Goal: Transaction & Acquisition: Purchase product/service

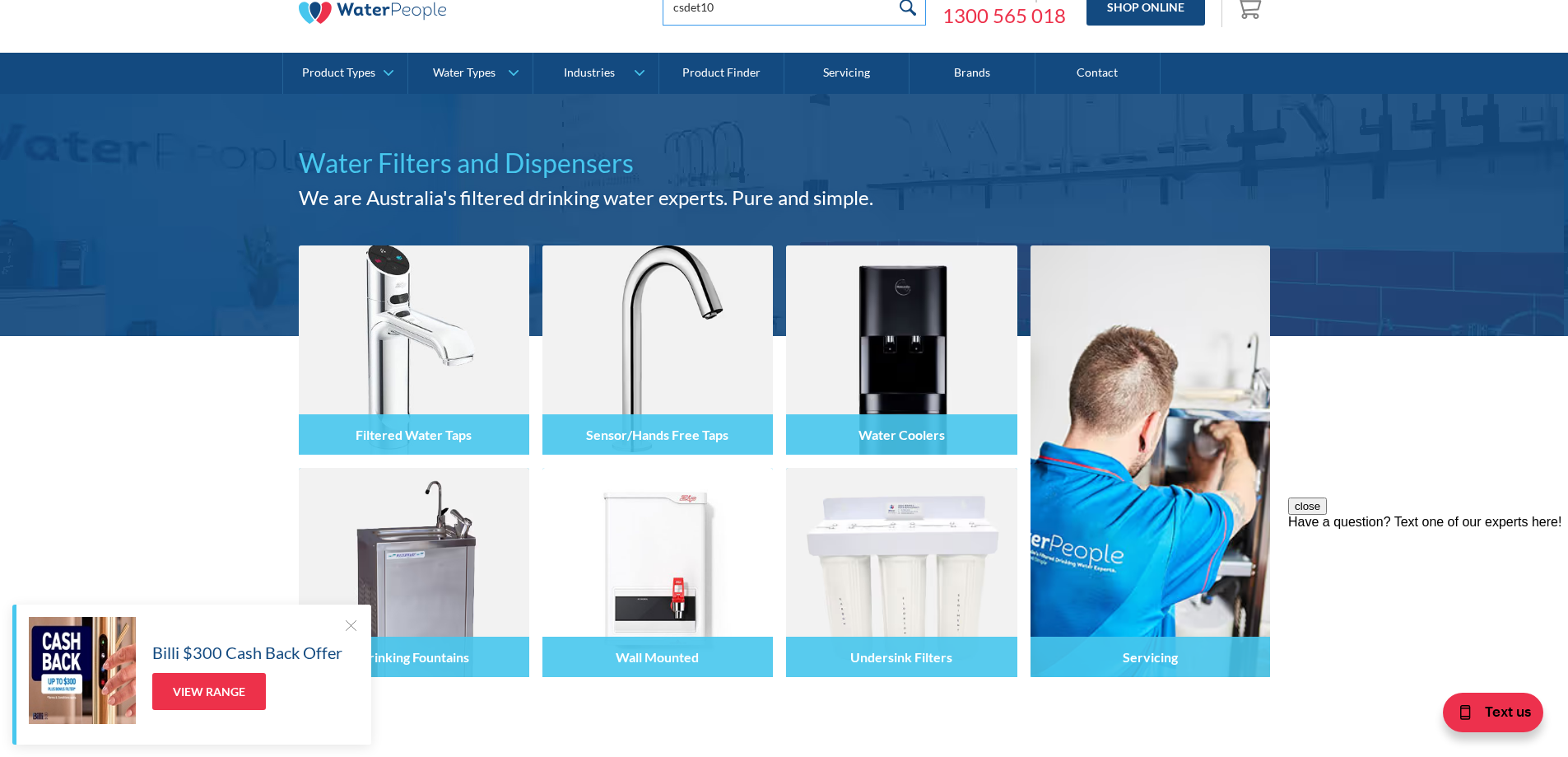
type input "csdet10"
click at [890, 0] on input "submit" at bounding box center [908, 7] width 36 height 37
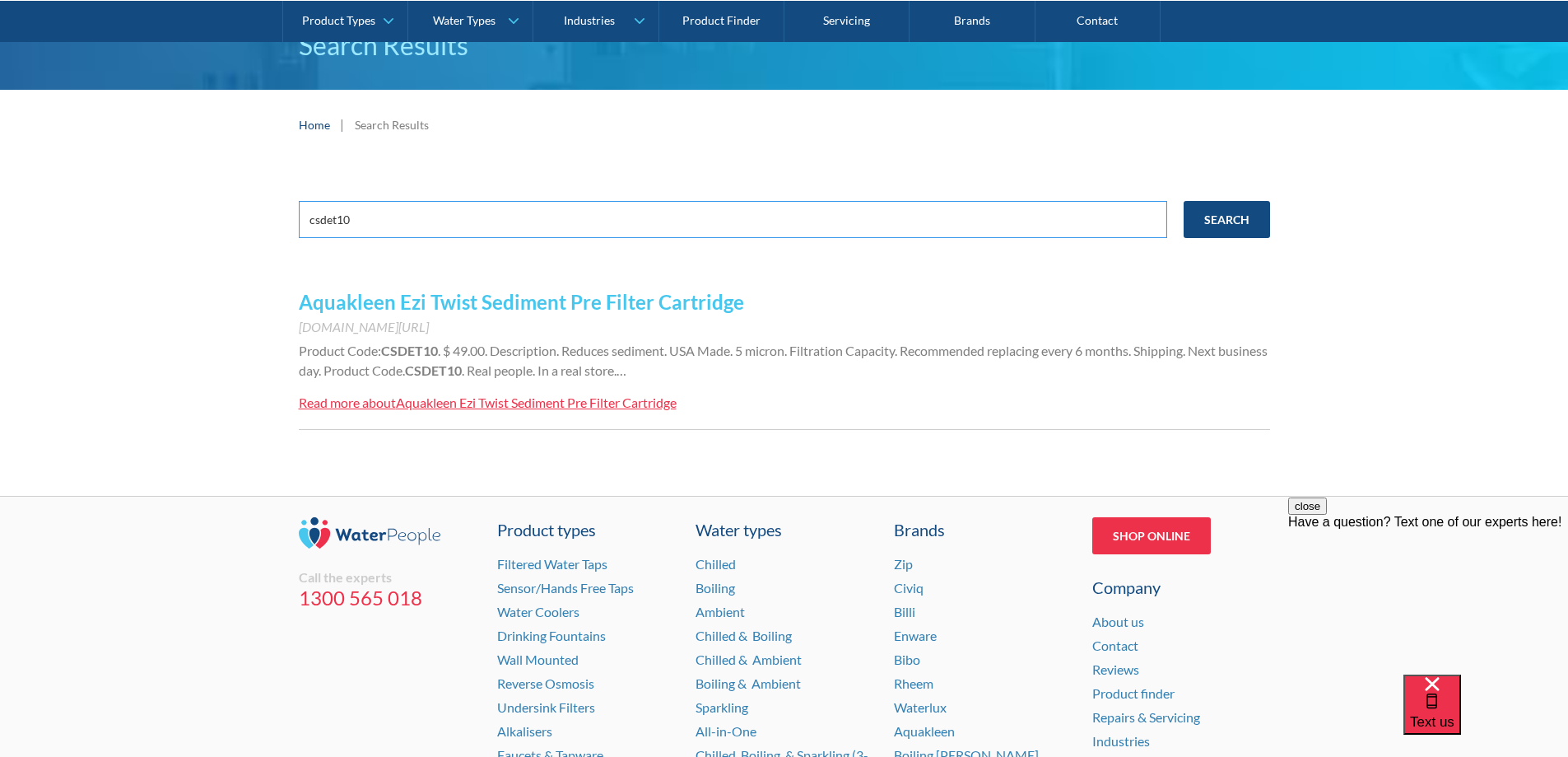
drag, startPoint x: 383, startPoint y: 222, endPoint x: 306, endPoint y: 232, distance: 77.6
click at [306, 232] on input "csdet10" at bounding box center [732, 219] width 868 height 37
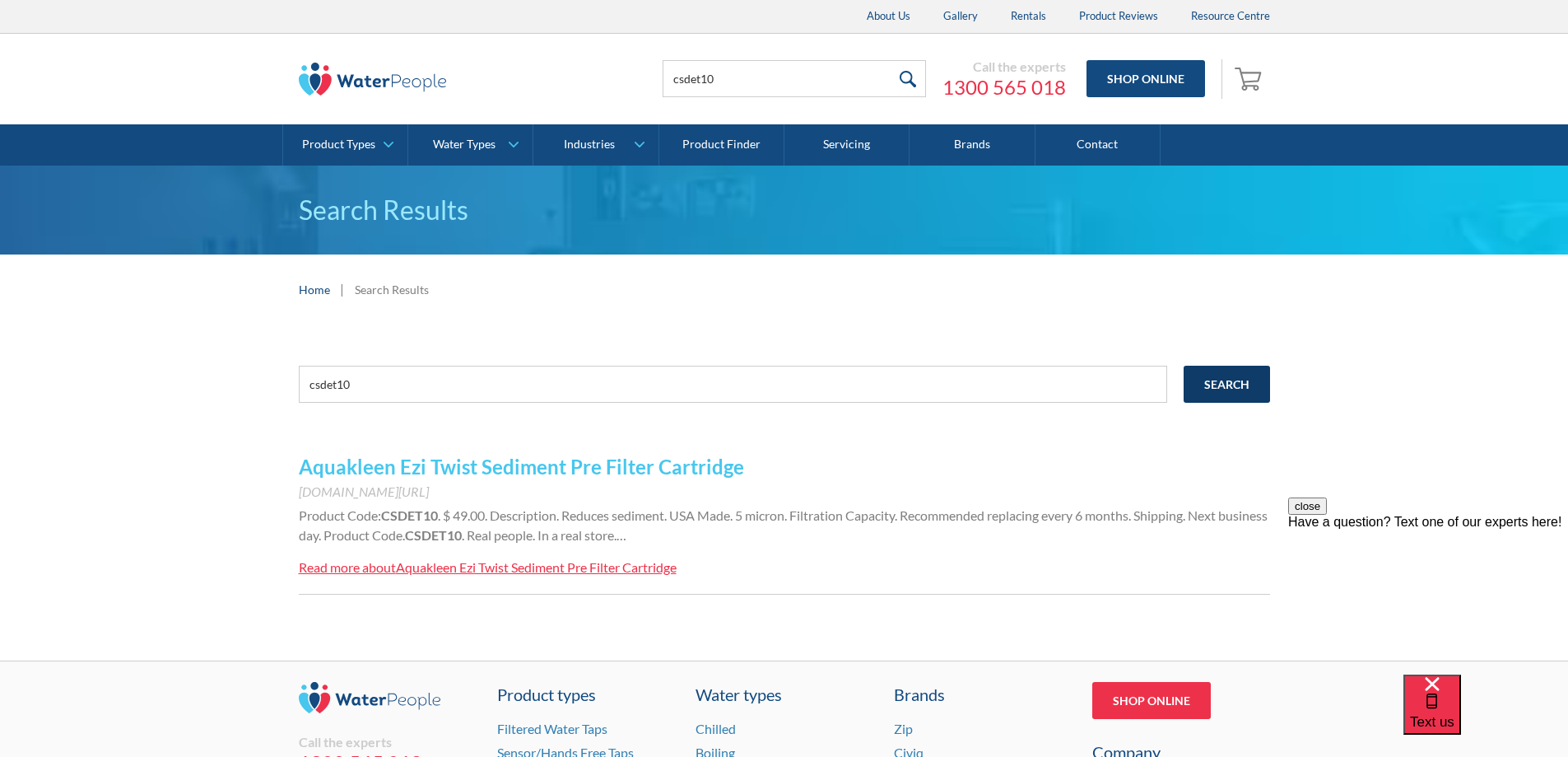
click at [1226, 380] on input "Search" at bounding box center [1227, 384] width 87 height 37
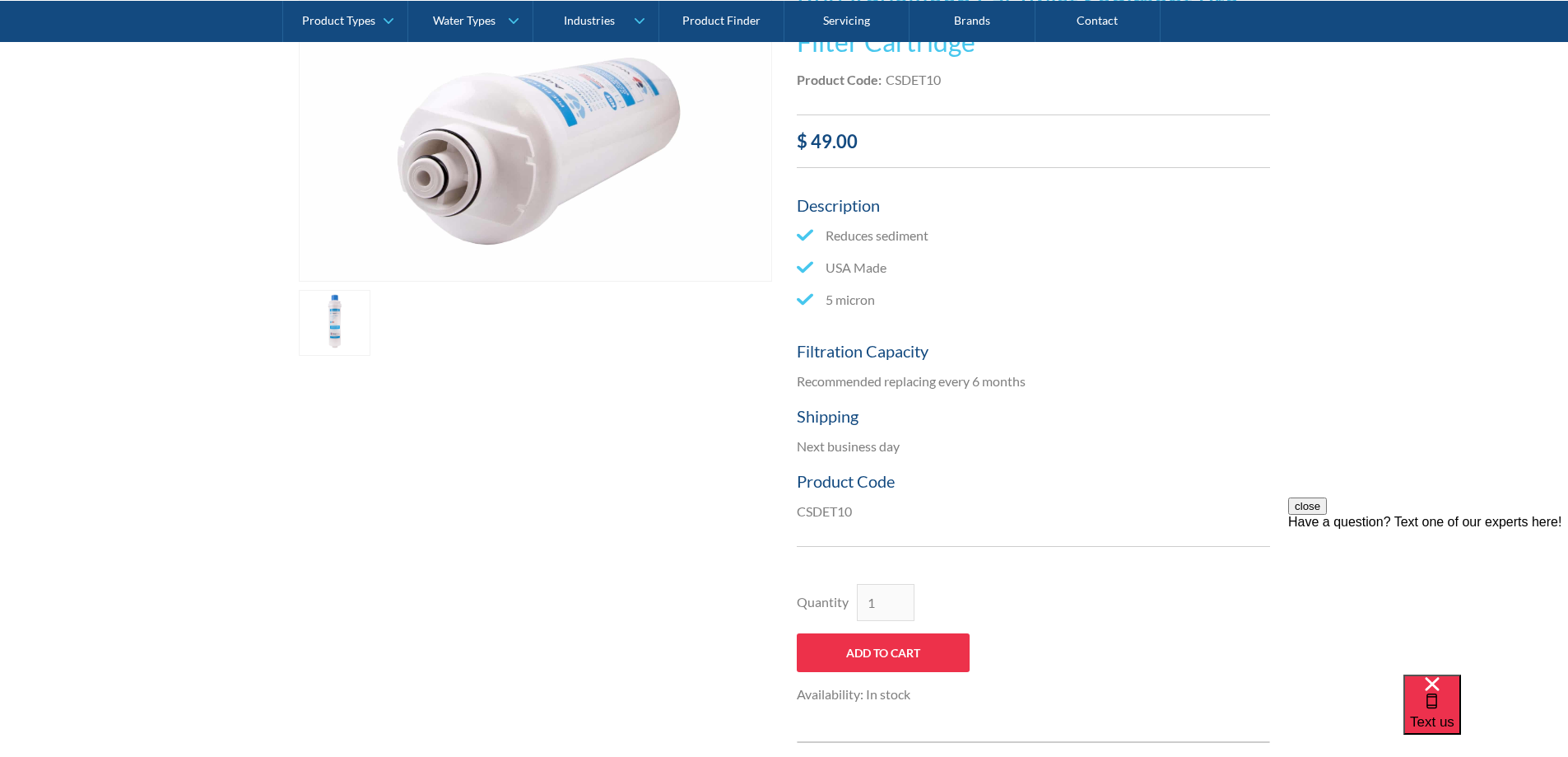
scroll to position [412, 0]
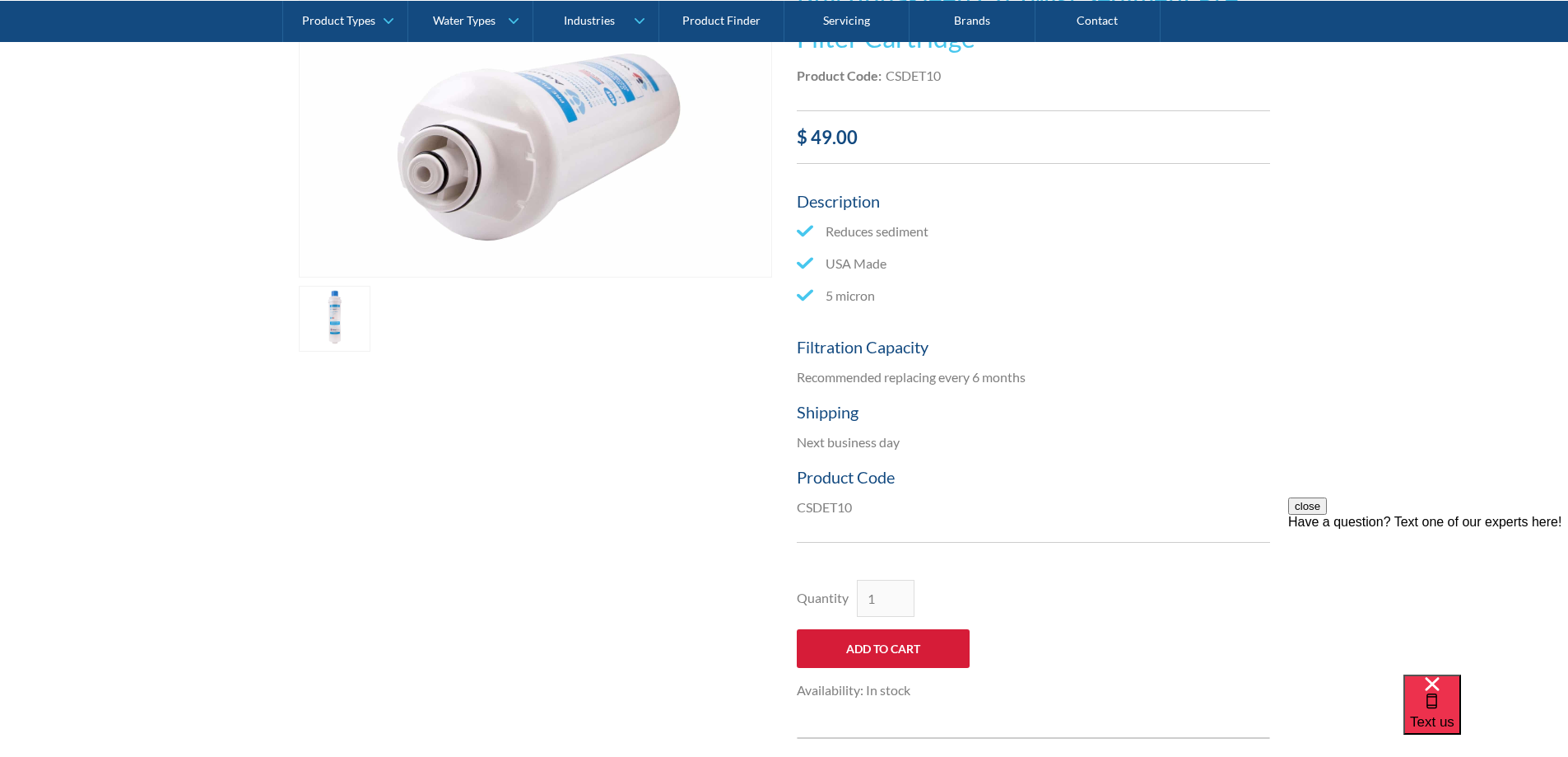
click at [892, 651] on input "Add to Cart" at bounding box center [883, 648] width 173 height 39
type input "Add to Cart"
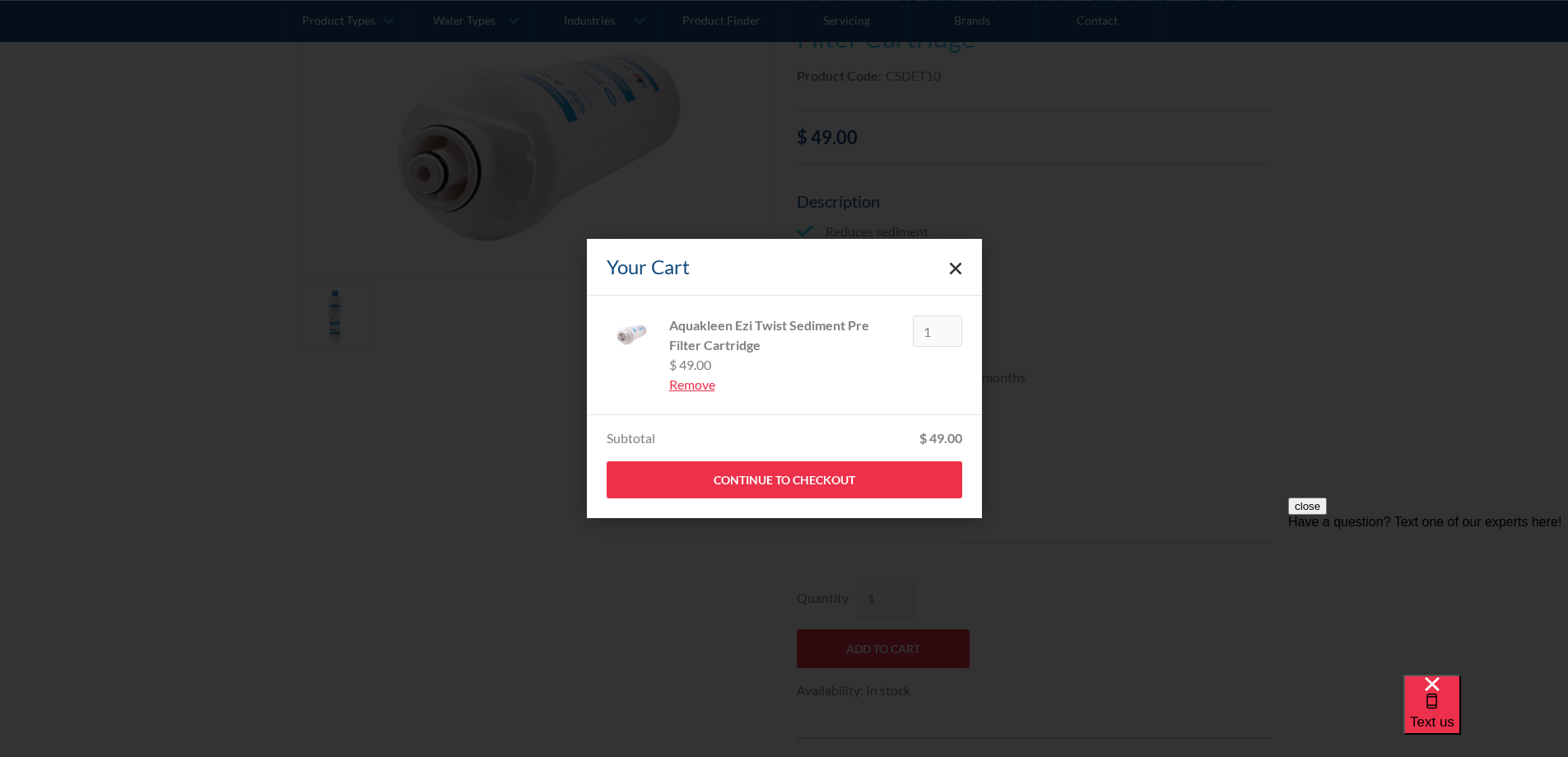
click at [955, 267] on polygon "Close cart" at bounding box center [954, 268] width 13 height 13
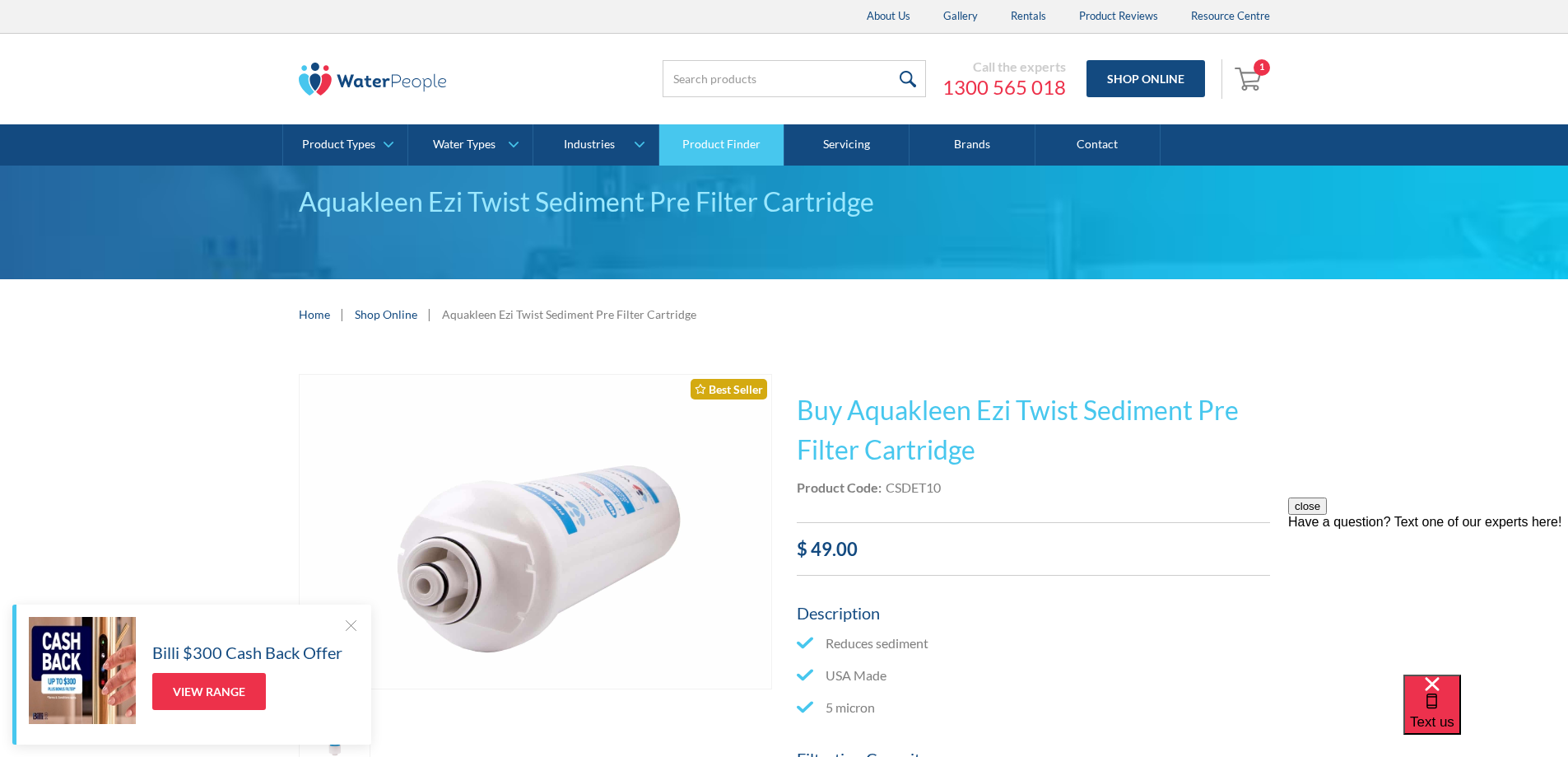
click at [728, 155] on link "Product Finder" at bounding box center [722, 145] width 125 height 41
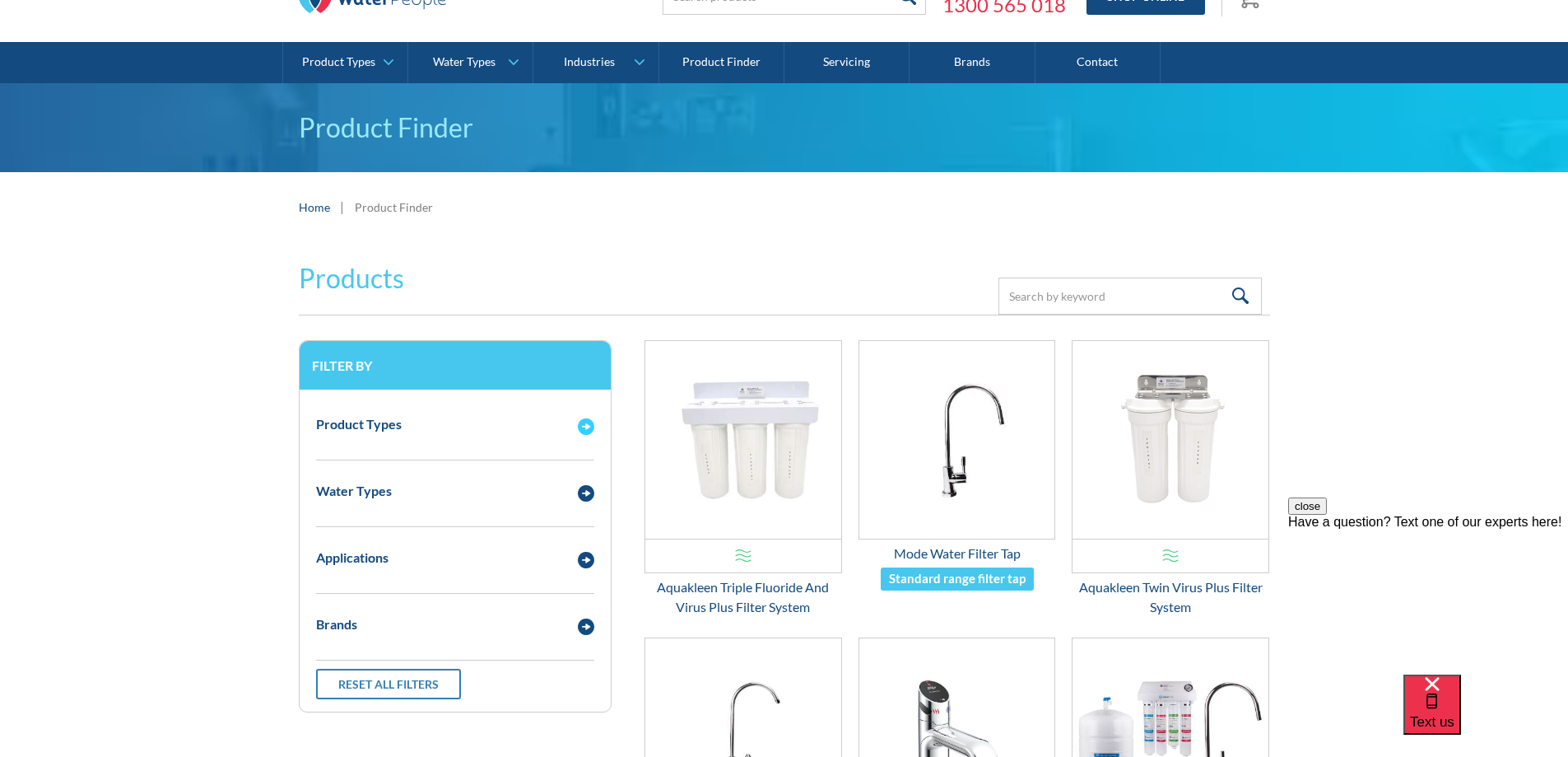
click at [583, 431] on img "Email Form 3" at bounding box center [585, 426] width 16 height 16
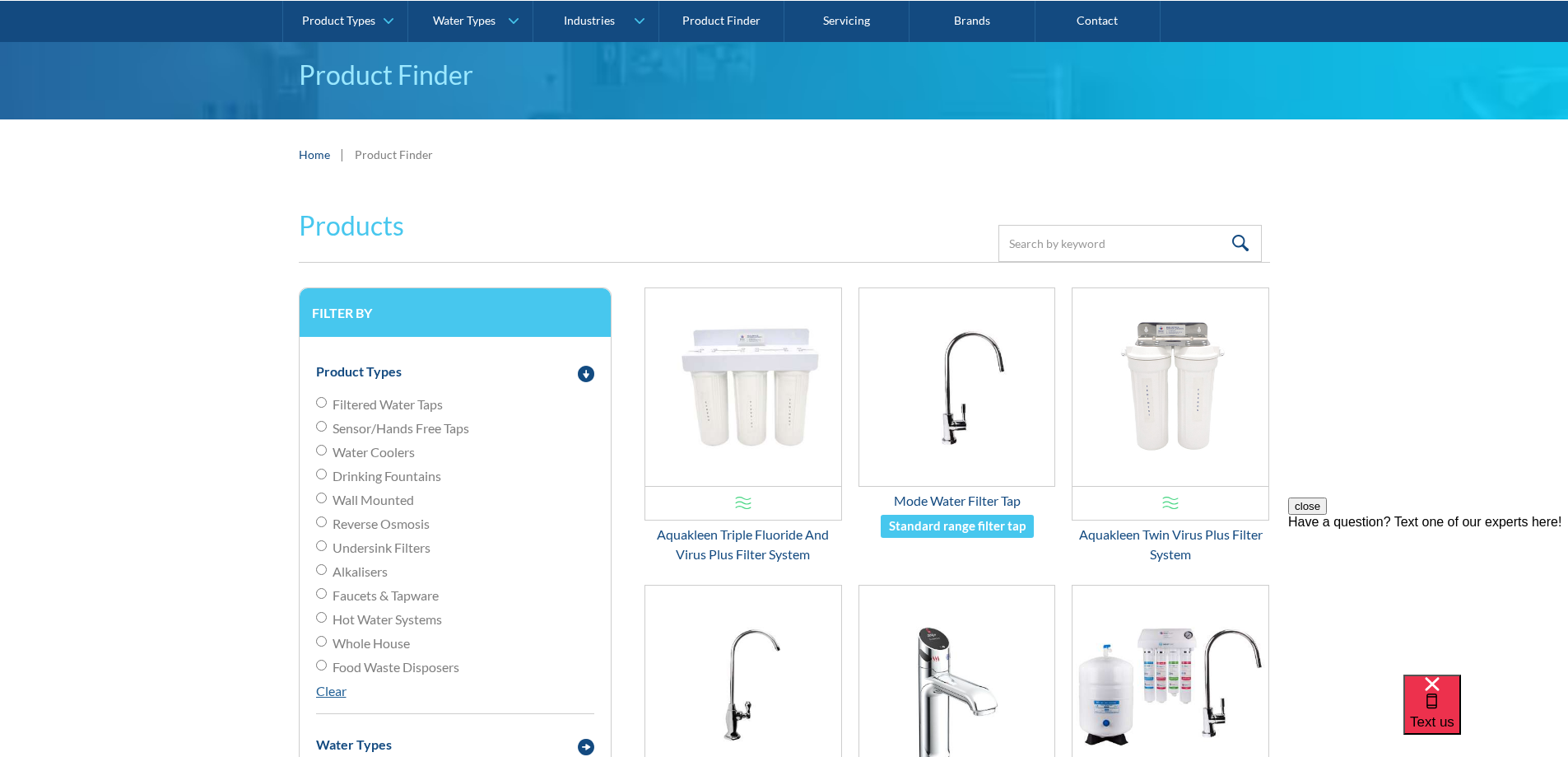
scroll to position [165, 0]
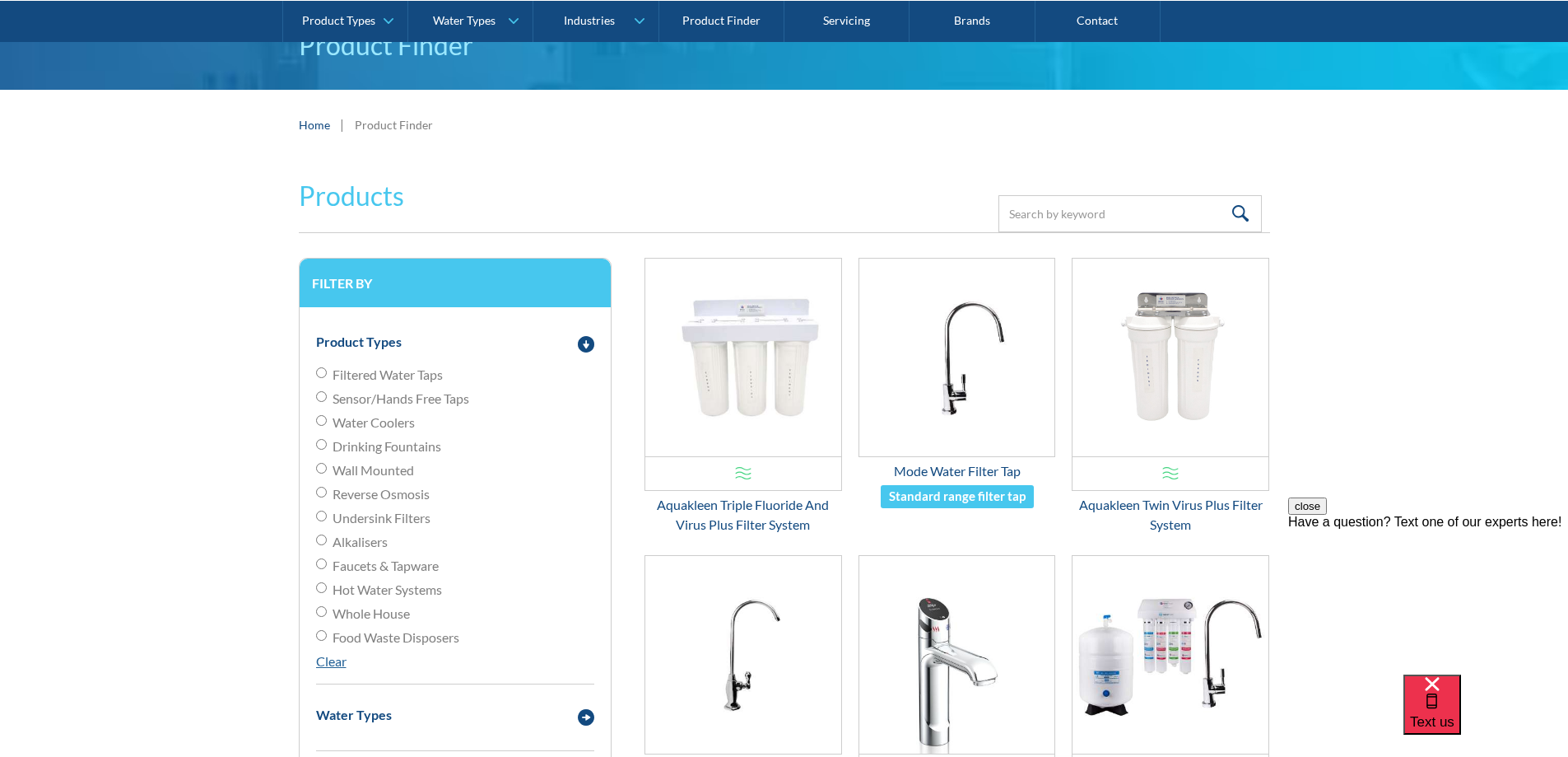
click at [361, 374] on span "Filtered Water Taps" at bounding box center [387, 374] width 110 height 19
click at [327, 374] on input "Filtered Water Taps" at bounding box center [321, 372] width 11 height 11
radio input "true"
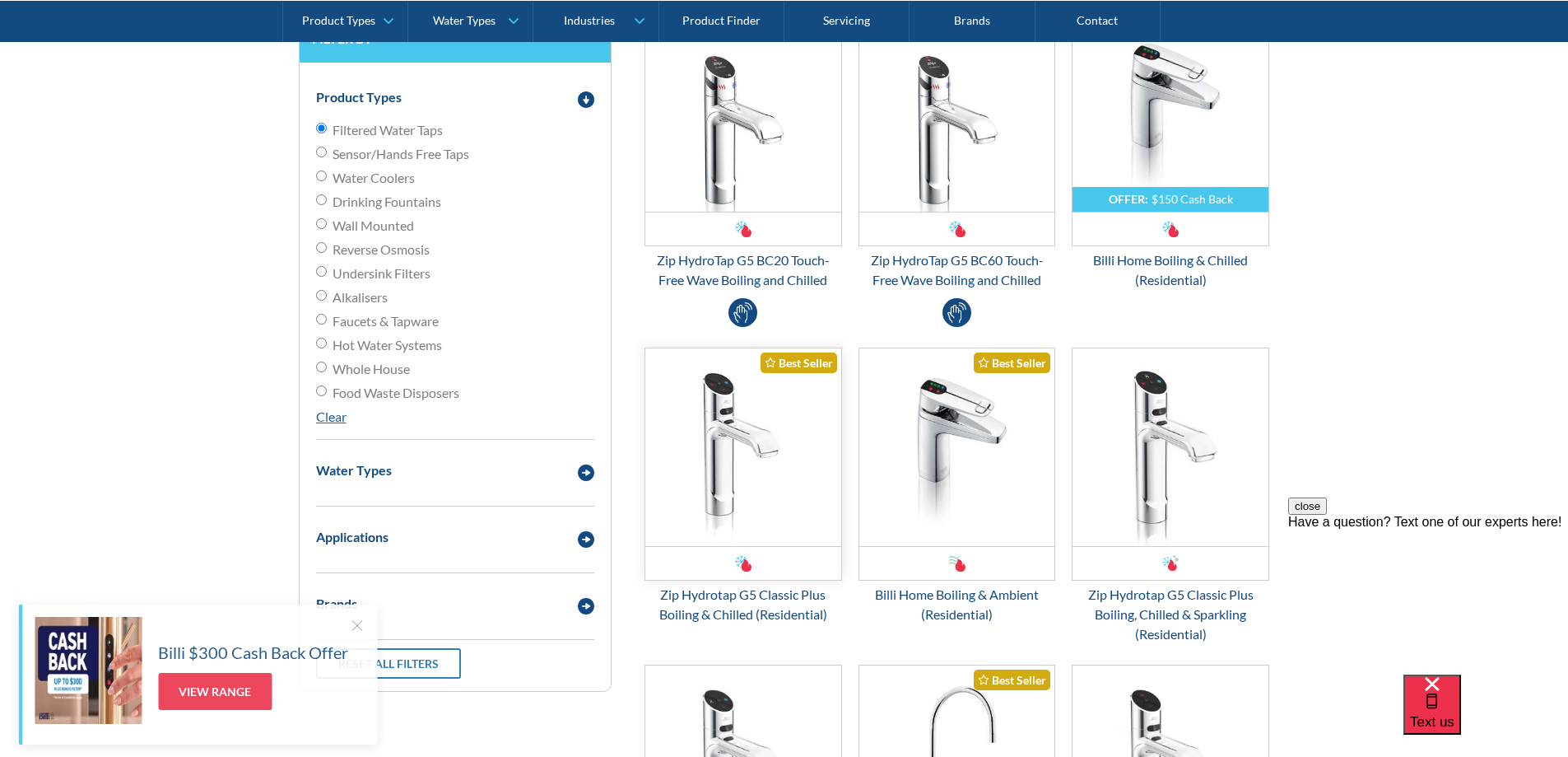
scroll to position [412, 0]
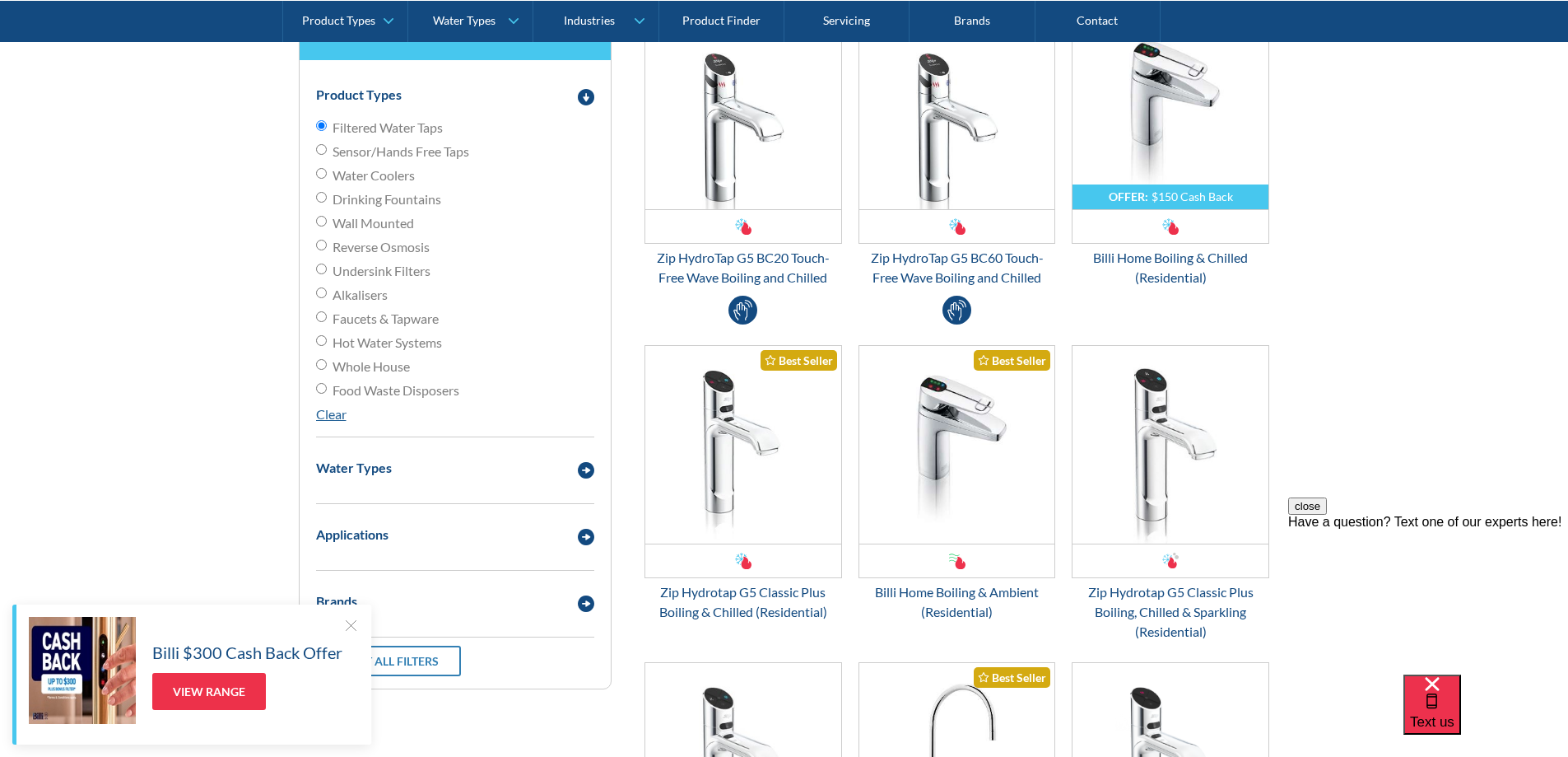
click at [321, 269] on input "Undersink Filters" at bounding box center [321, 268] width 11 height 11
radio input "true"
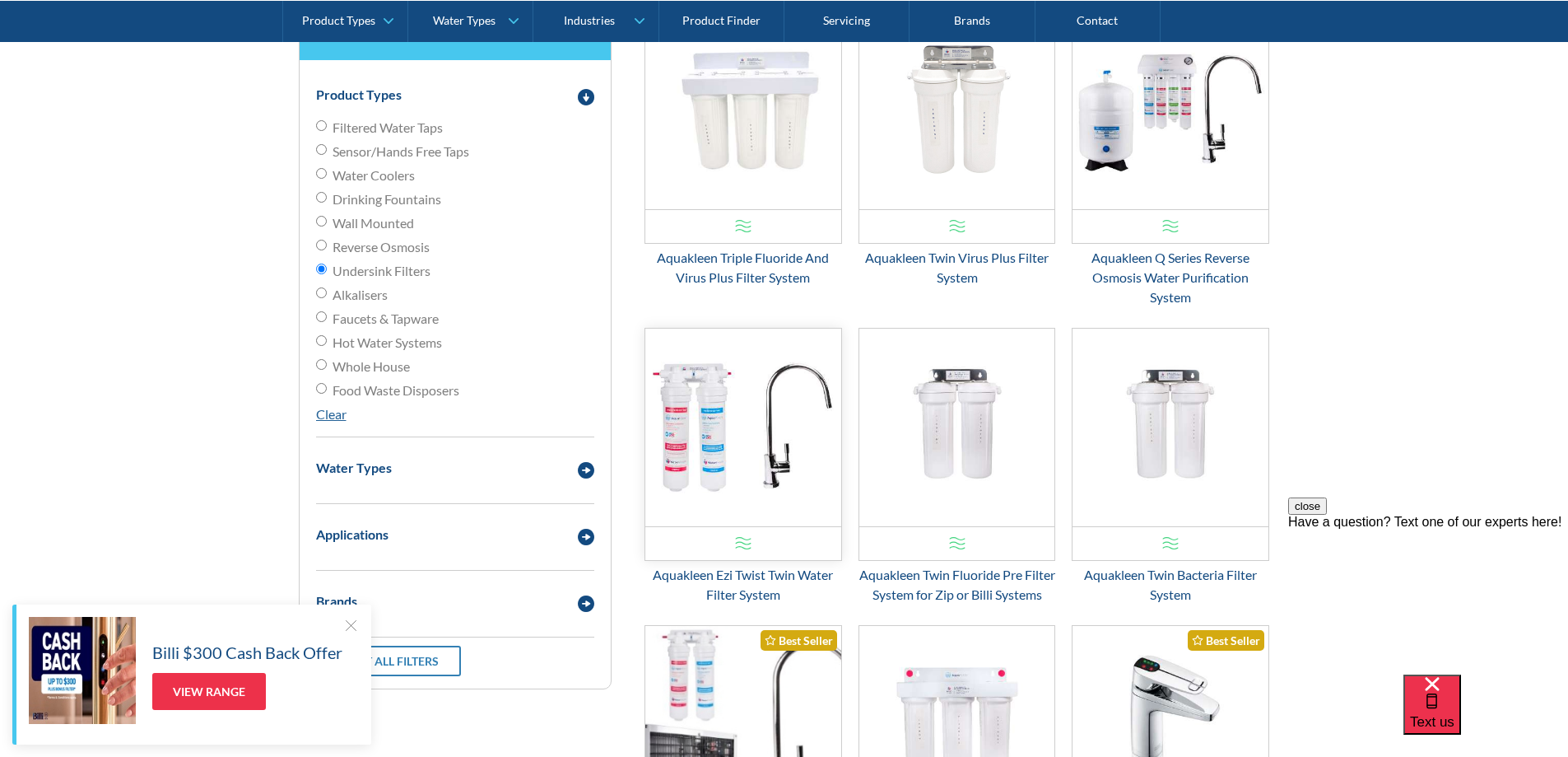
click at [741, 409] on img "Email Form 3" at bounding box center [742, 427] width 196 height 198
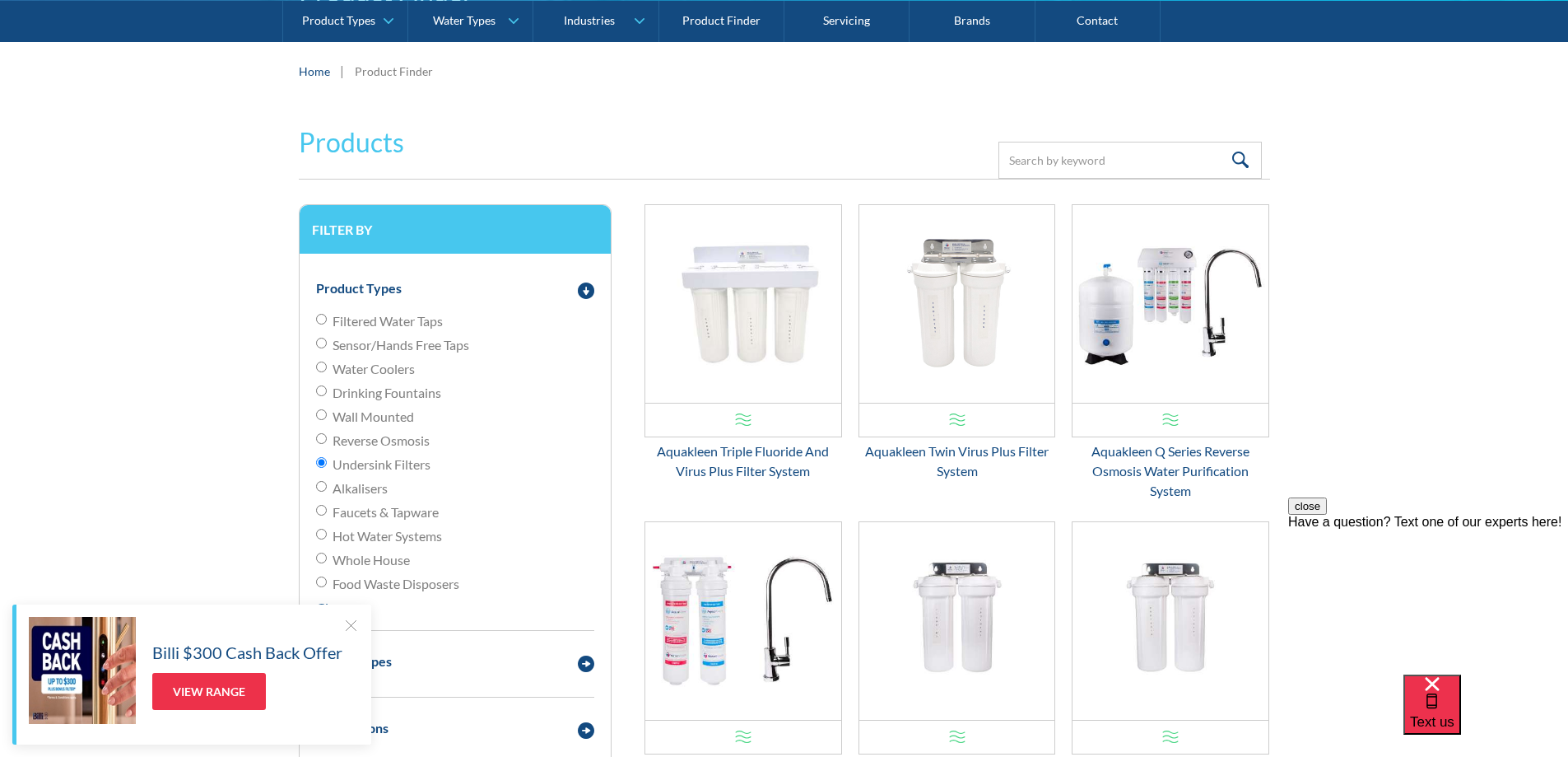
scroll to position [247, 0]
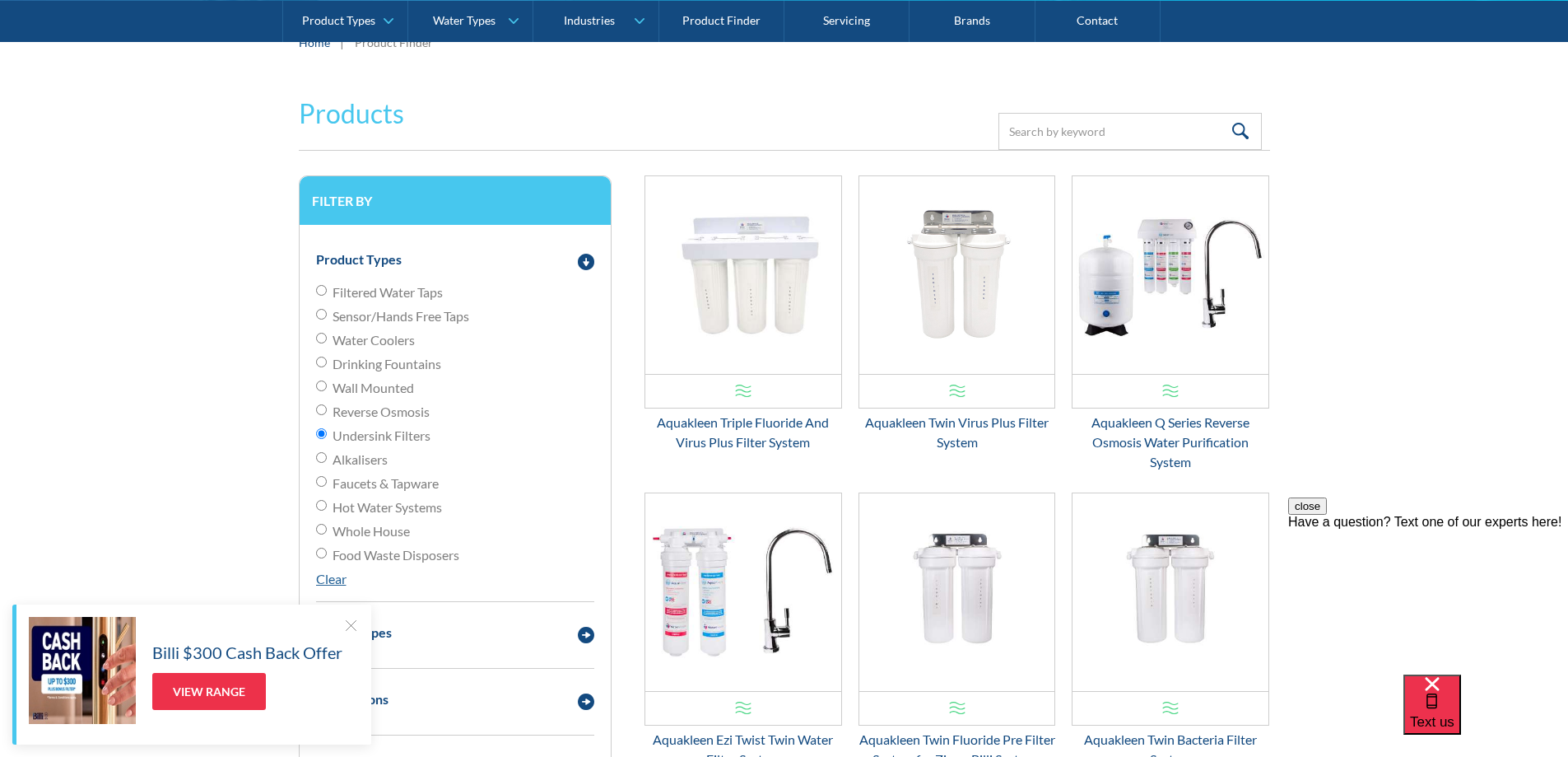
click at [334, 453] on span "Alkalisers" at bounding box center [359, 459] width 55 height 19
click at [327, 453] on input "Alkalisers" at bounding box center [321, 457] width 11 height 11
radio input "true"
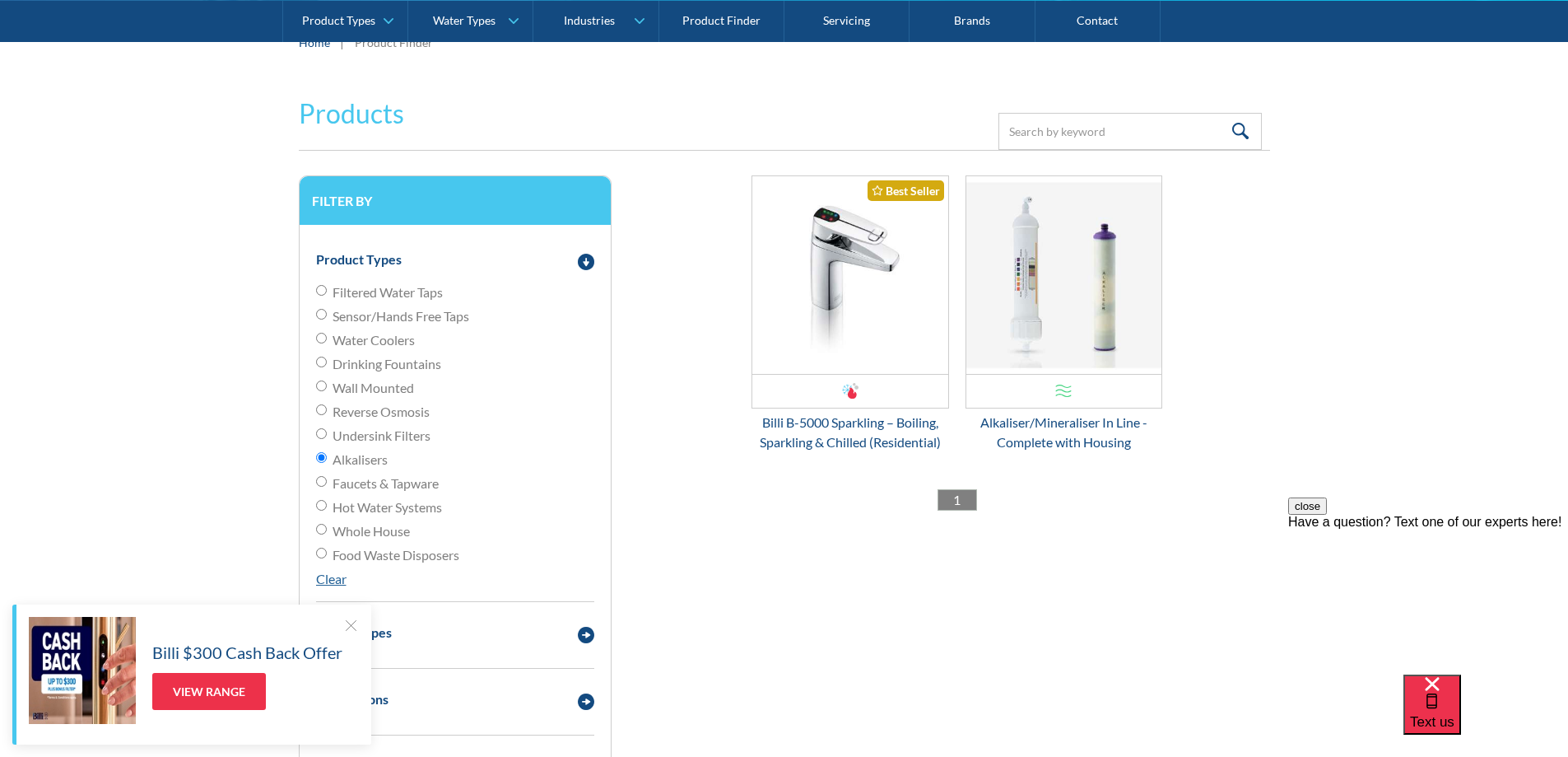
click at [314, 477] on div "Product Types Filtered Water Taps Sensor/Hands Free Taps Water Coolers Drinking…" at bounding box center [455, 538] width 311 height 628
click at [324, 480] on input "Faucets & Tapware" at bounding box center [321, 481] width 11 height 11
radio input "true"
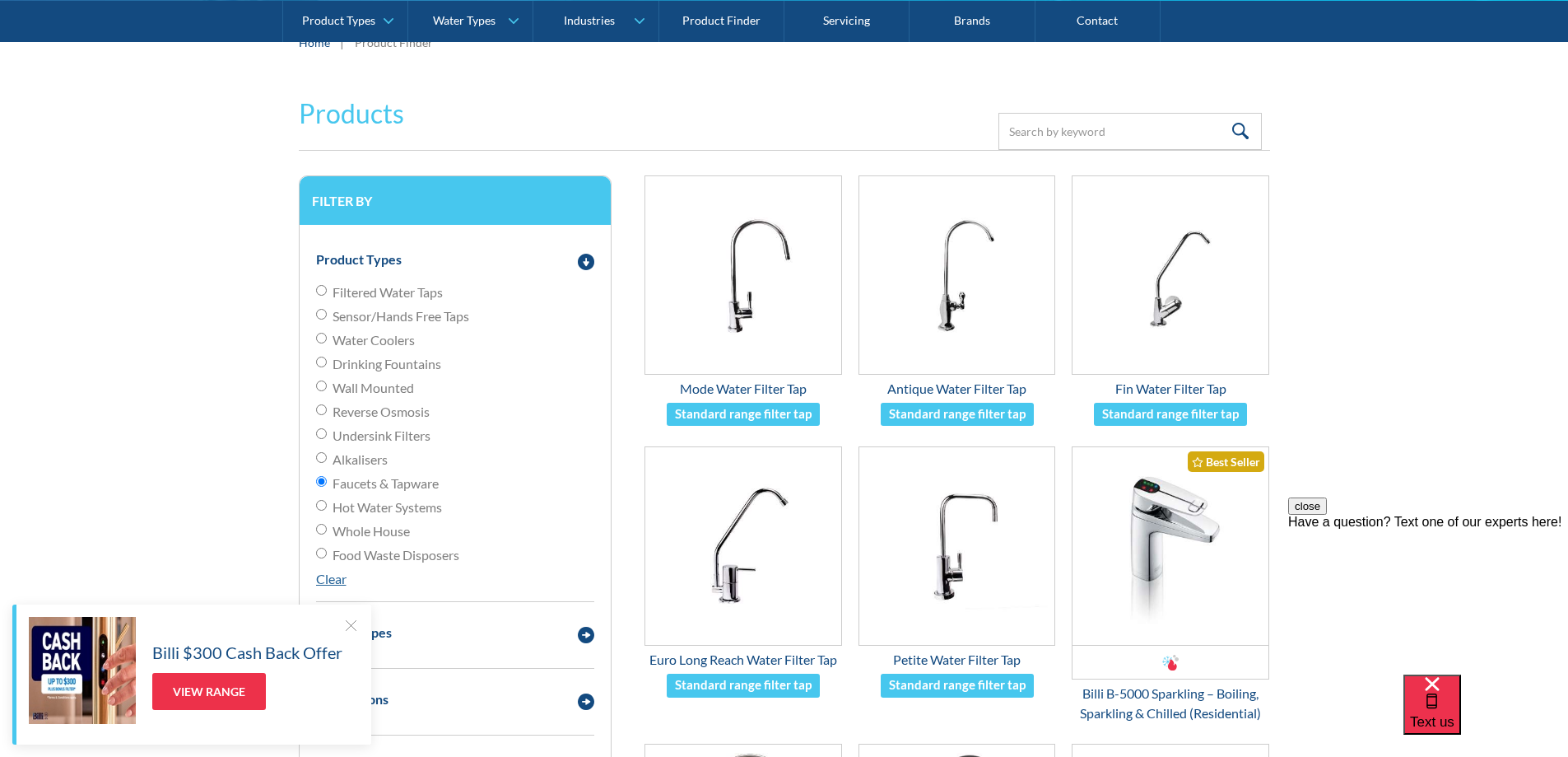
click at [326, 550] on input "Food Waste Disposers" at bounding box center [321, 553] width 11 height 11
radio input "true"
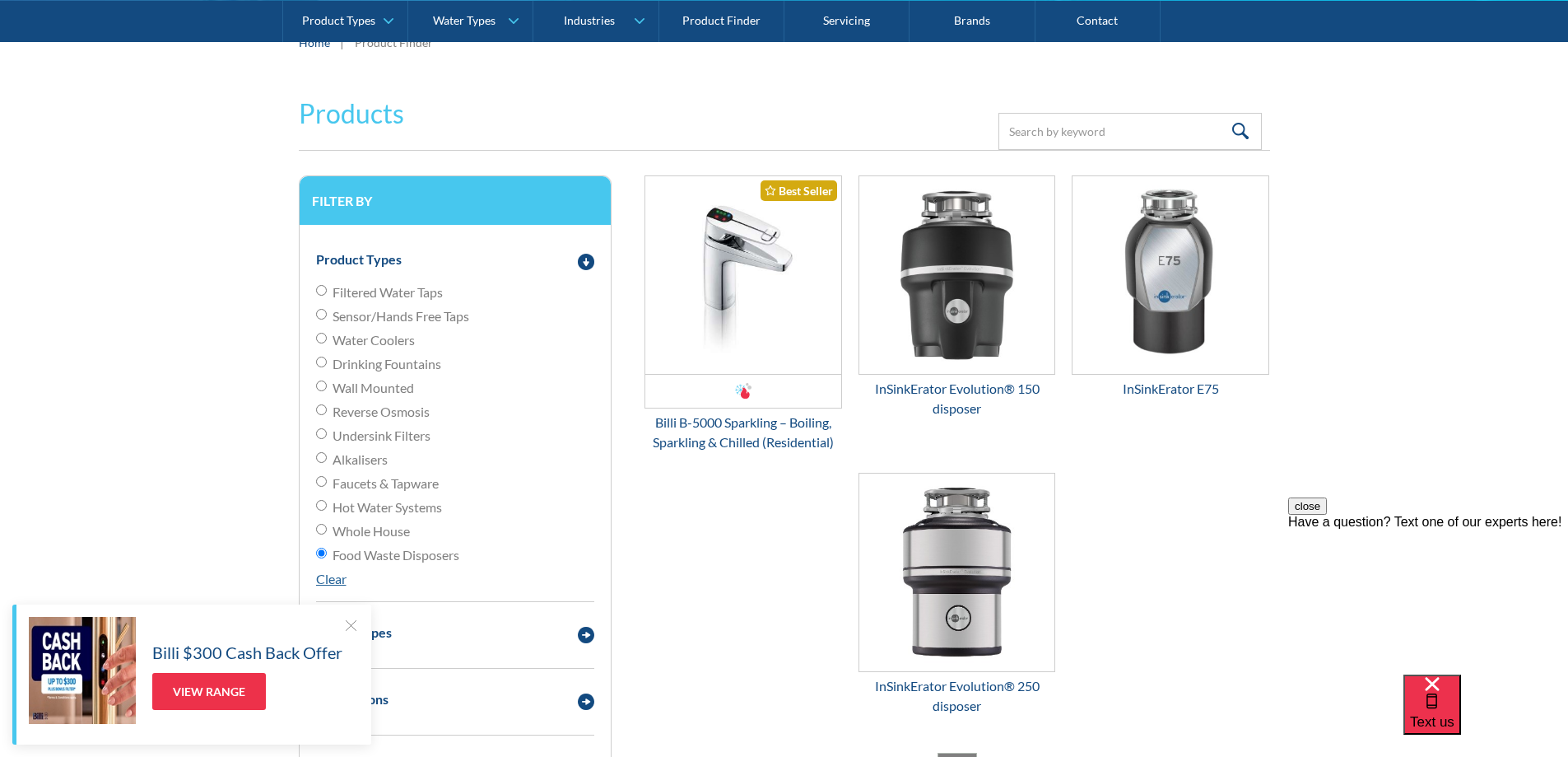
click at [324, 390] on input "Wall Mounted" at bounding box center [321, 385] width 11 height 11
radio input "true"
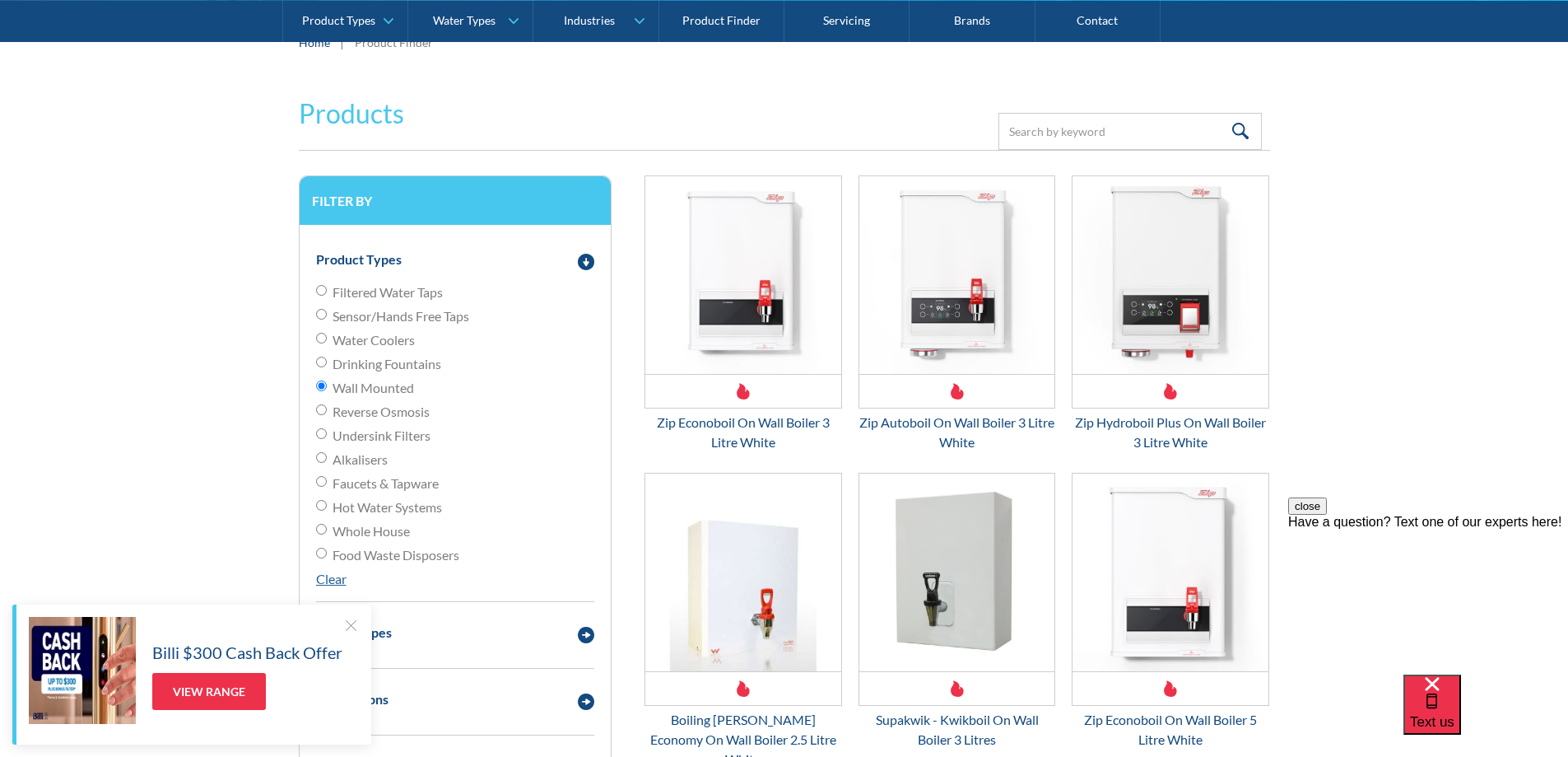
click at [320, 403] on label "Reverse Osmosis" at bounding box center [455, 412] width 279 height 19
click at [320, 404] on input "Reverse Osmosis" at bounding box center [321, 409] width 11 height 11
radio input "true"
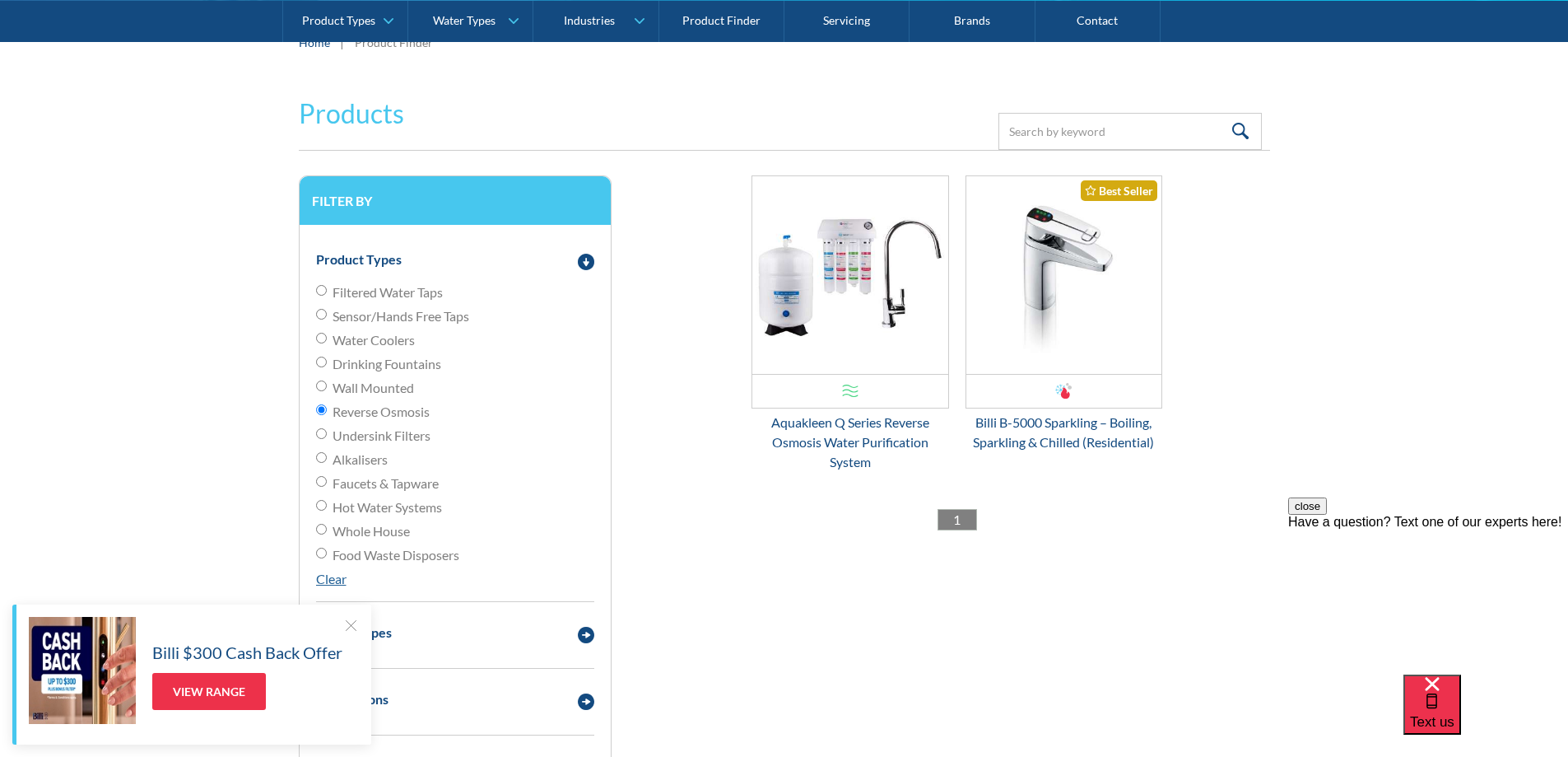
click at [321, 420] on label "Reverse Osmosis" at bounding box center [455, 412] width 279 height 19
click at [321, 415] on input "Reverse Osmosis" at bounding box center [321, 409] width 11 height 11
click at [323, 431] on input "Undersink Filters" at bounding box center [321, 433] width 11 height 11
radio input "true"
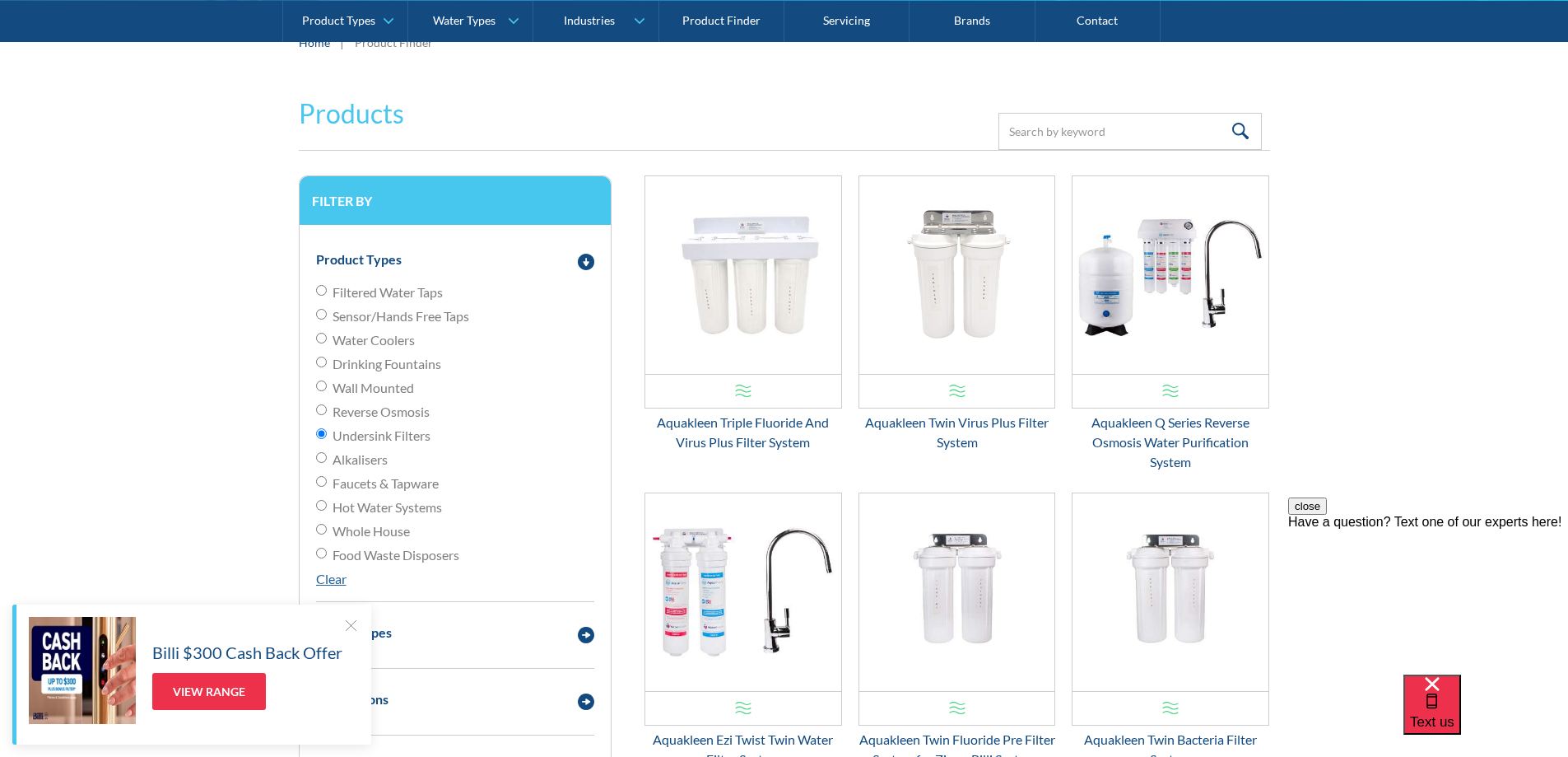
click at [324, 370] on label "Drinking Fountains" at bounding box center [455, 364] width 279 height 19
click at [324, 367] on input "Drinking Fountains" at bounding box center [321, 362] width 11 height 11
radio input "true"
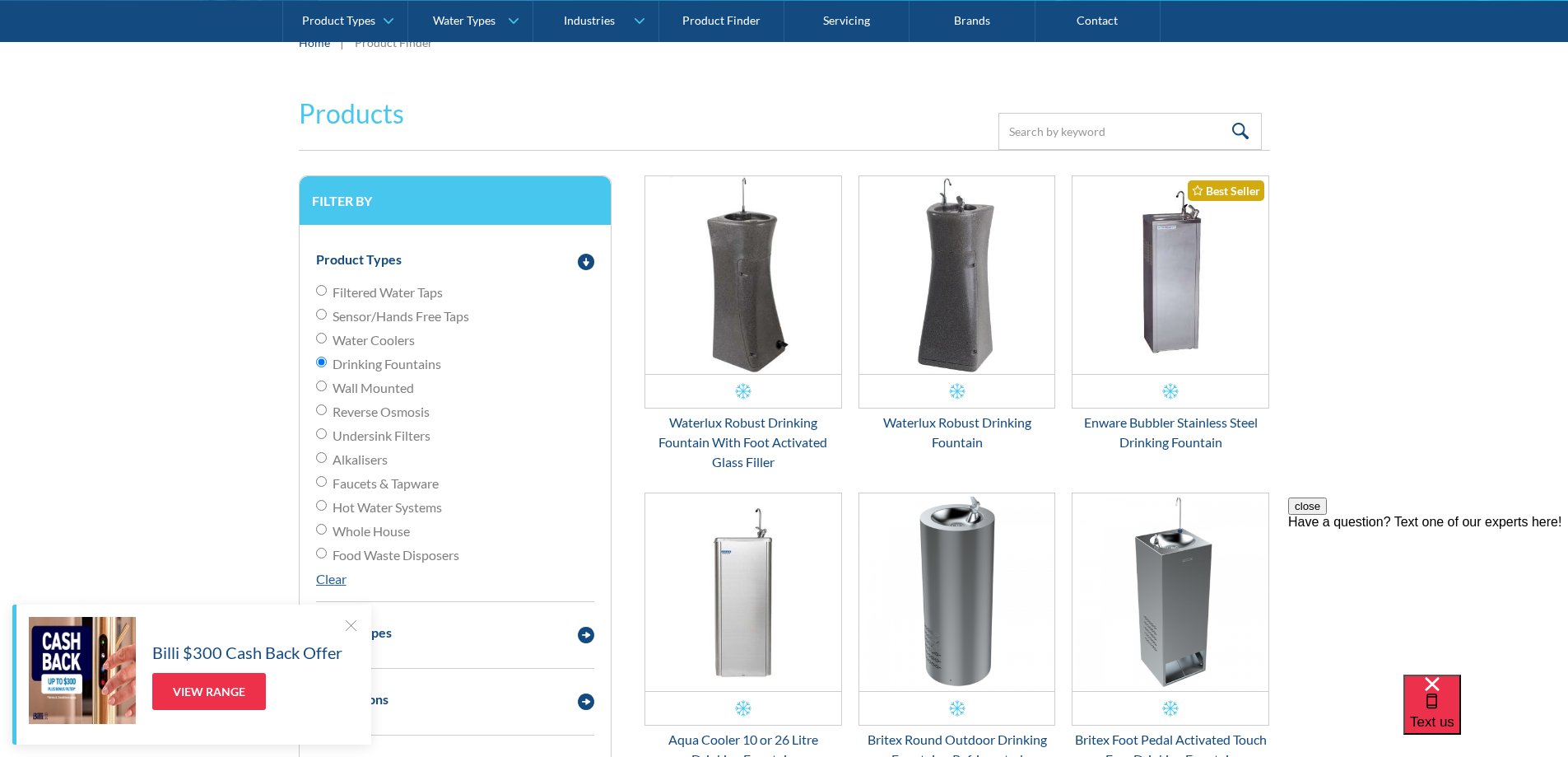
click at [324, 340] on input "Water Coolers" at bounding box center [321, 338] width 11 height 11
radio input "true"
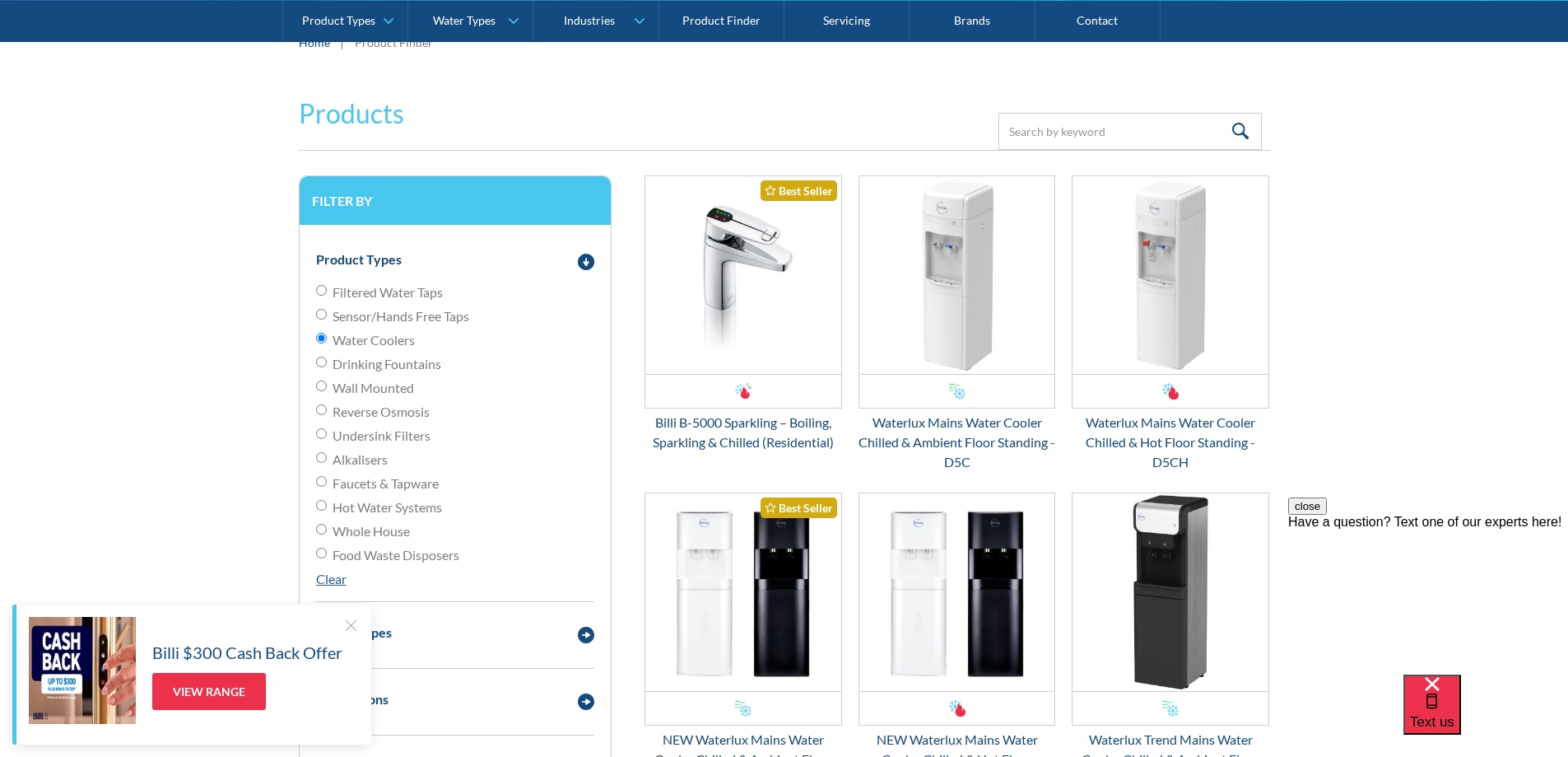
click at [319, 316] on input "Sensor/Hands Free Taps" at bounding box center [321, 313] width 11 height 11
radio input "true"
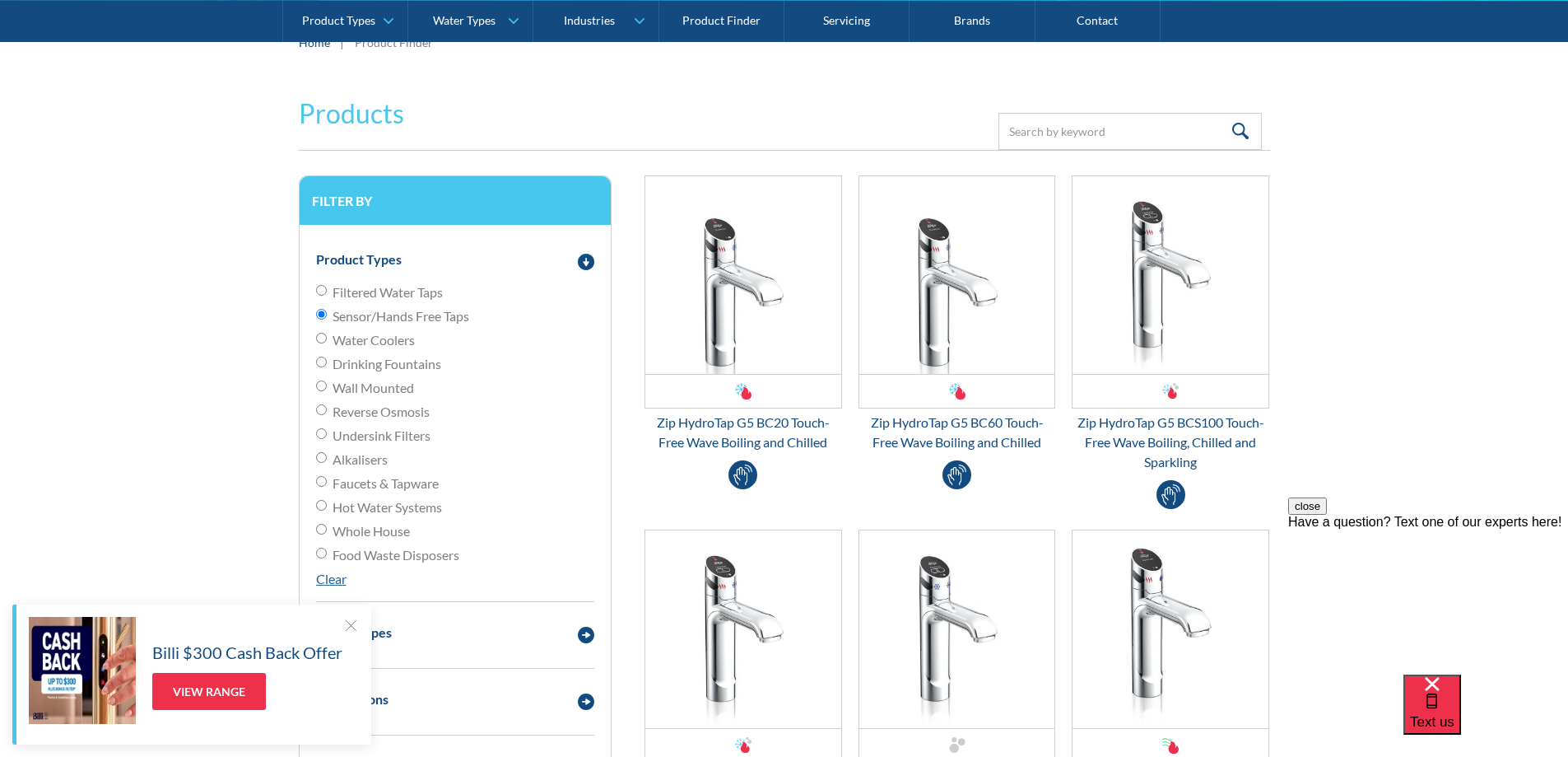
click at [316, 289] on input "Filtered Water Taps" at bounding box center [321, 289] width 11 height 11
radio input "true"
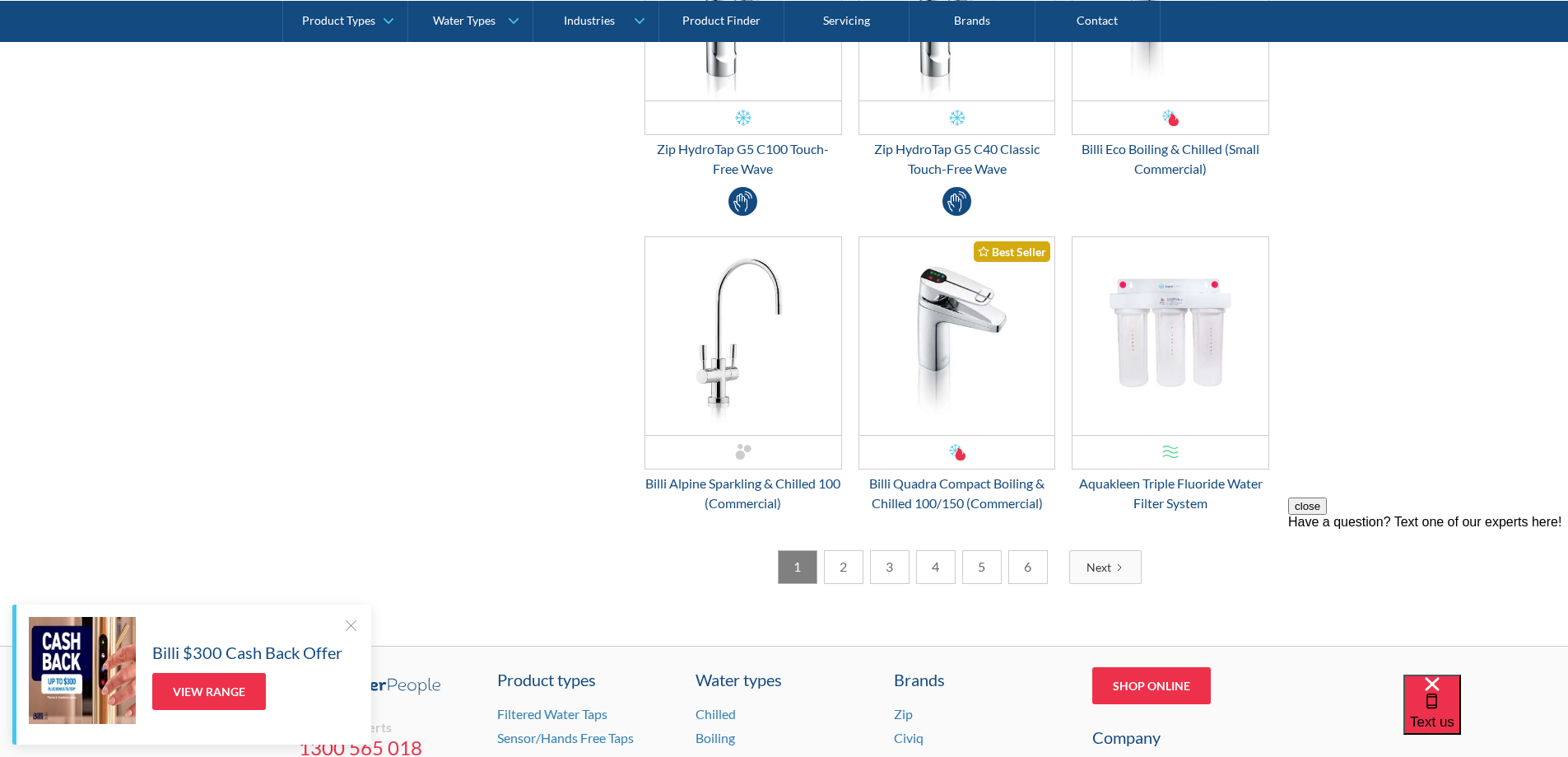
scroll to position [2504, 0]
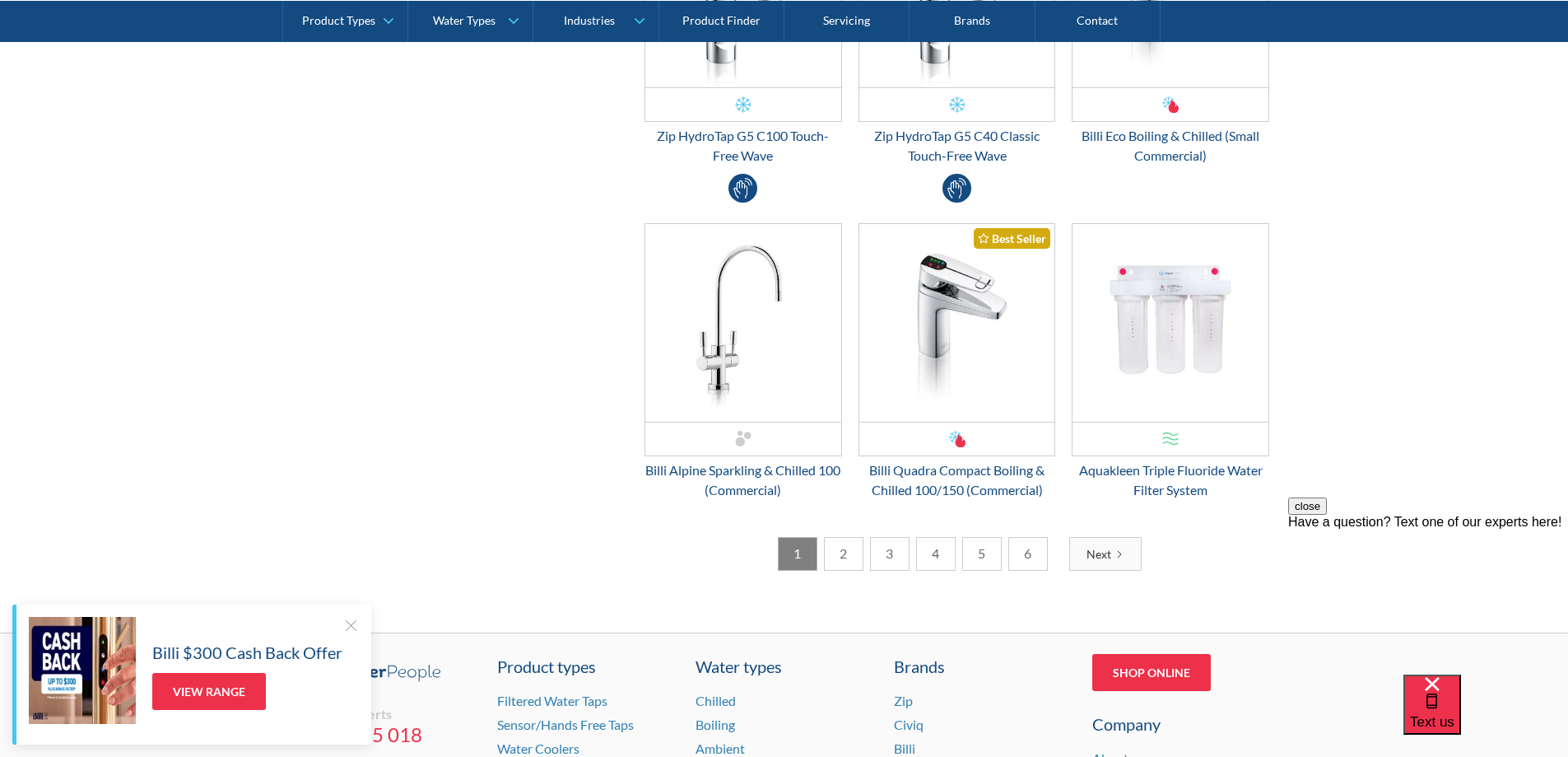
click at [831, 559] on link "2" at bounding box center [843, 554] width 40 height 34
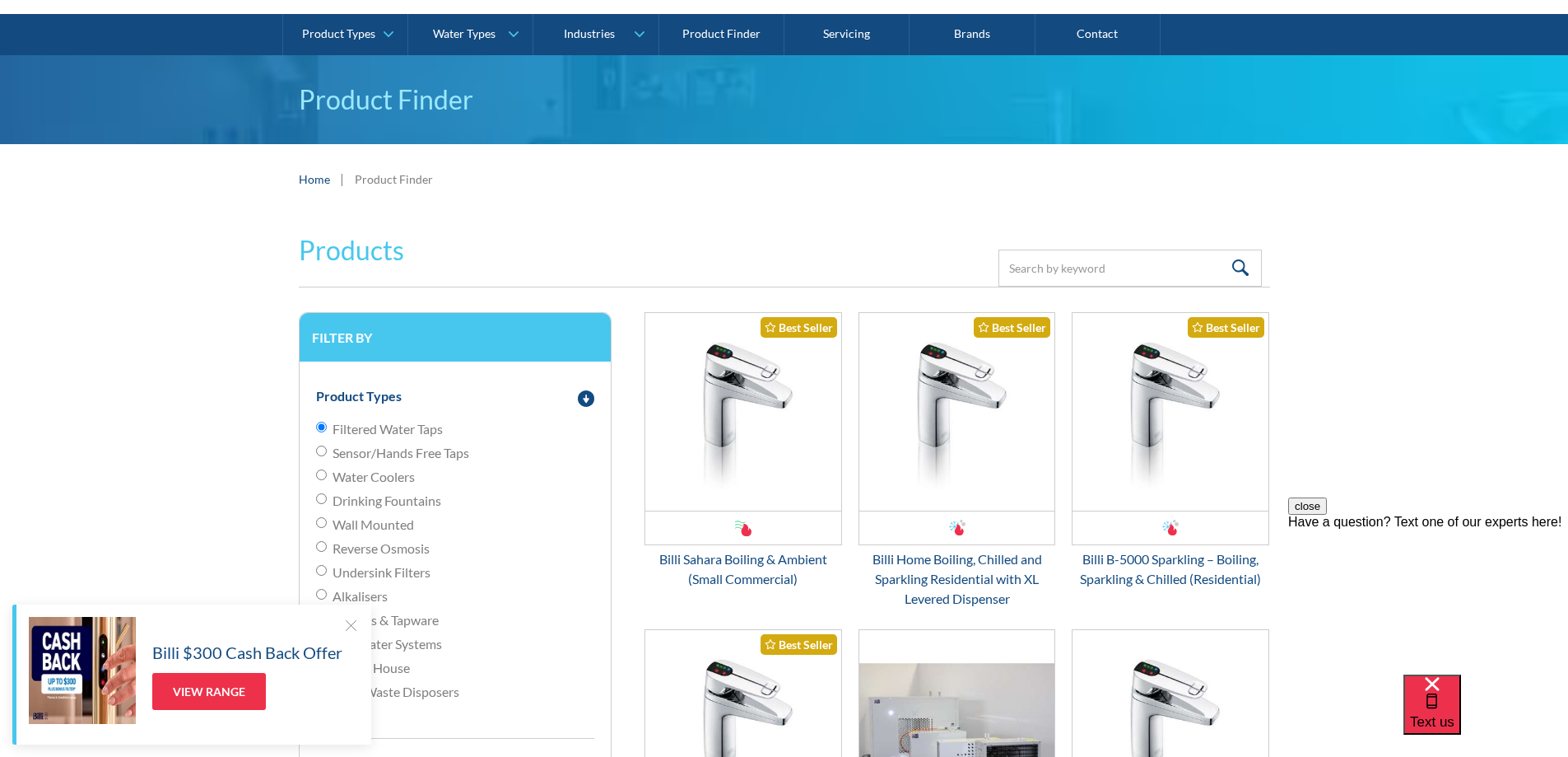
scroll to position [0, 0]
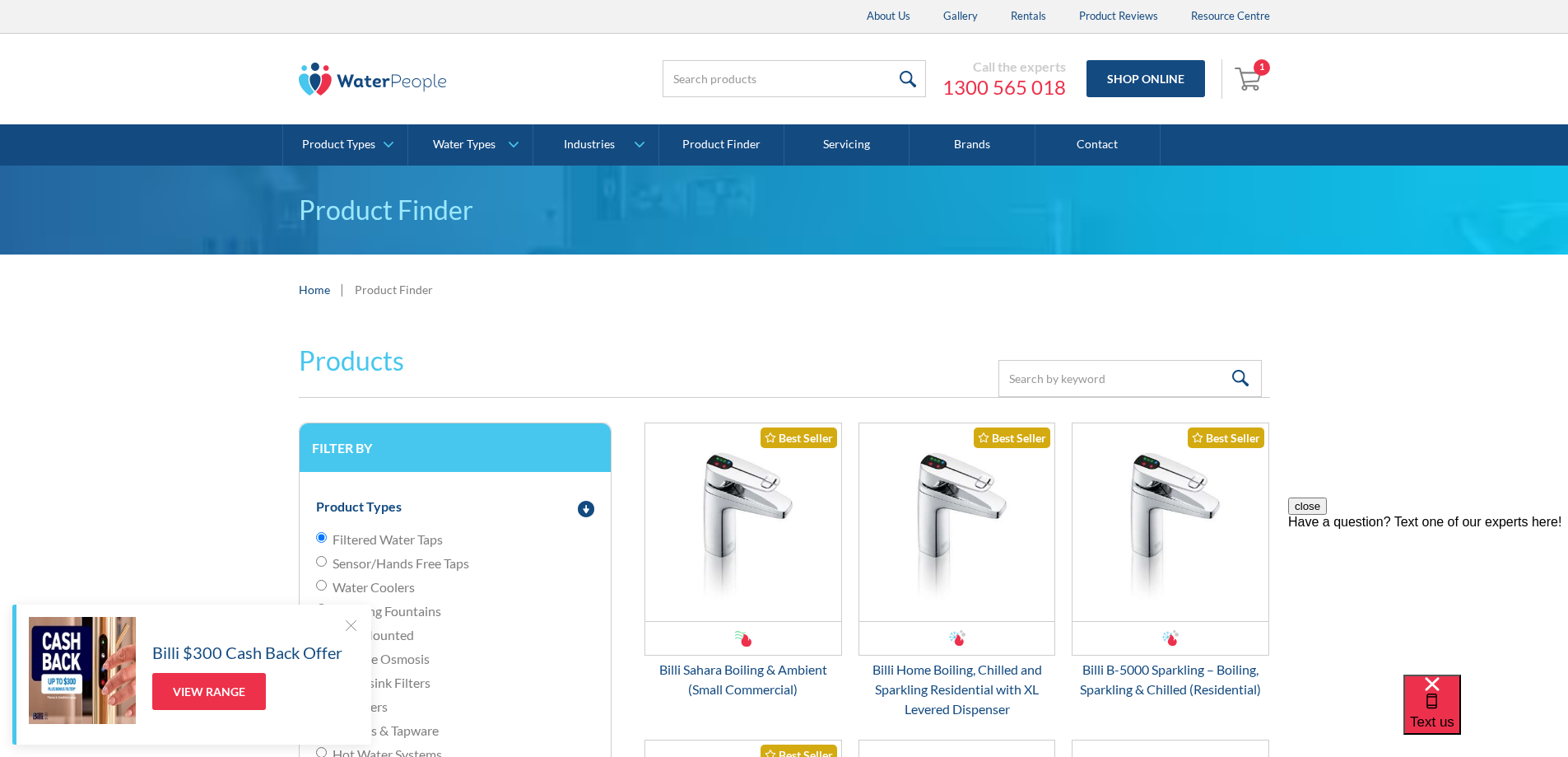
click at [391, 461] on div "Filter by" at bounding box center [455, 447] width 311 height 48
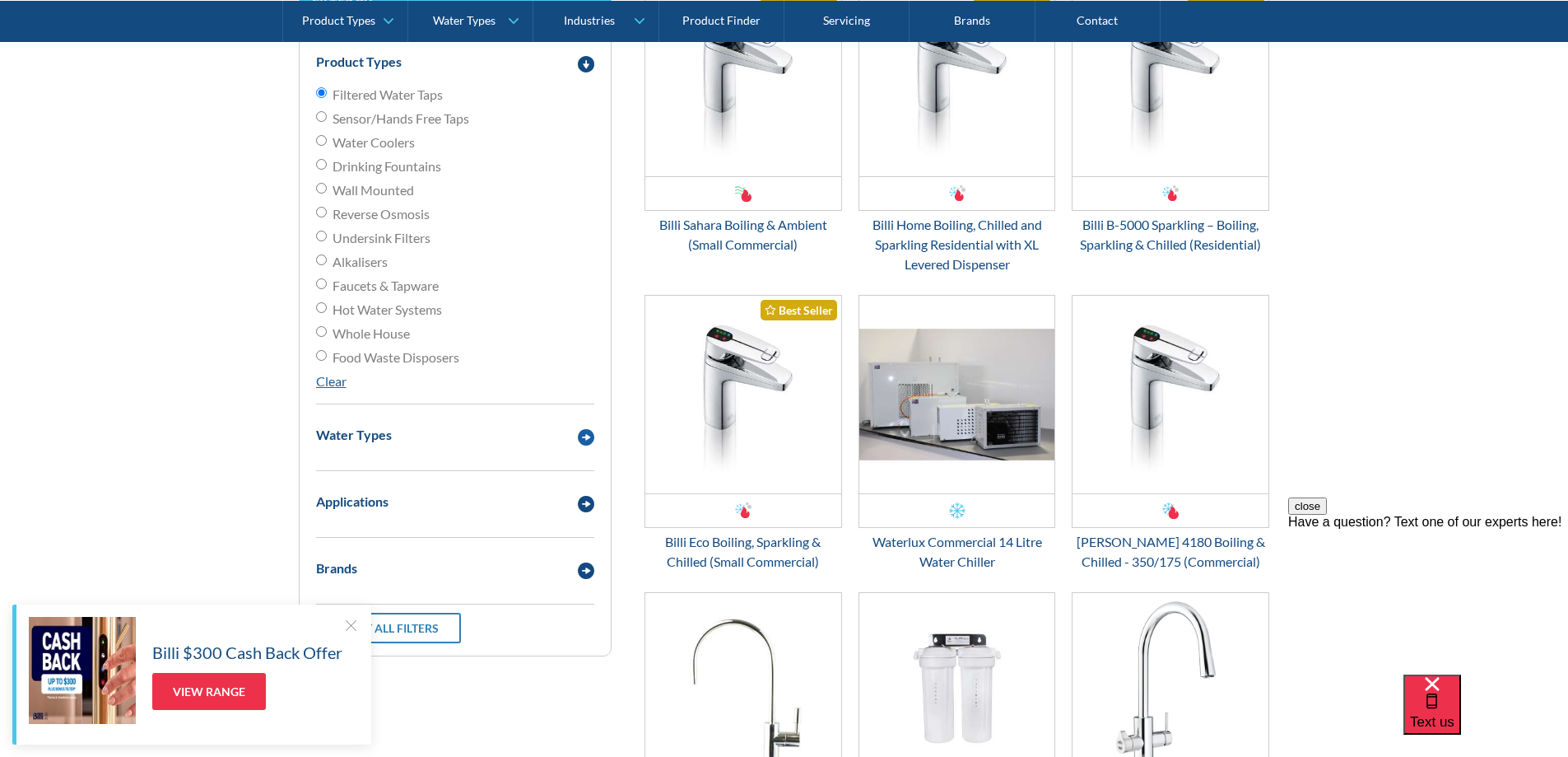
scroll to position [494, 0]
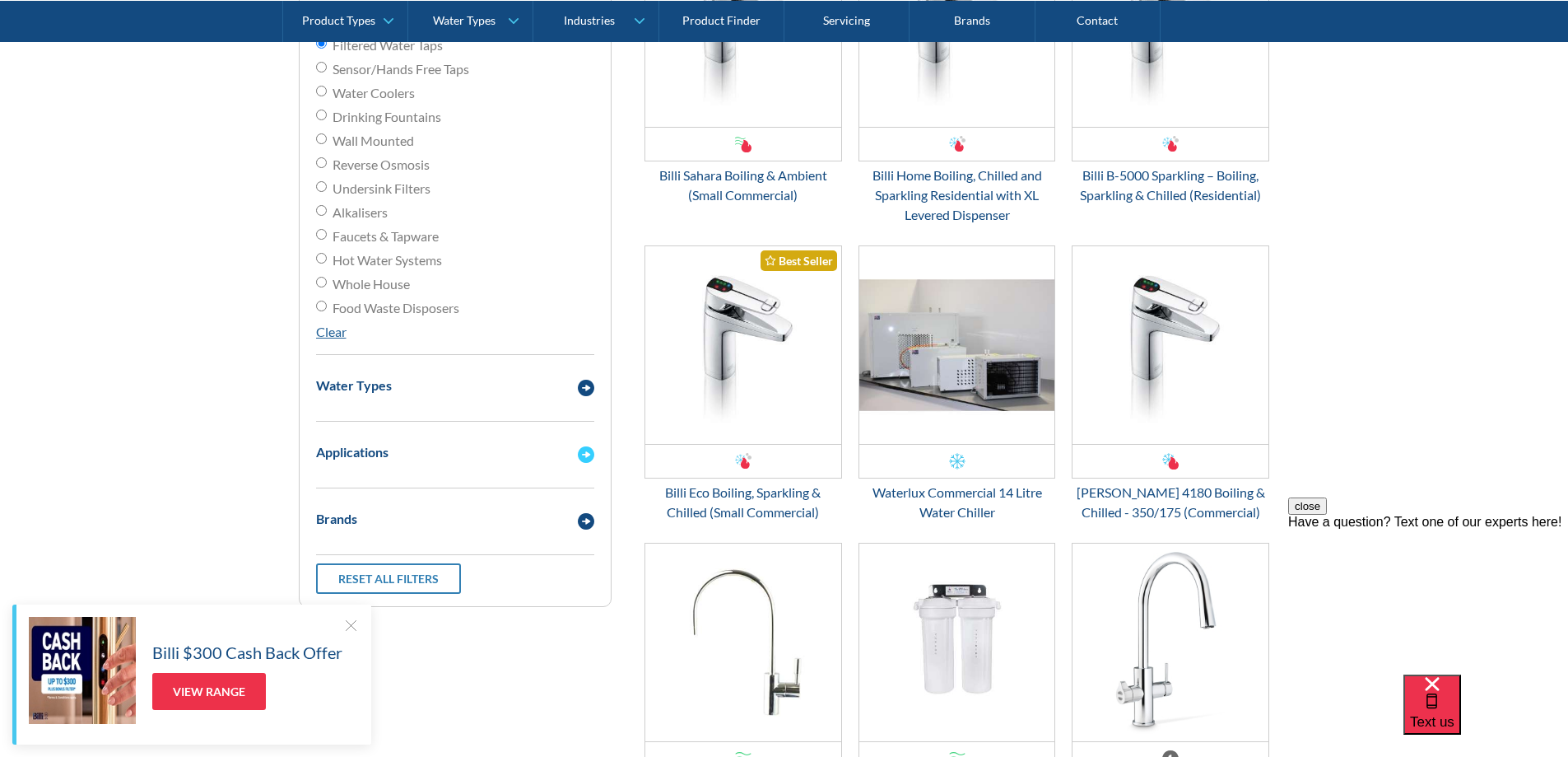
click at [584, 455] on img "Email Form 3" at bounding box center [585, 454] width 16 height 16
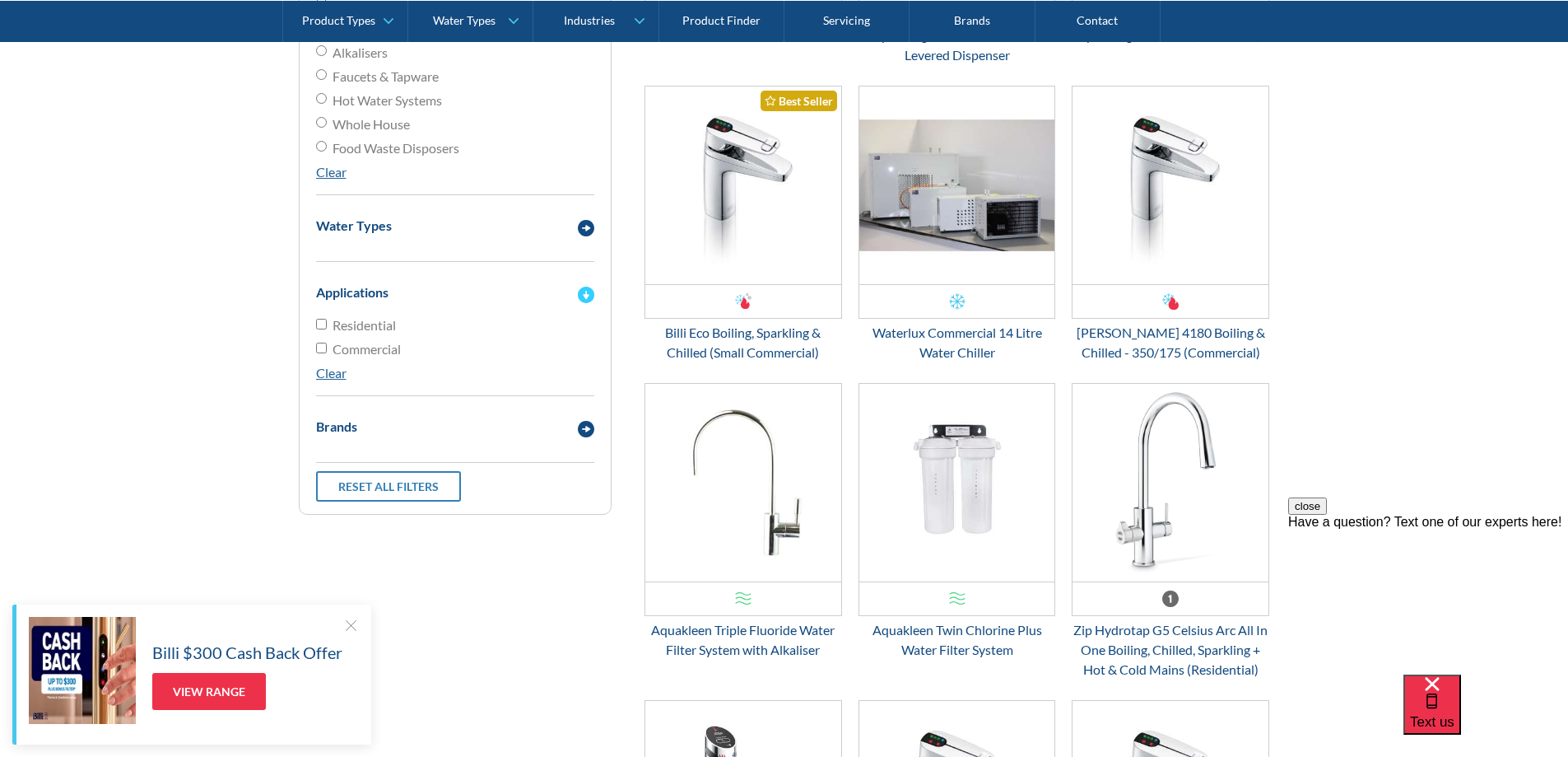
scroll to position [659, 0]
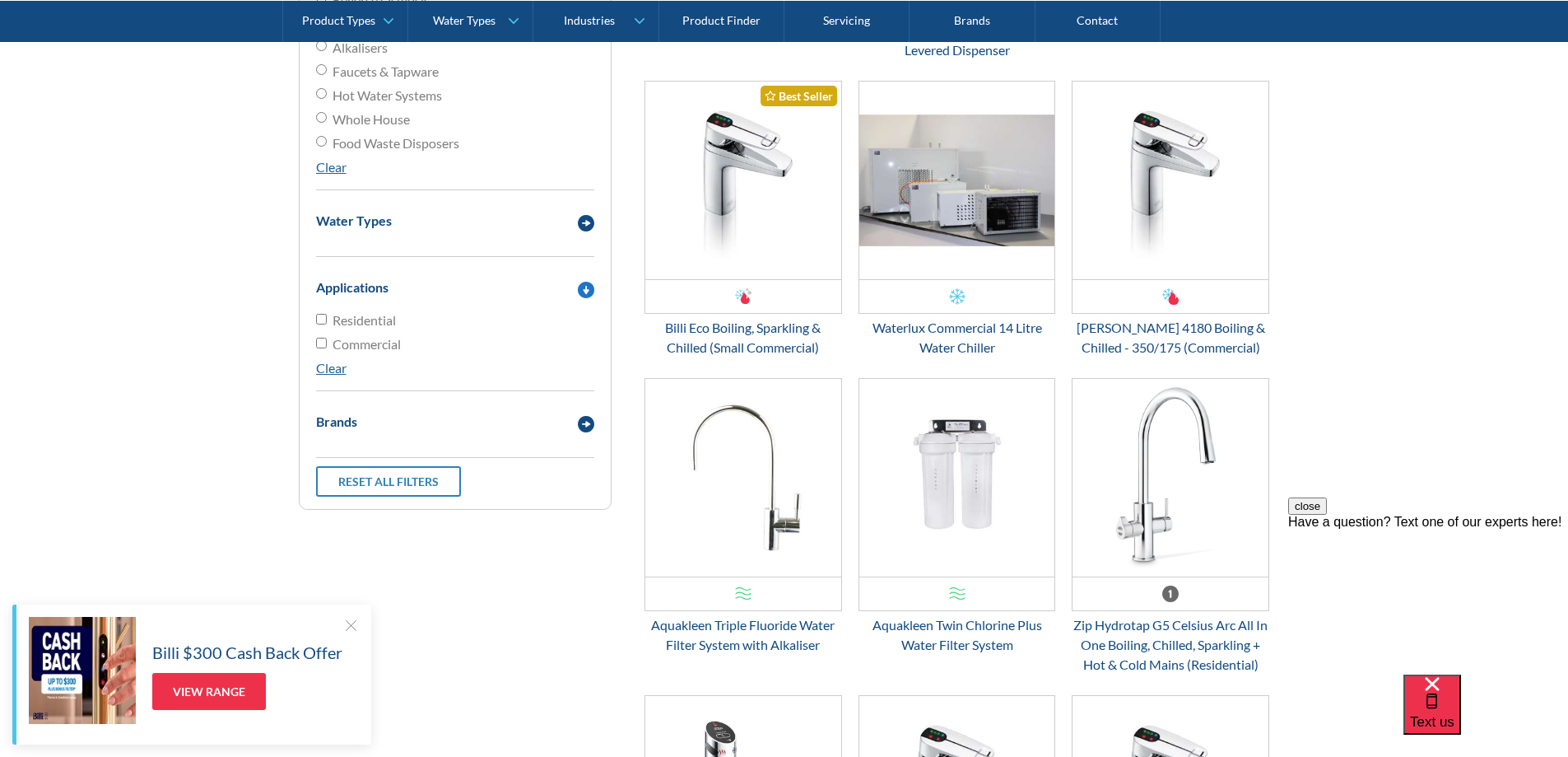
click at [588, 440] on div "Brands" at bounding box center [455, 421] width 295 height 45
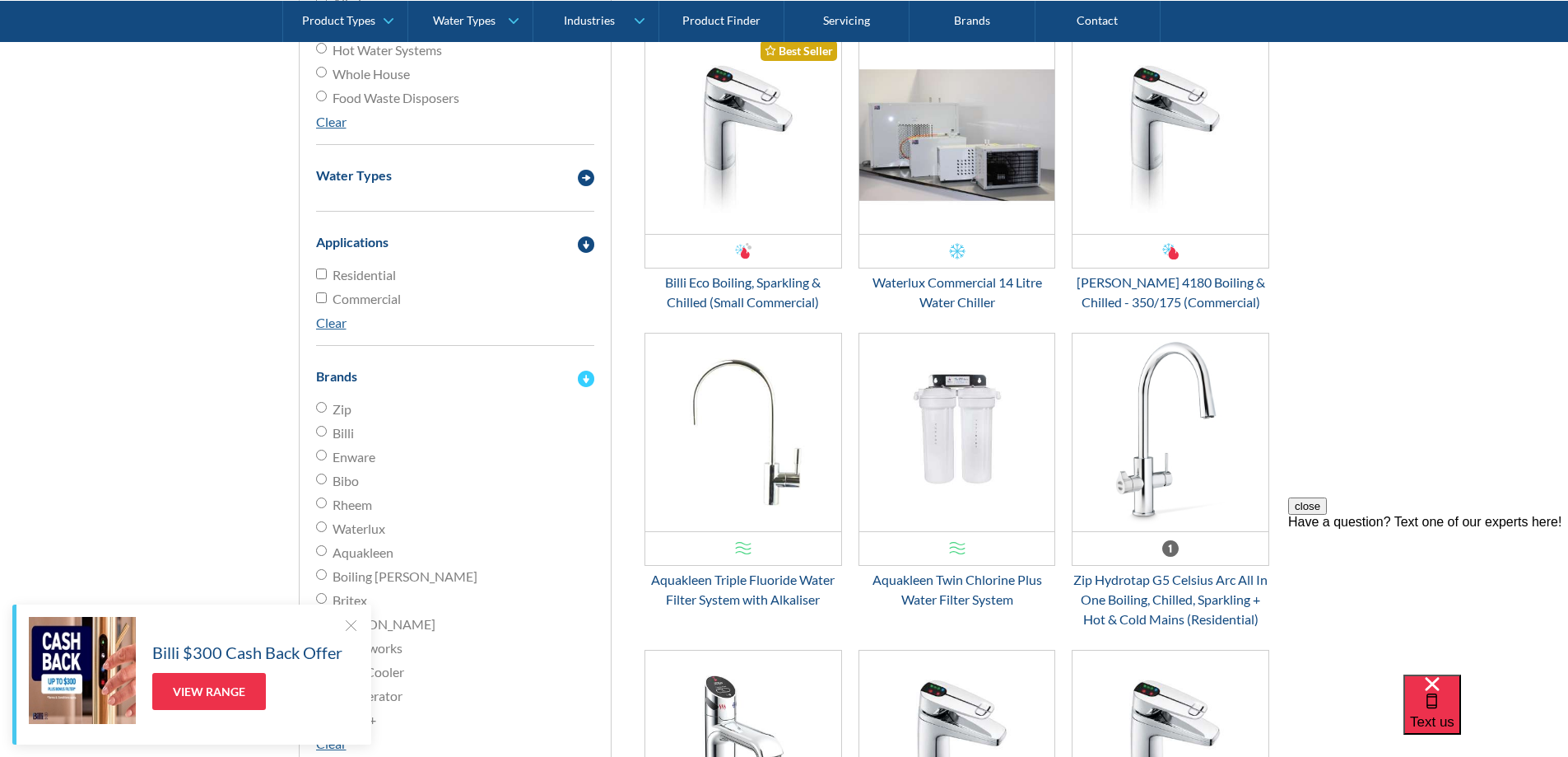
scroll to position [741, 0]
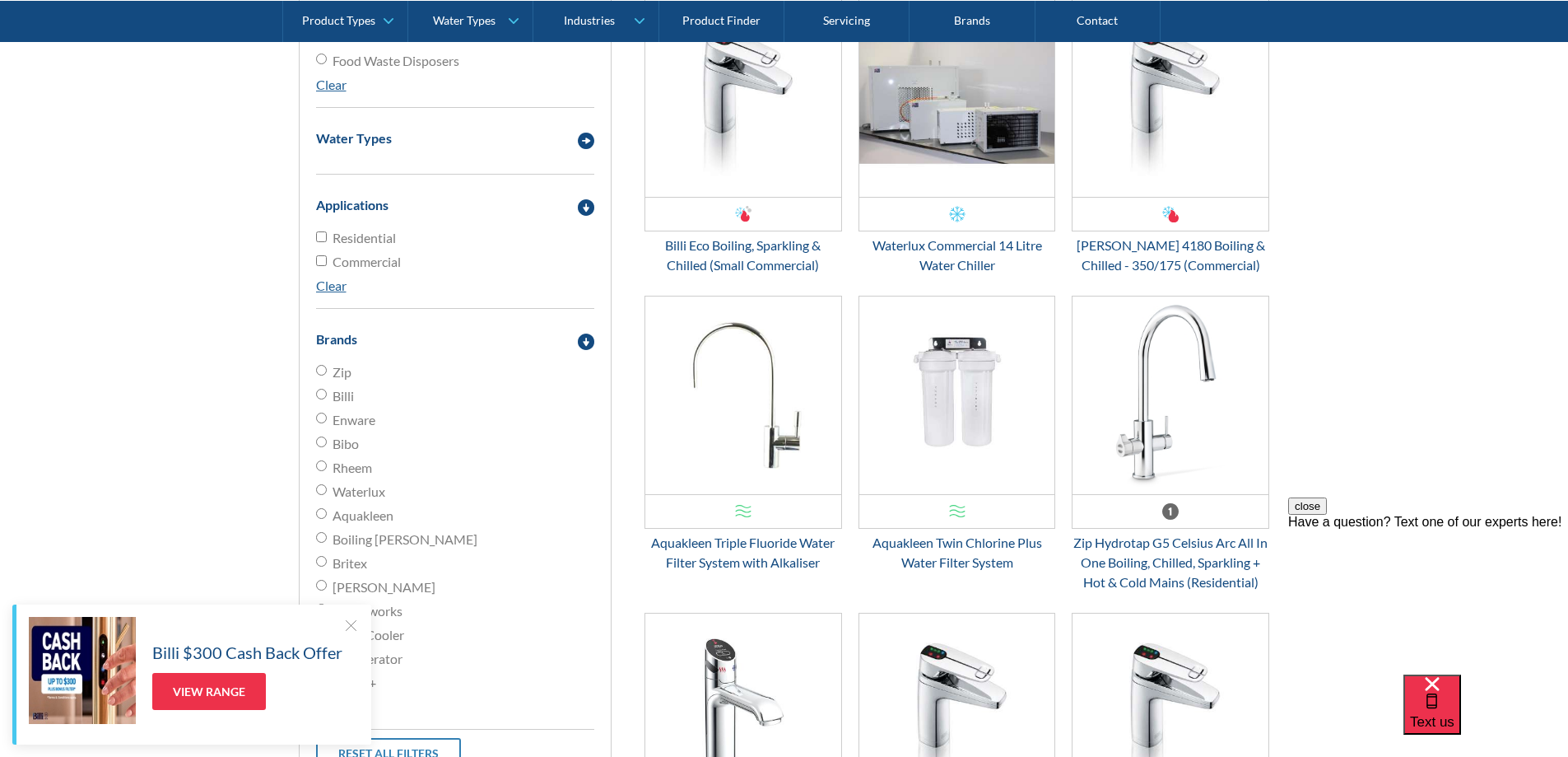
click at [344, 620] on div at bounding box center [350, 625] width 16 height 16
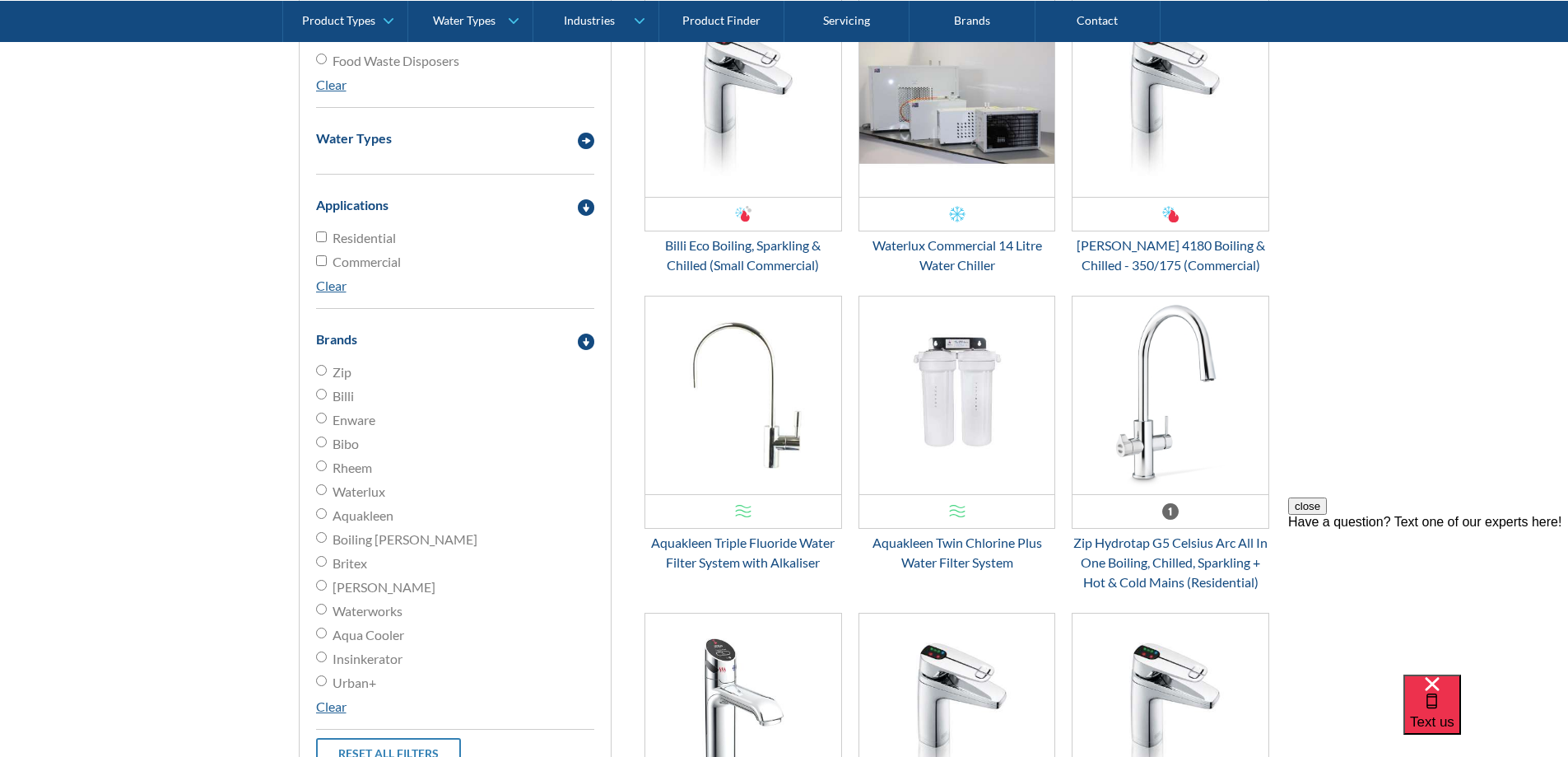
click at [319, 512] on input "Aquakleen" at bounding box center [321, 513] width 11 height 11
radio input "true"
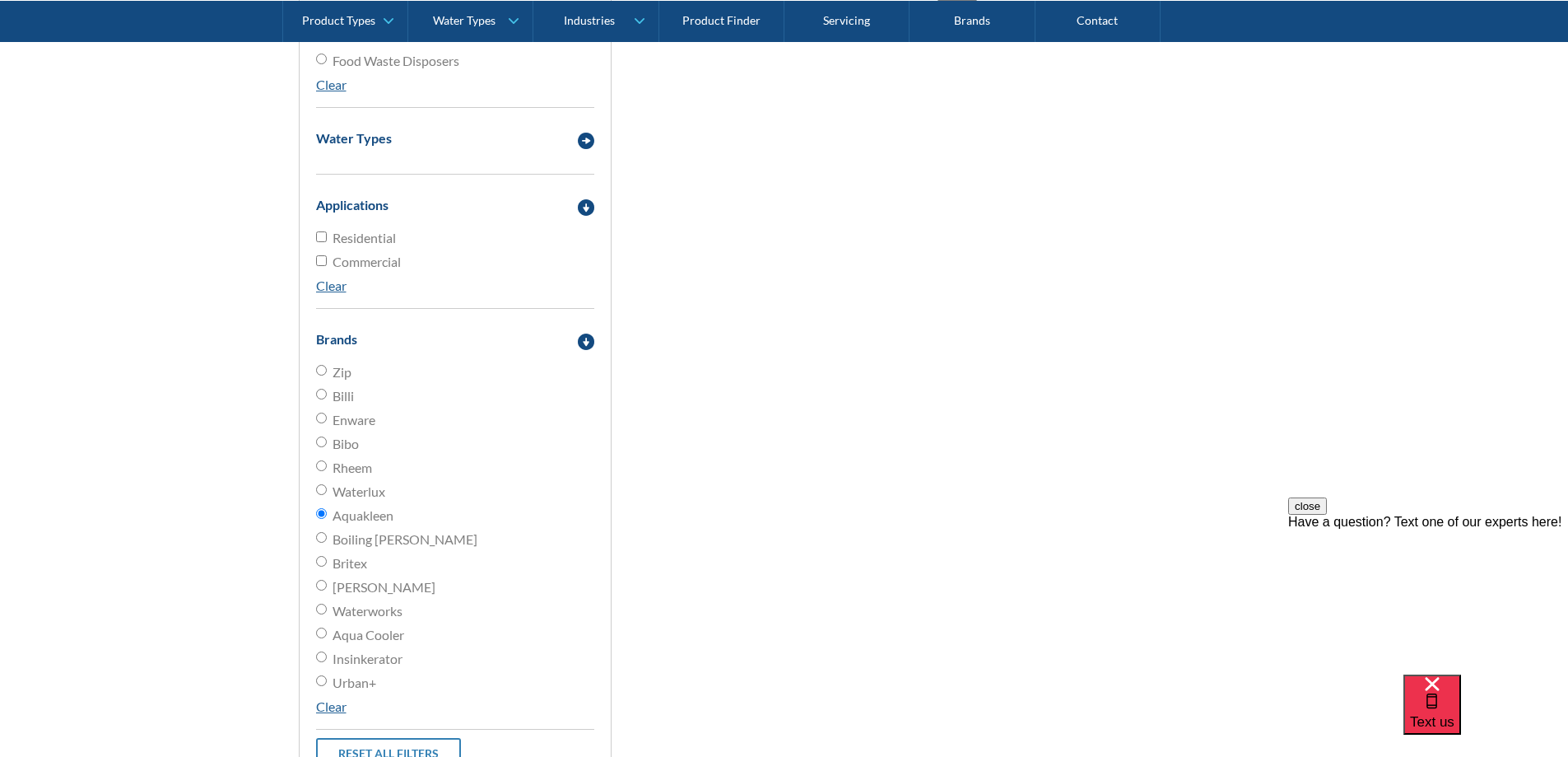
scroll to position [330, 0]
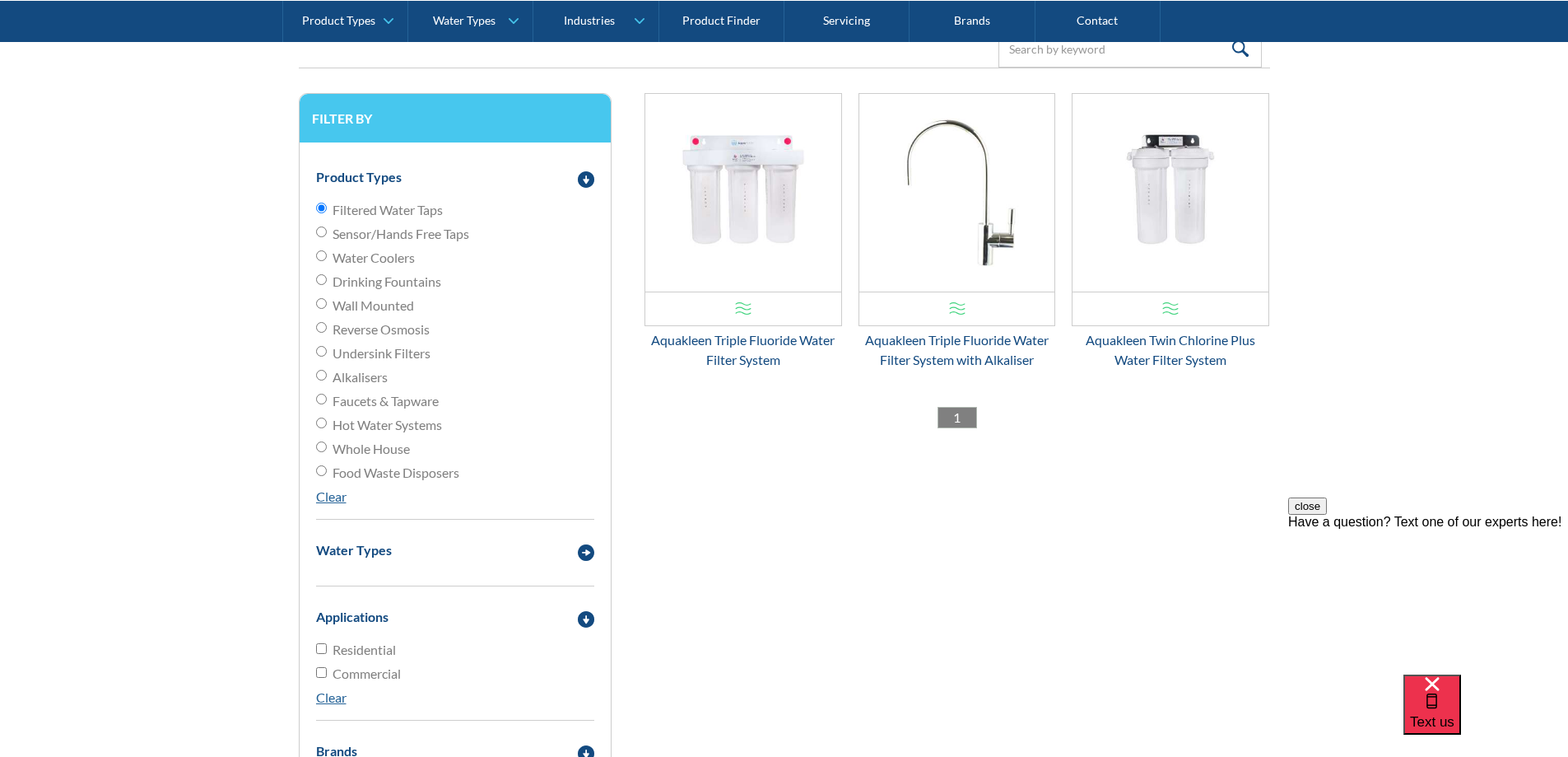
click at [338, 506] on div "Product Types Filtered Water Taps Sensor/Hands Free Taps Water Coolers Drinking…" at bounding box center [455, 338] width 279 height 365
click at [335, 500] on link "Clear" at bounding box center [332, 496] width 31 height 15
radio input "false"
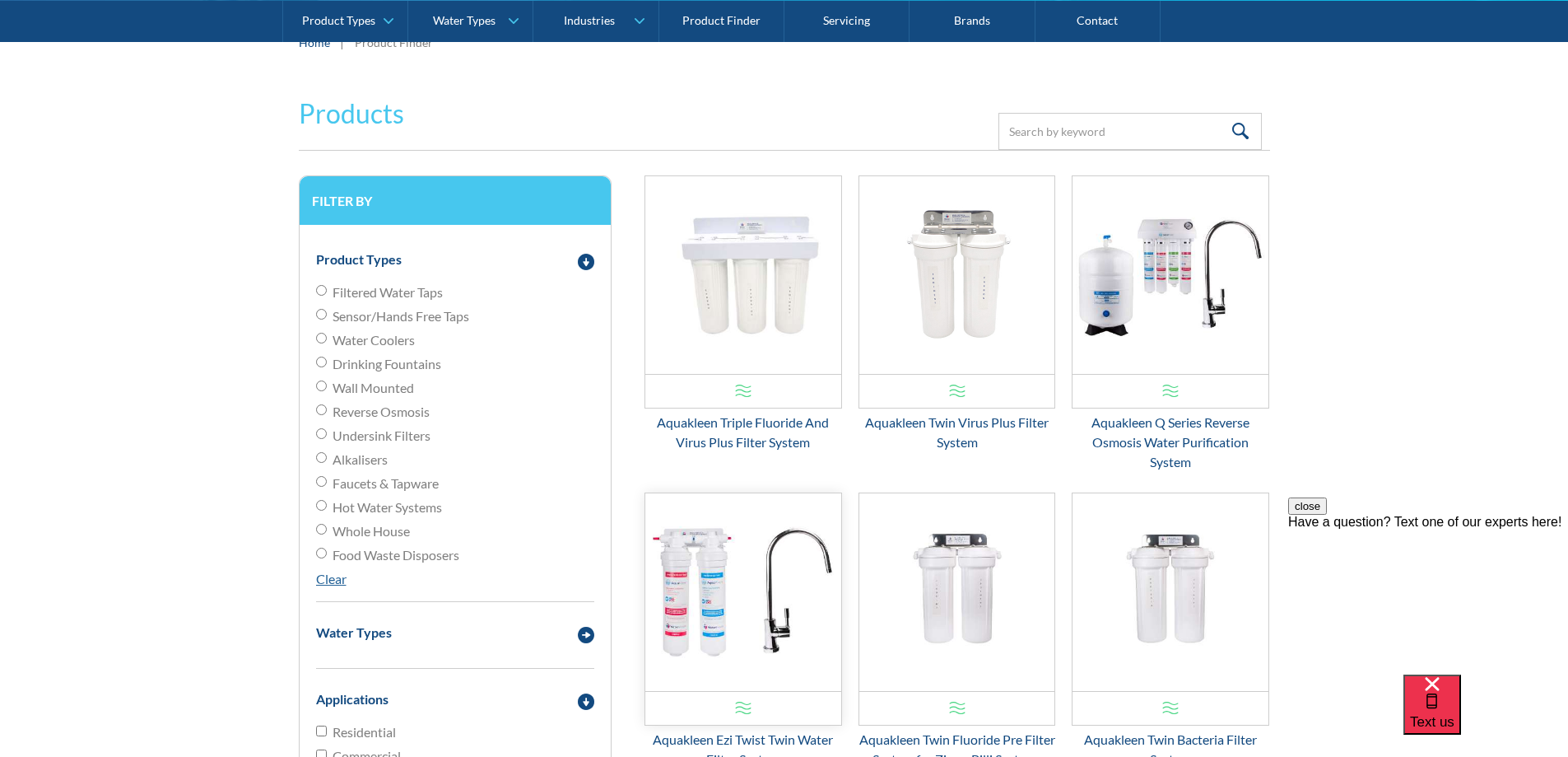
scroll to position [330, 0]
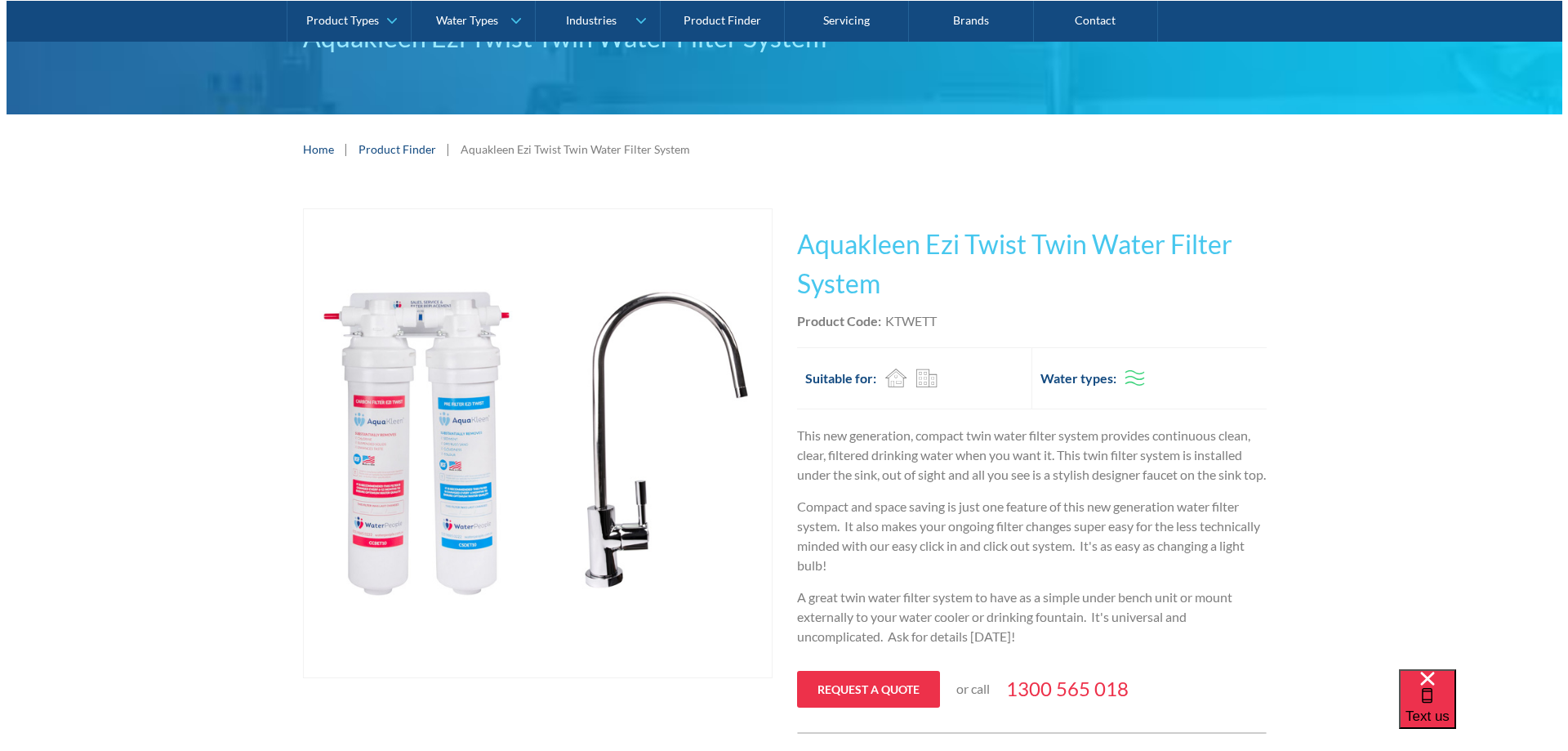
scroll to position [164, 0]
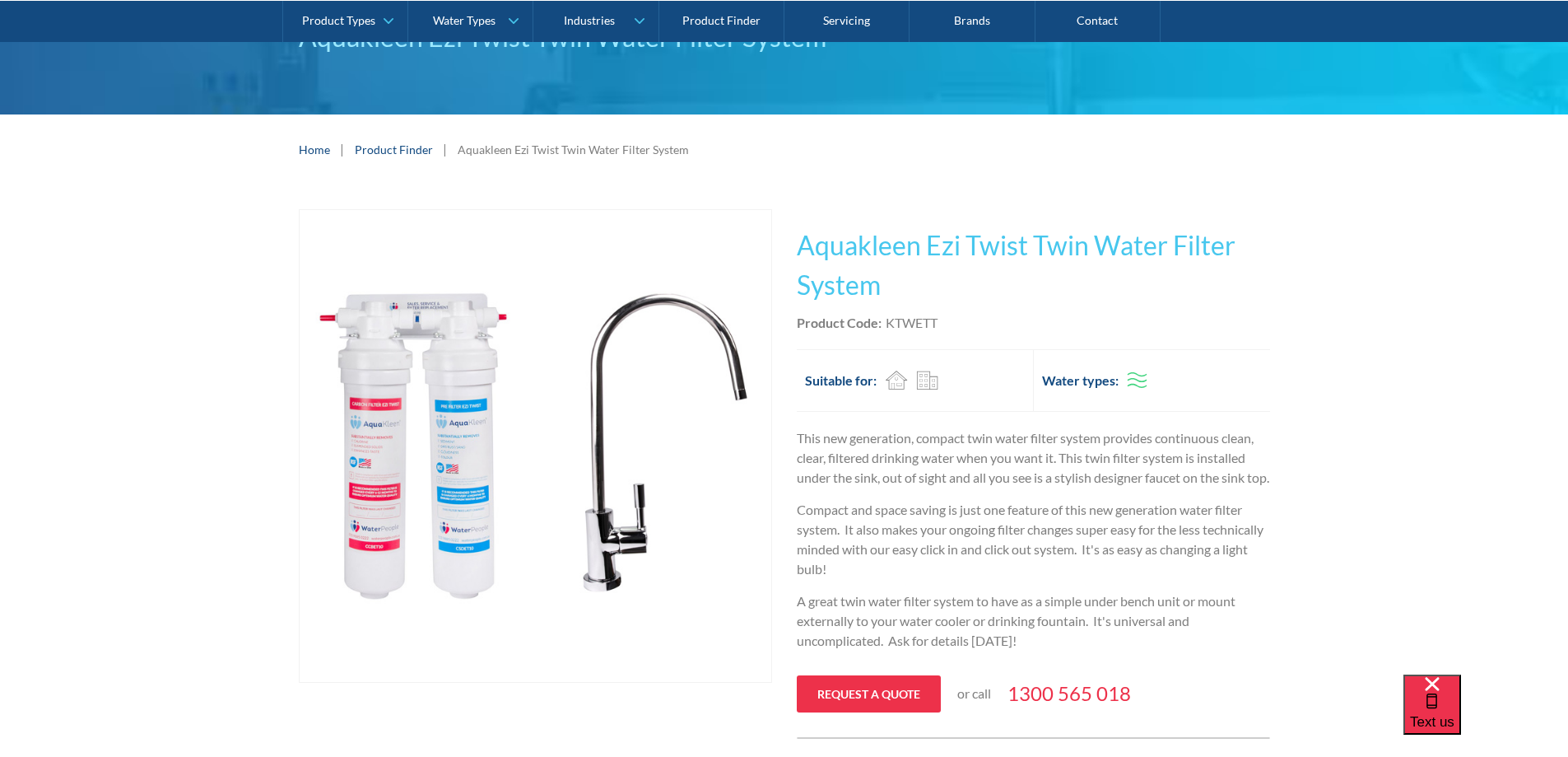
click at [393, 438] on img "open lightbox" at bounding box center [535, 446] width 471 height 472
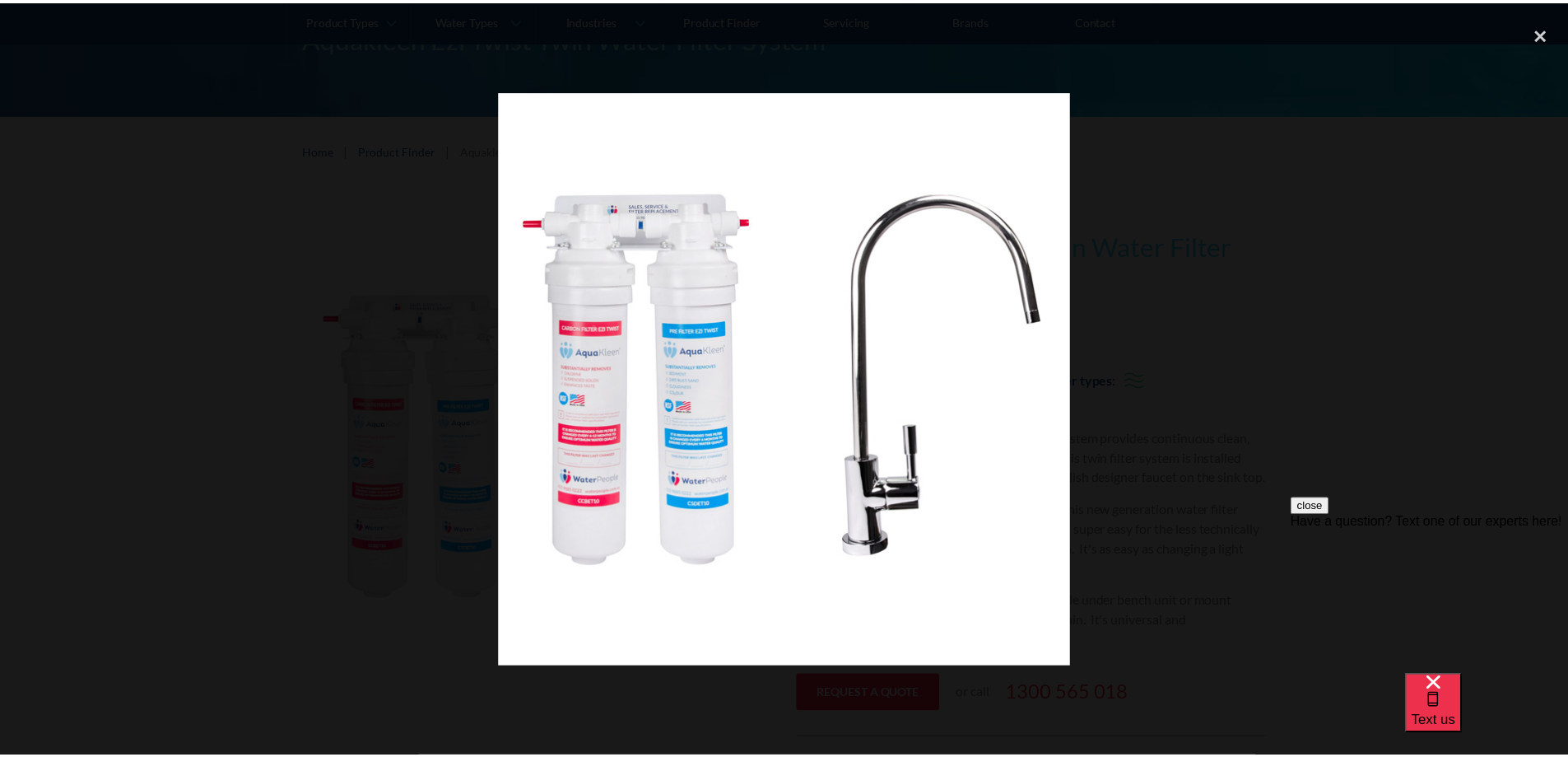
scroll to position [0, 0]
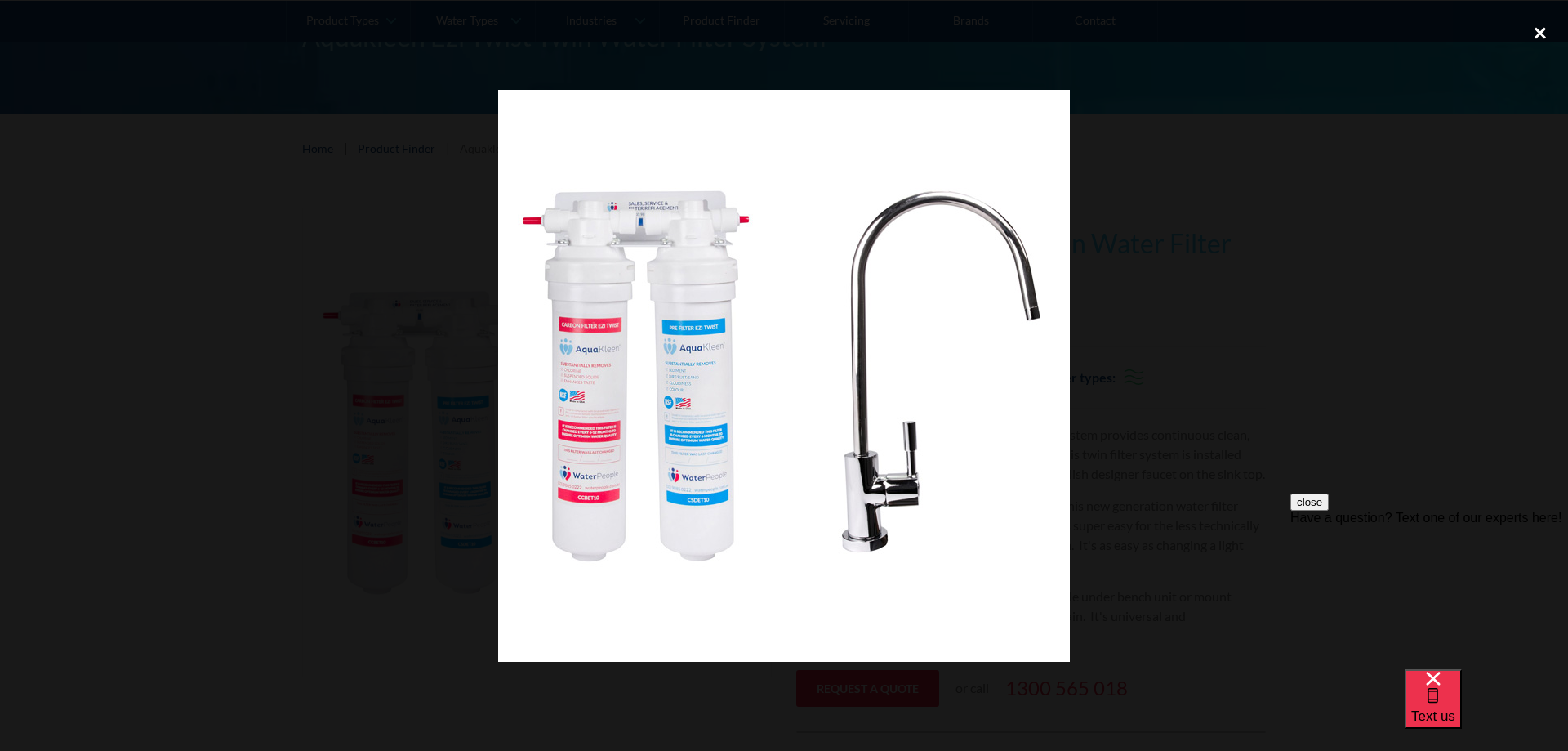
click at [1535, 29] on div "close lightbox" at bounding box center [1540, 33] width 55 height 36
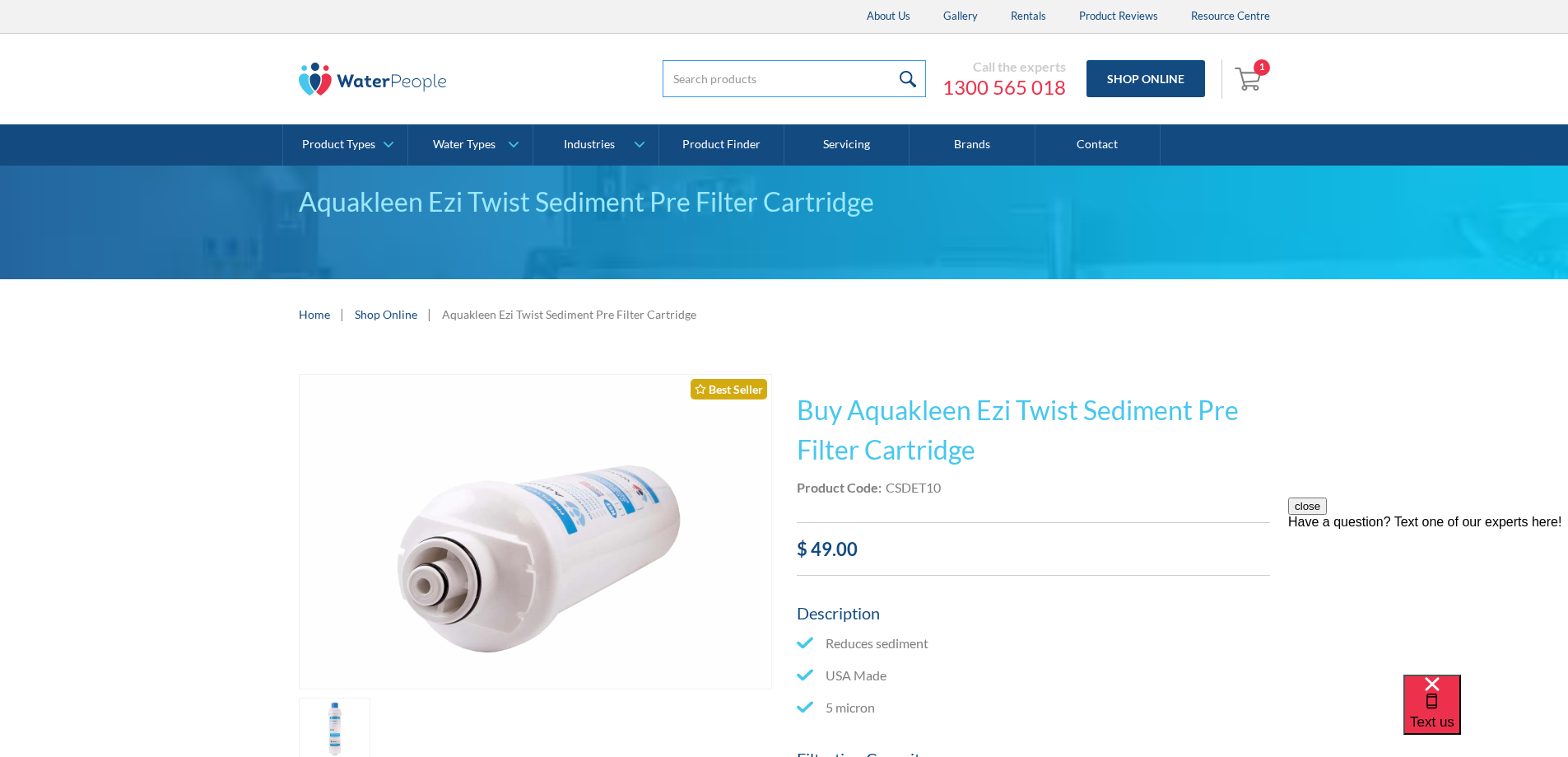
click at [712, 75] on input "search" at bounding box center [793, 78] width 263 height 37
type input "CCBET10"
click at [890, 60] on input "submit" at bounding box center [908, 78] width 36 height 37
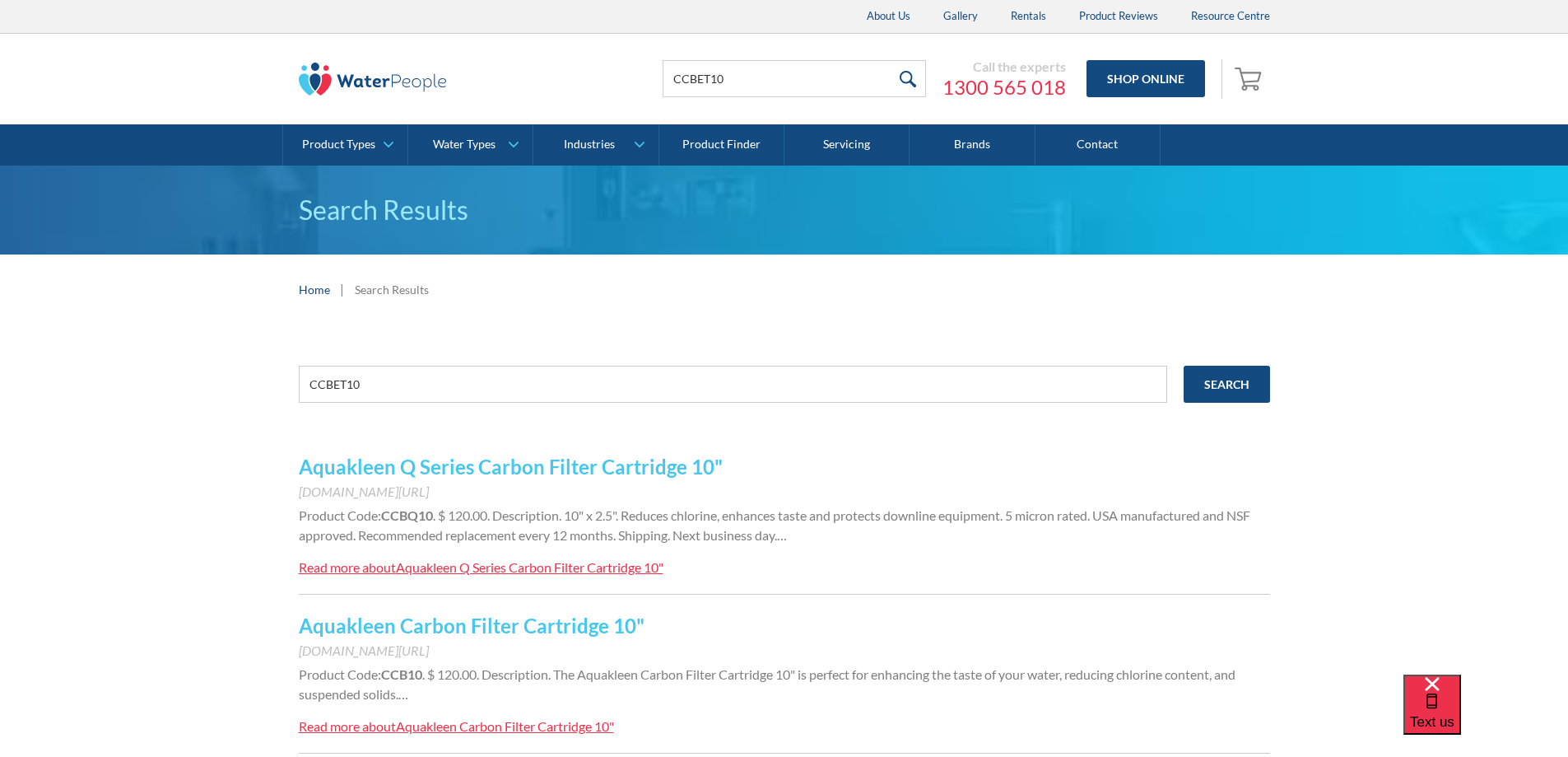
scroll to position [82, 0]
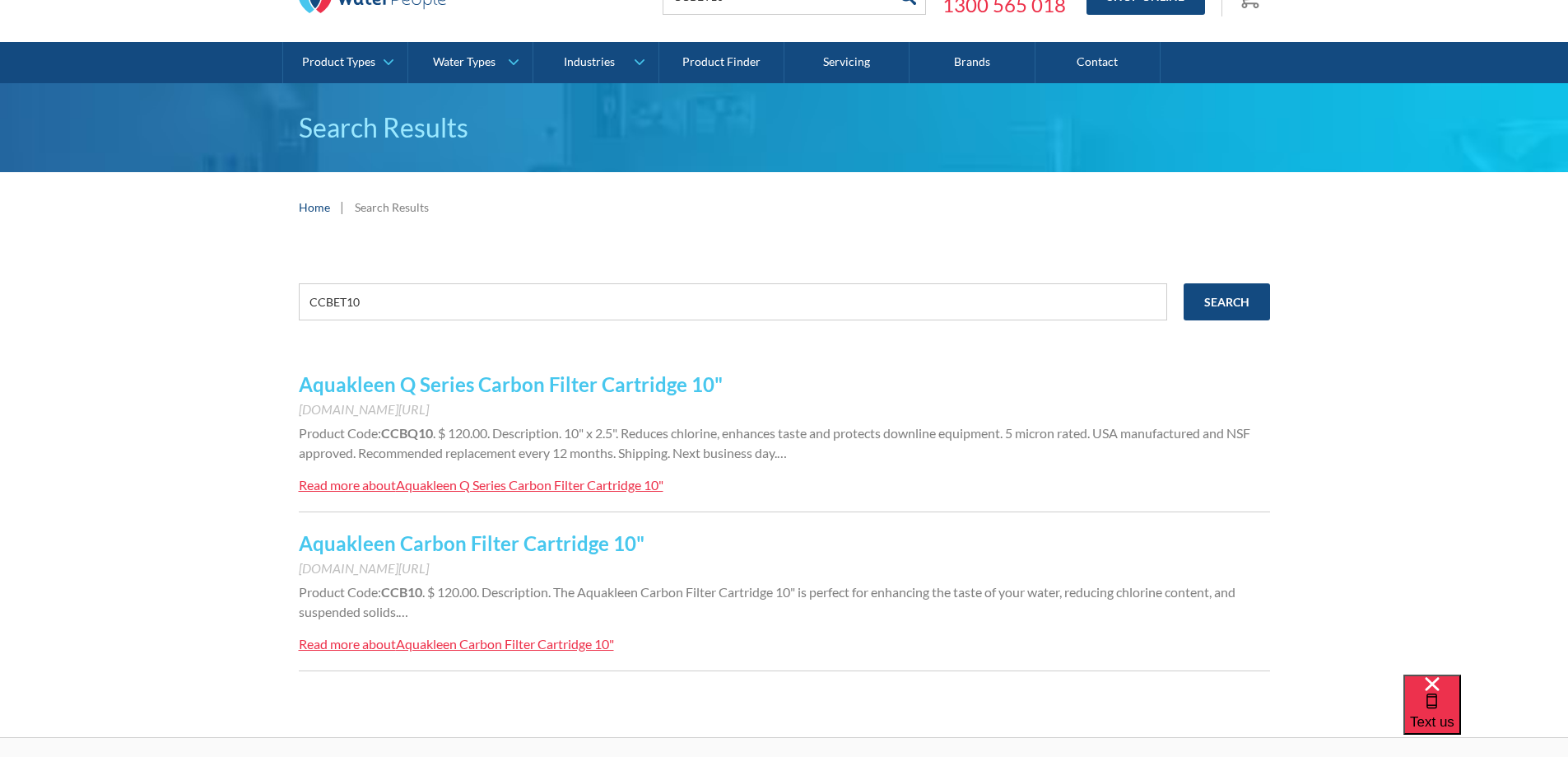
click at [526, 484] on div "Aquakleen Q Series Carbon Filter Cartridge 10"" at bounding box center [529, 484] width 267 height 15
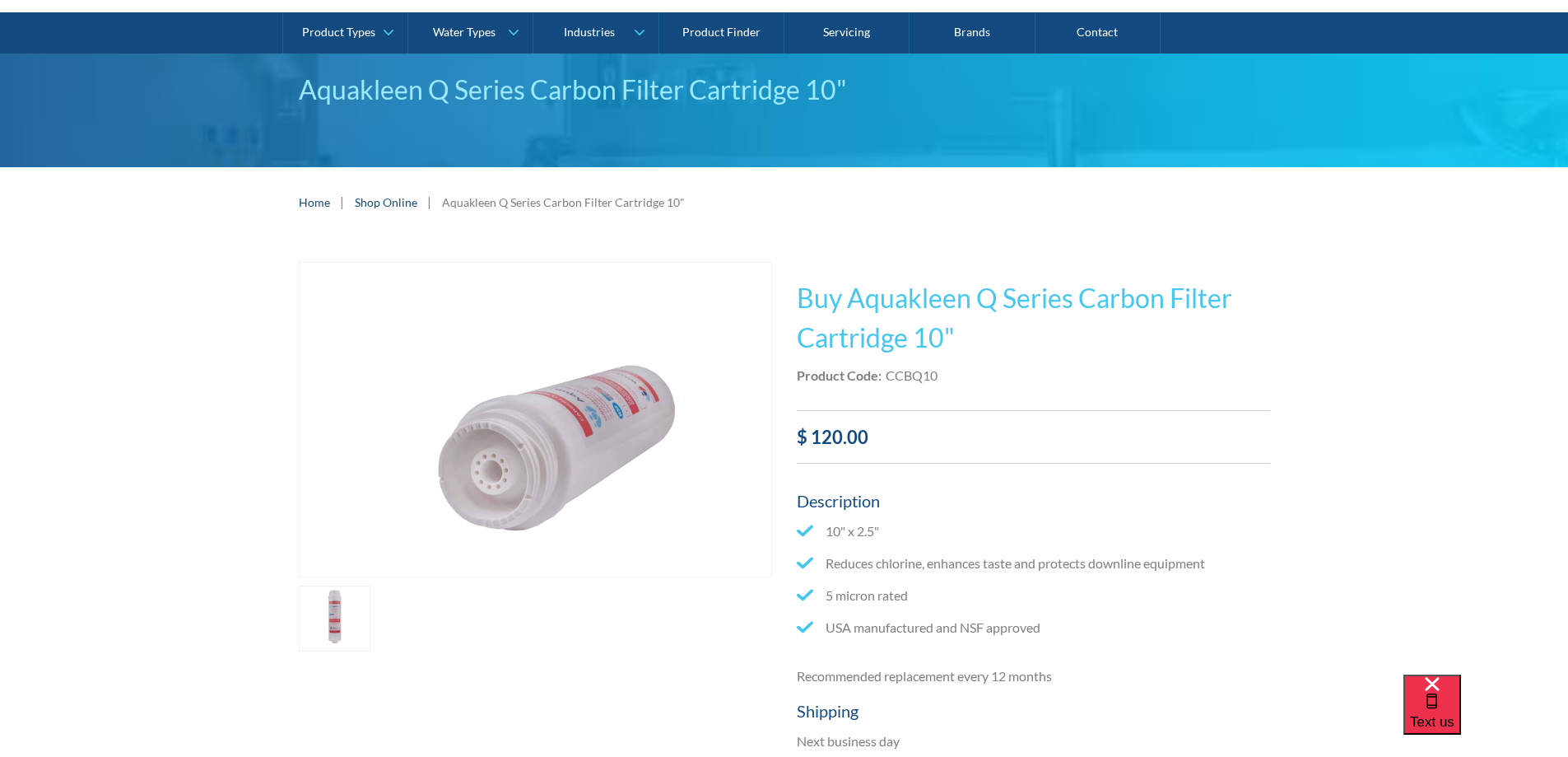
scroll to position [330, 0]
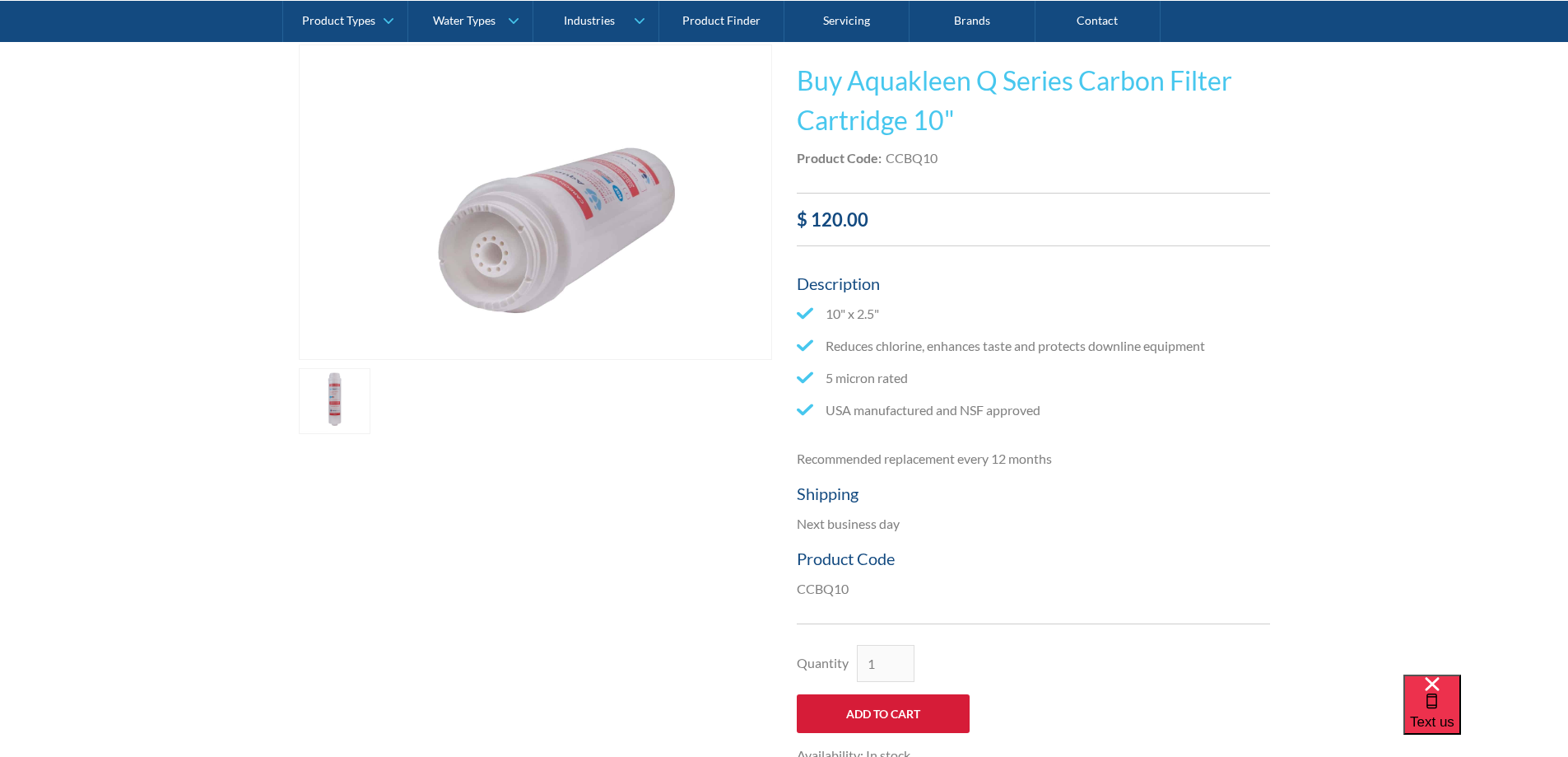
click at [884, 718] on input "Add to Cart" at bounding box center [883, 714] width 173 height 39
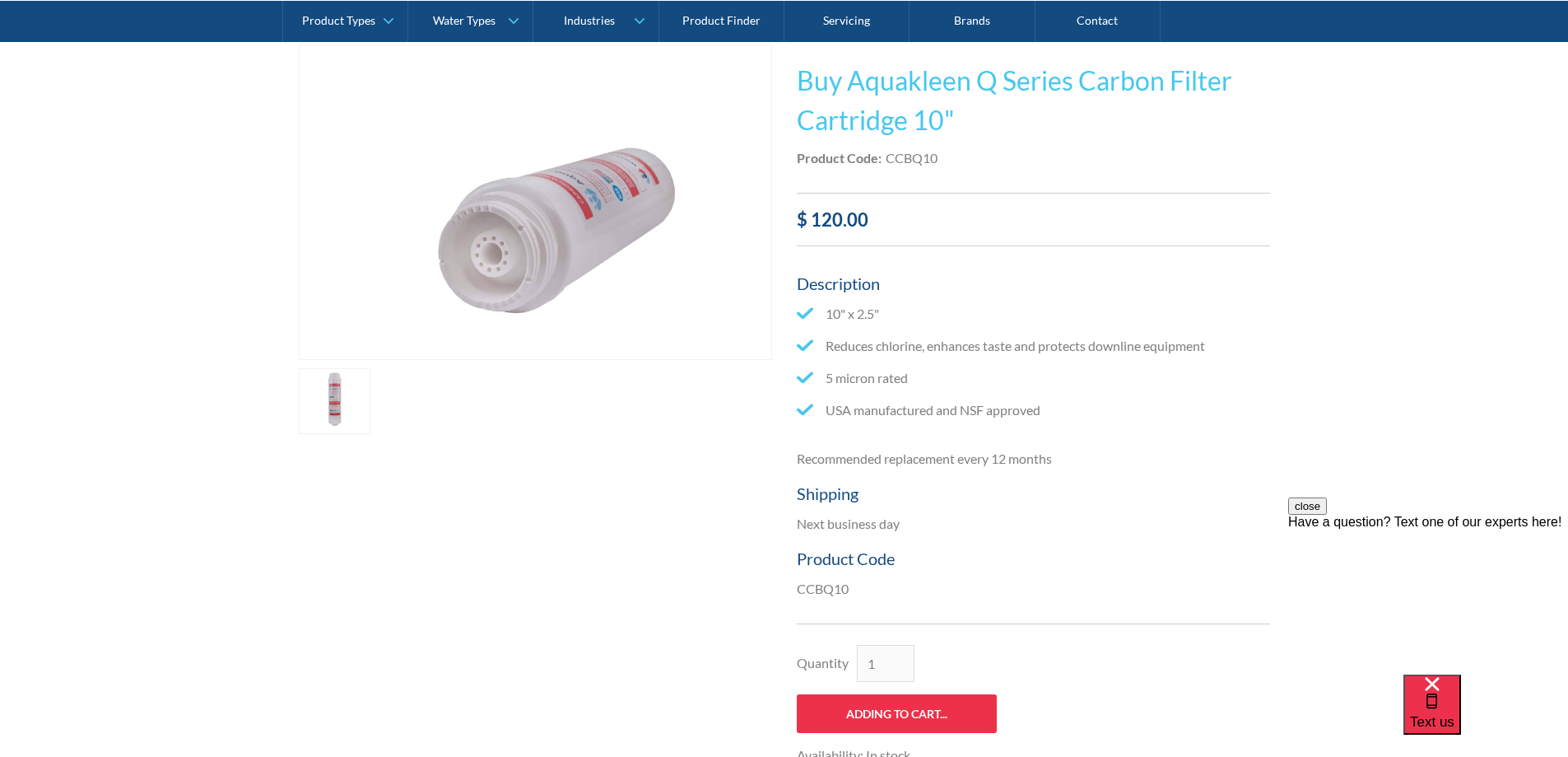
scroll to position [0, 0]
type input "Add to Cart"
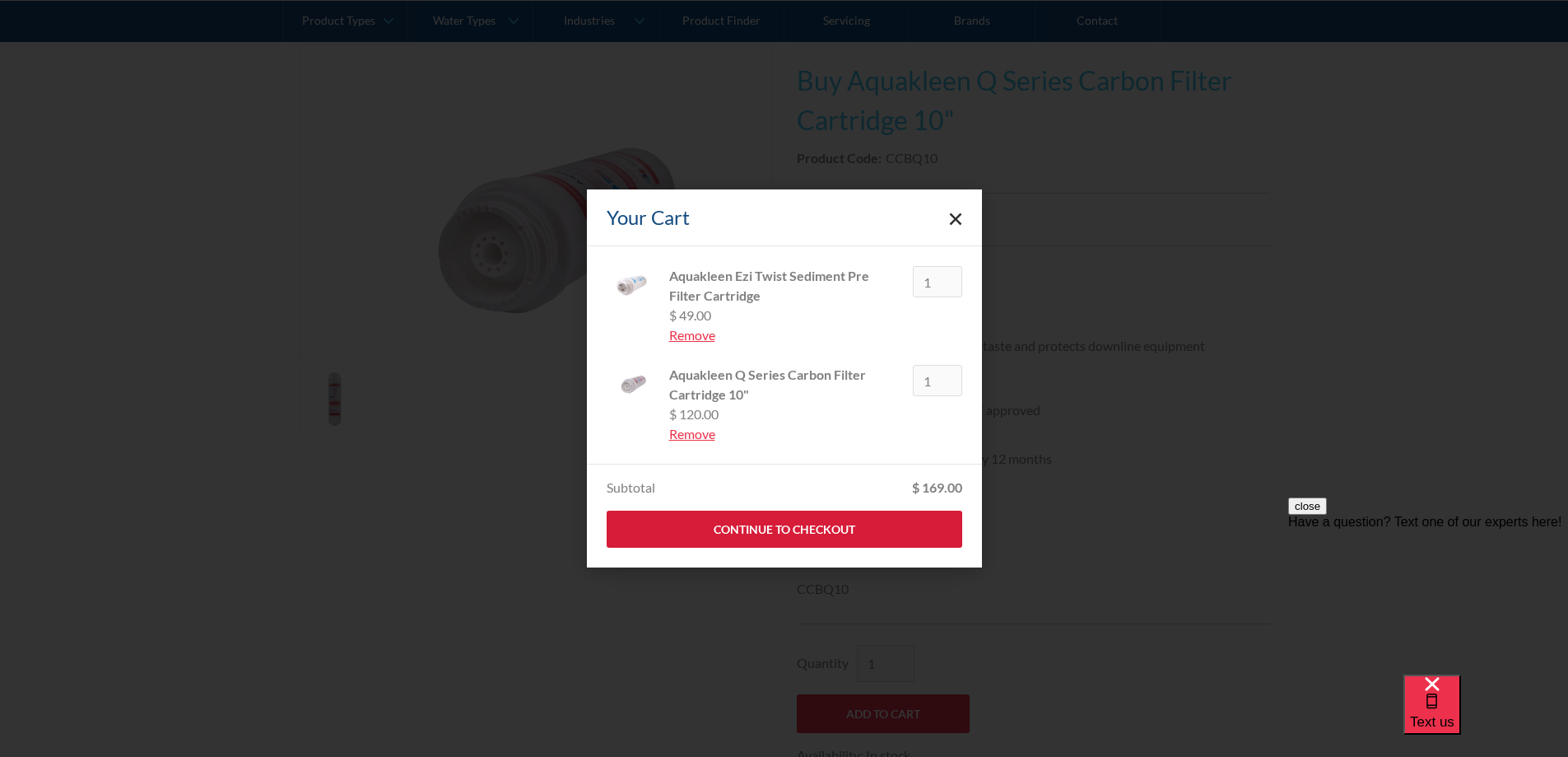
click at [830, 528] on link "Continue to Checkout" at bounding box center [784, 528] width 356 height 37
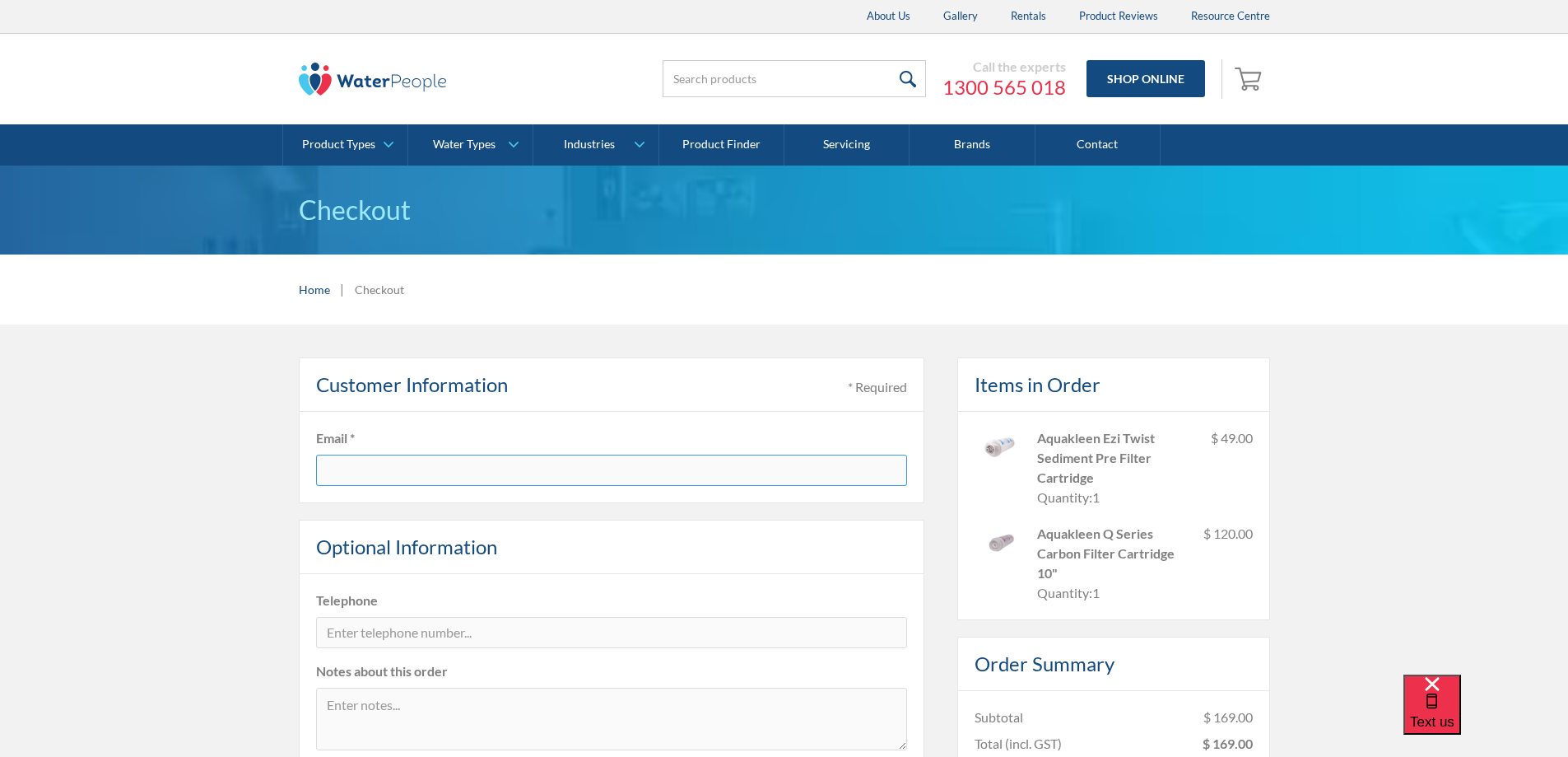
click at [479, 472] on input "text" at bounding box center [611, 470] width 591 height 31
type input "S"
type input "A"
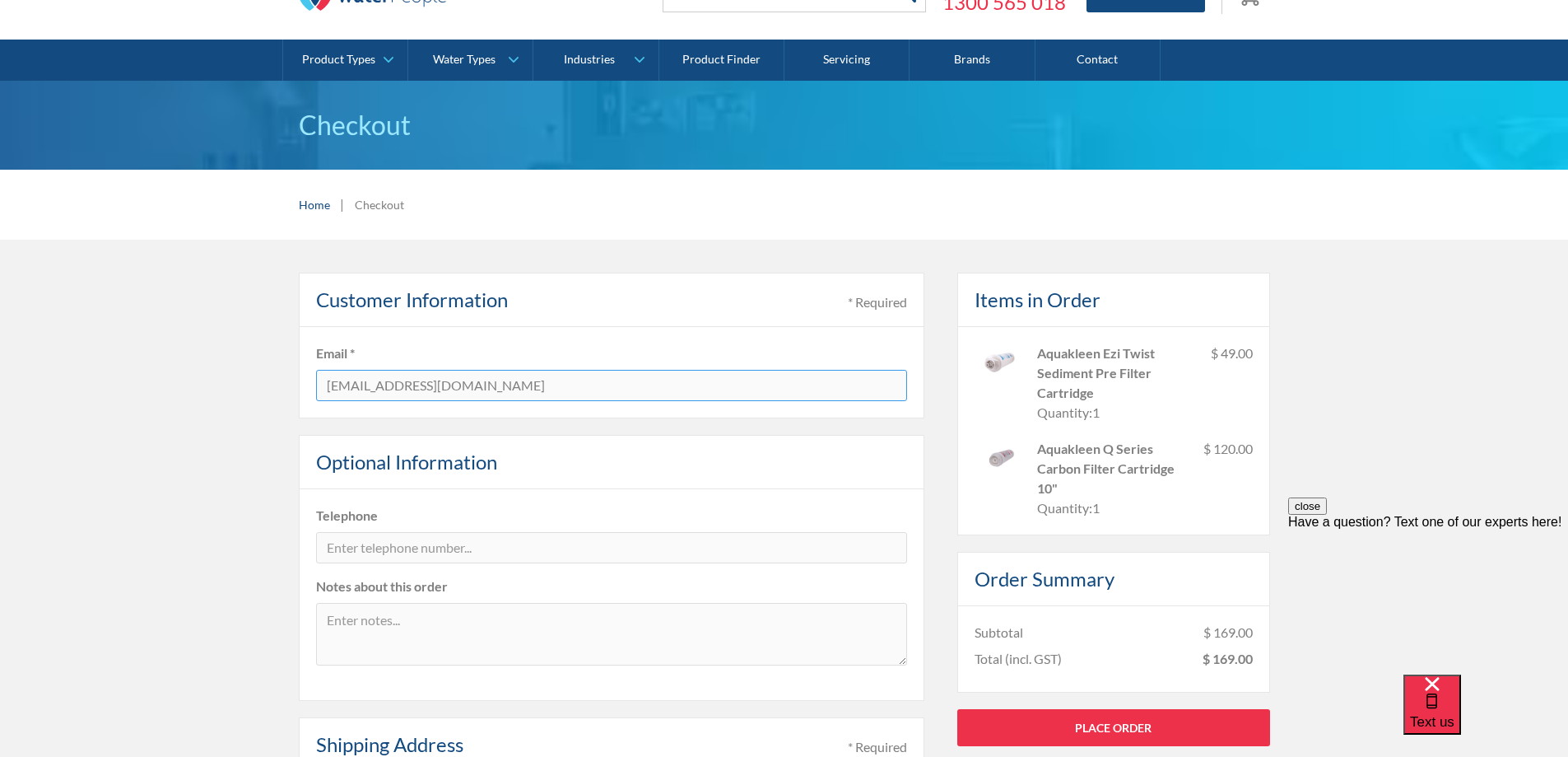
scroll to position [165, 0]
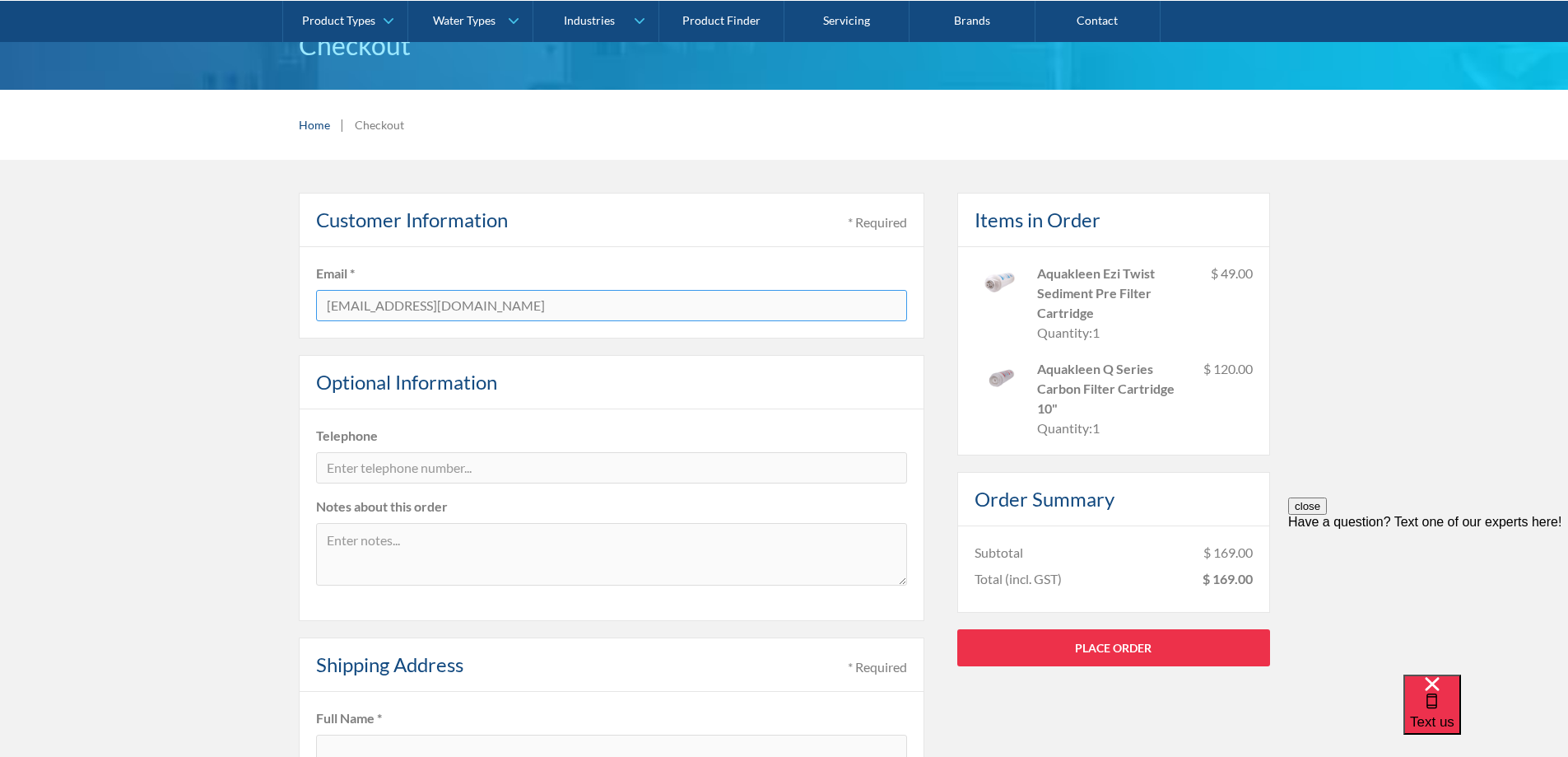
type input "[EMAIL_ADDRESS][DOMAIN_NAME]"
click at [413, 465] on input "tel" at bounding box center [611, 468] width 591 height 31
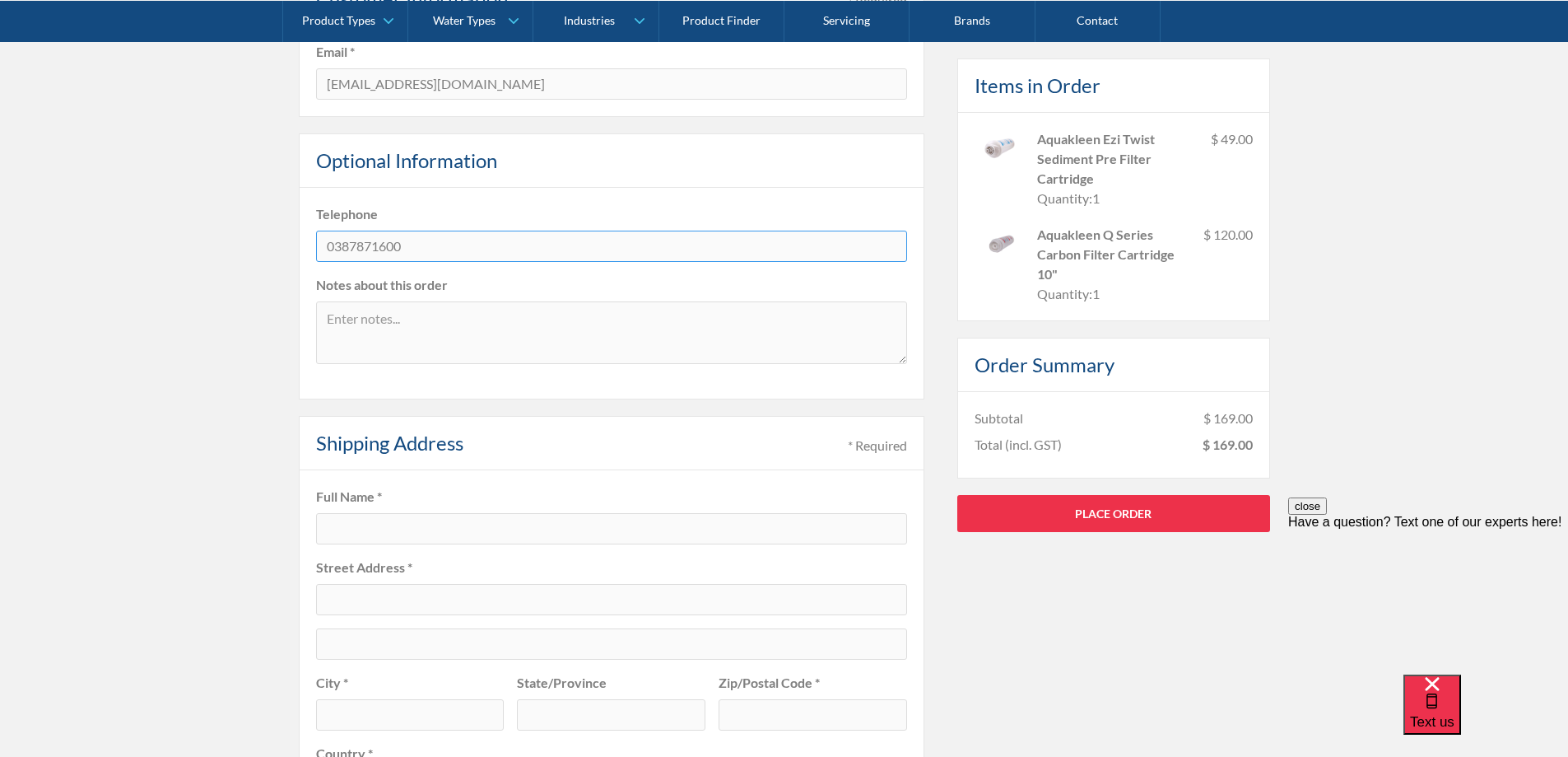
scroll to position [412, 0]
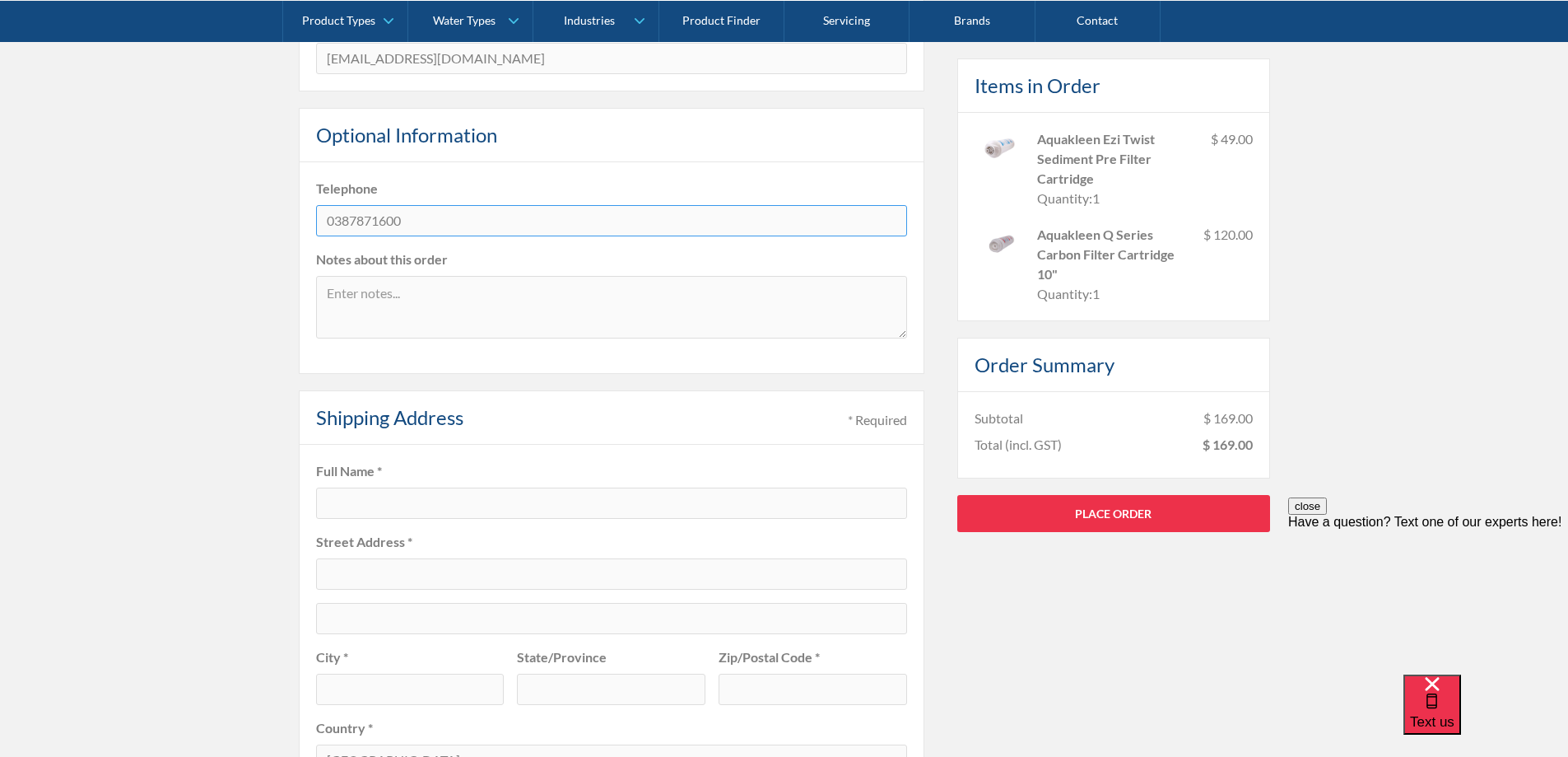
type input "0387871600"
click at [415, 499] on input "text" at bounding box center [611, 502] width 591 height 31
type input "[PERSON_NAME]"
click at [423, 570] on input "text" at bounding box center [611, 574] width 591 height 31
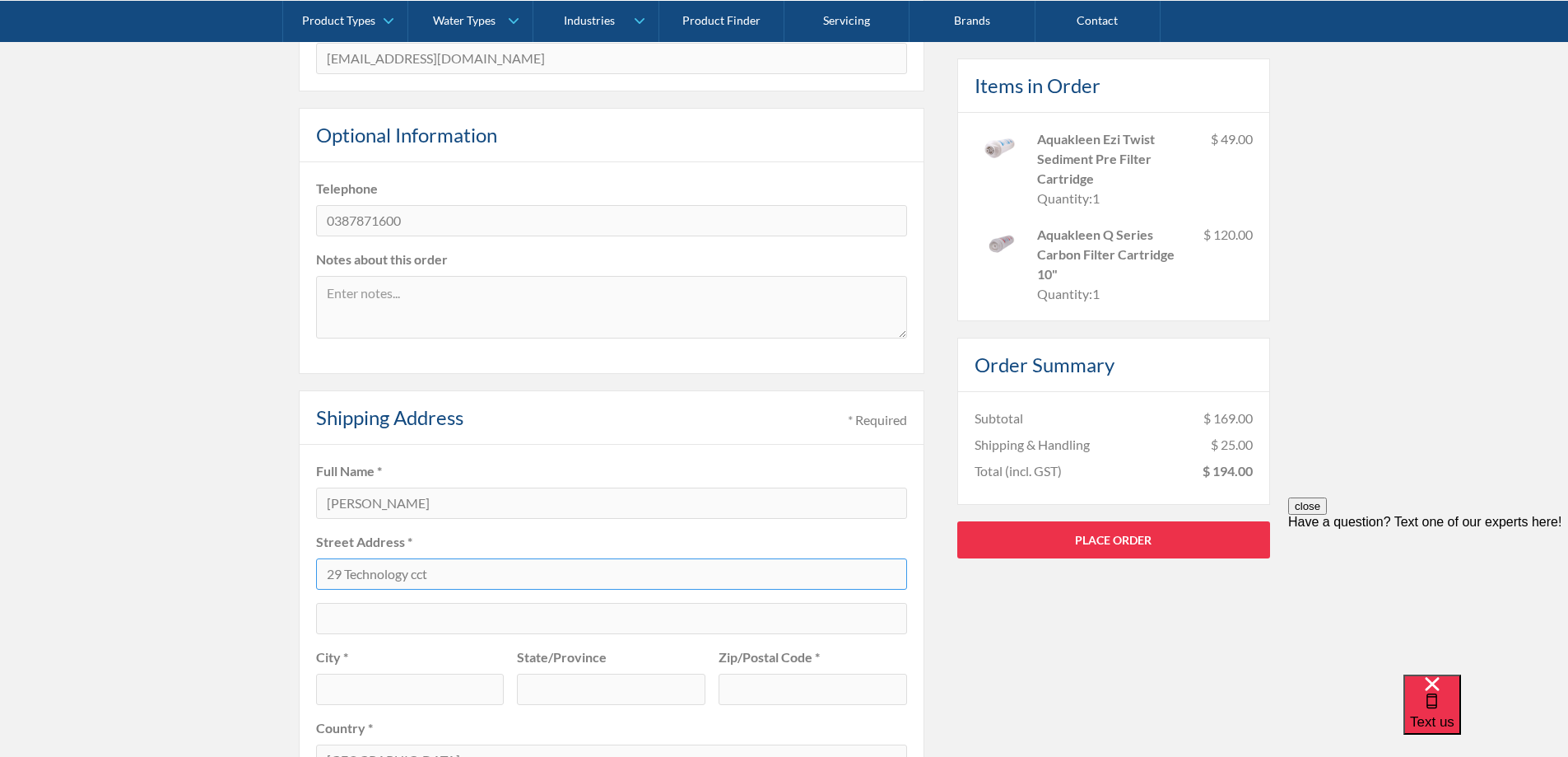
type input "29 Technology cct"
type input "Hallam"
type input "vic"
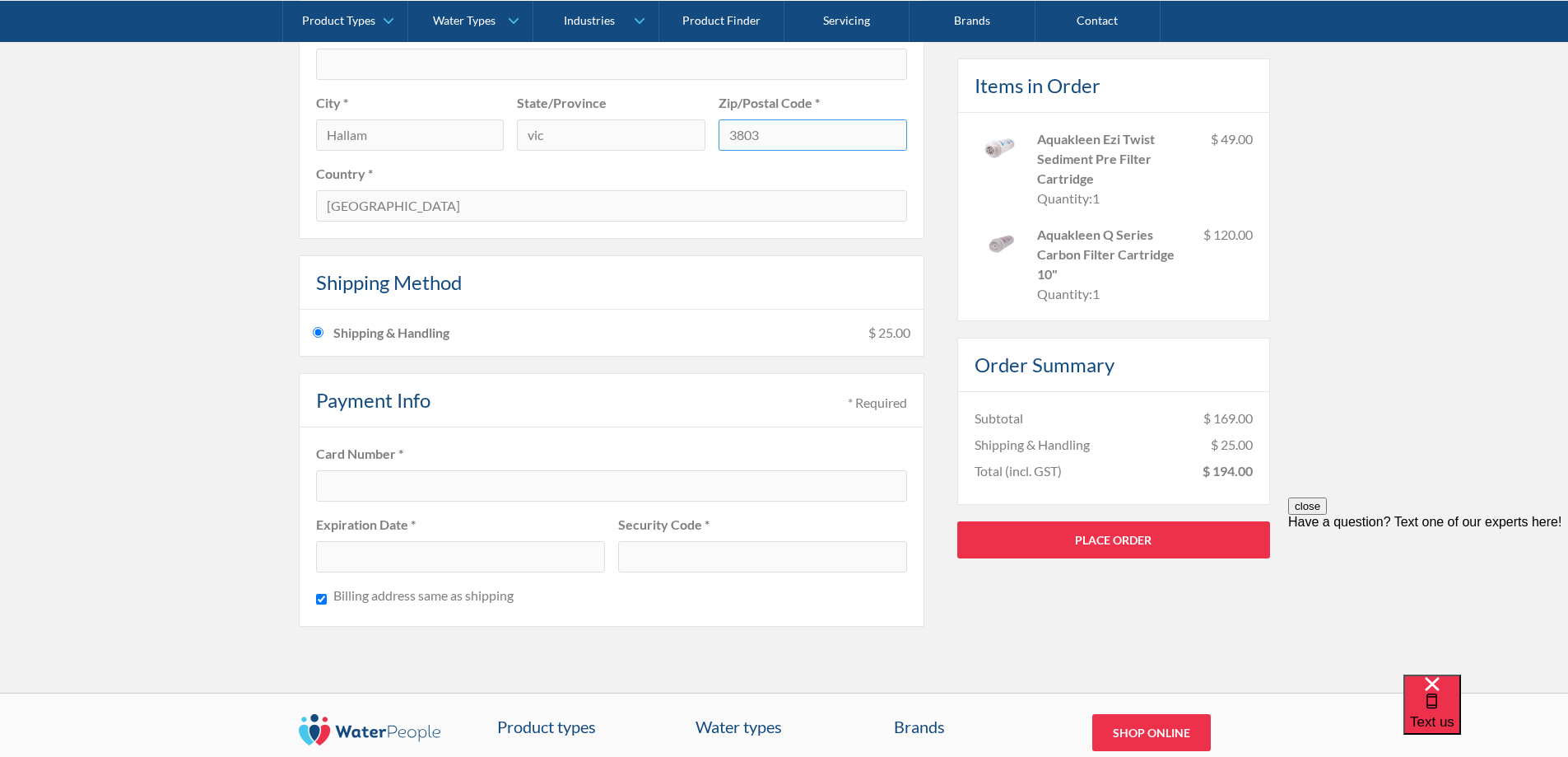
scroll to position [1070, 0]
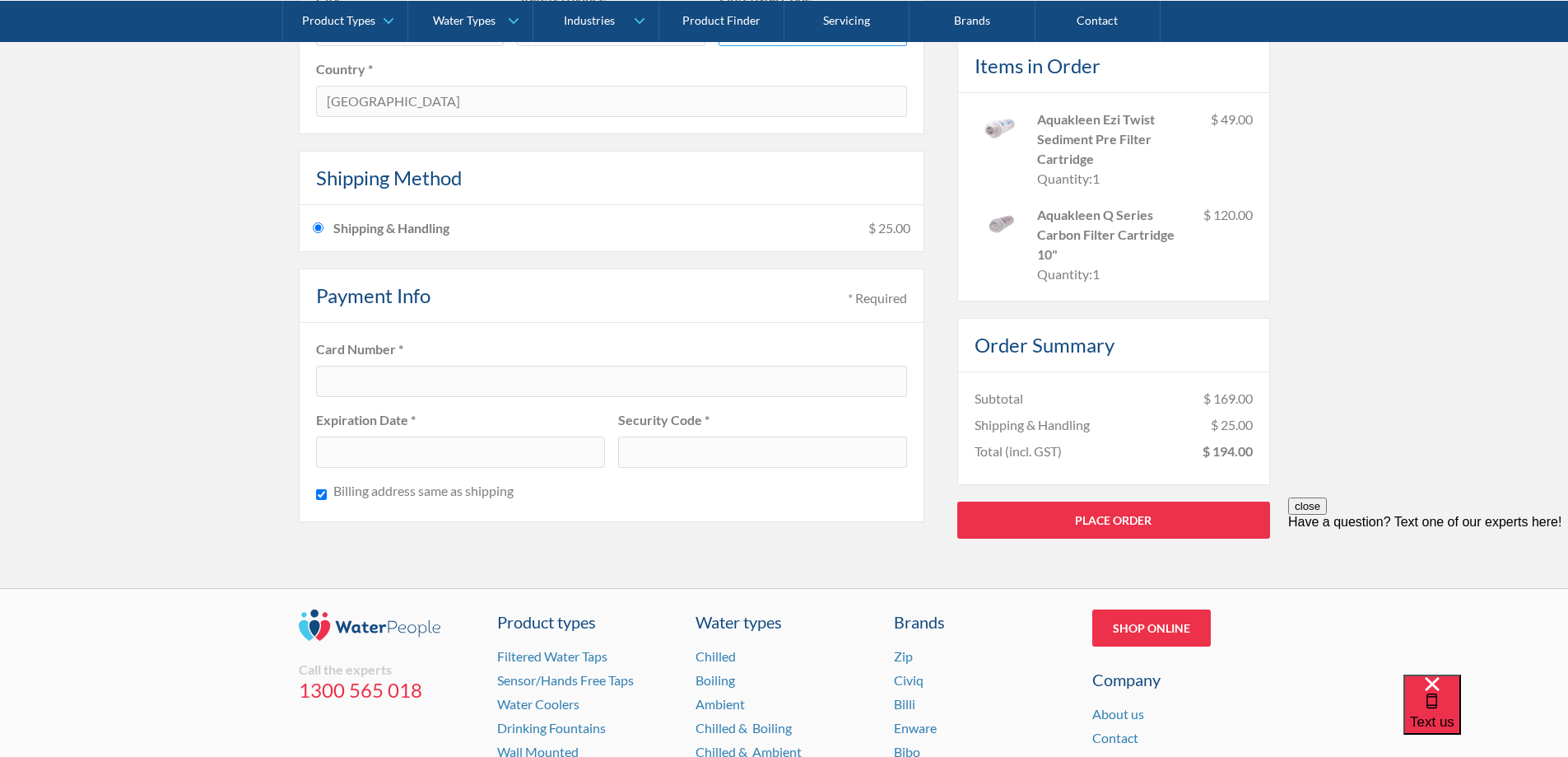
type input "3803"
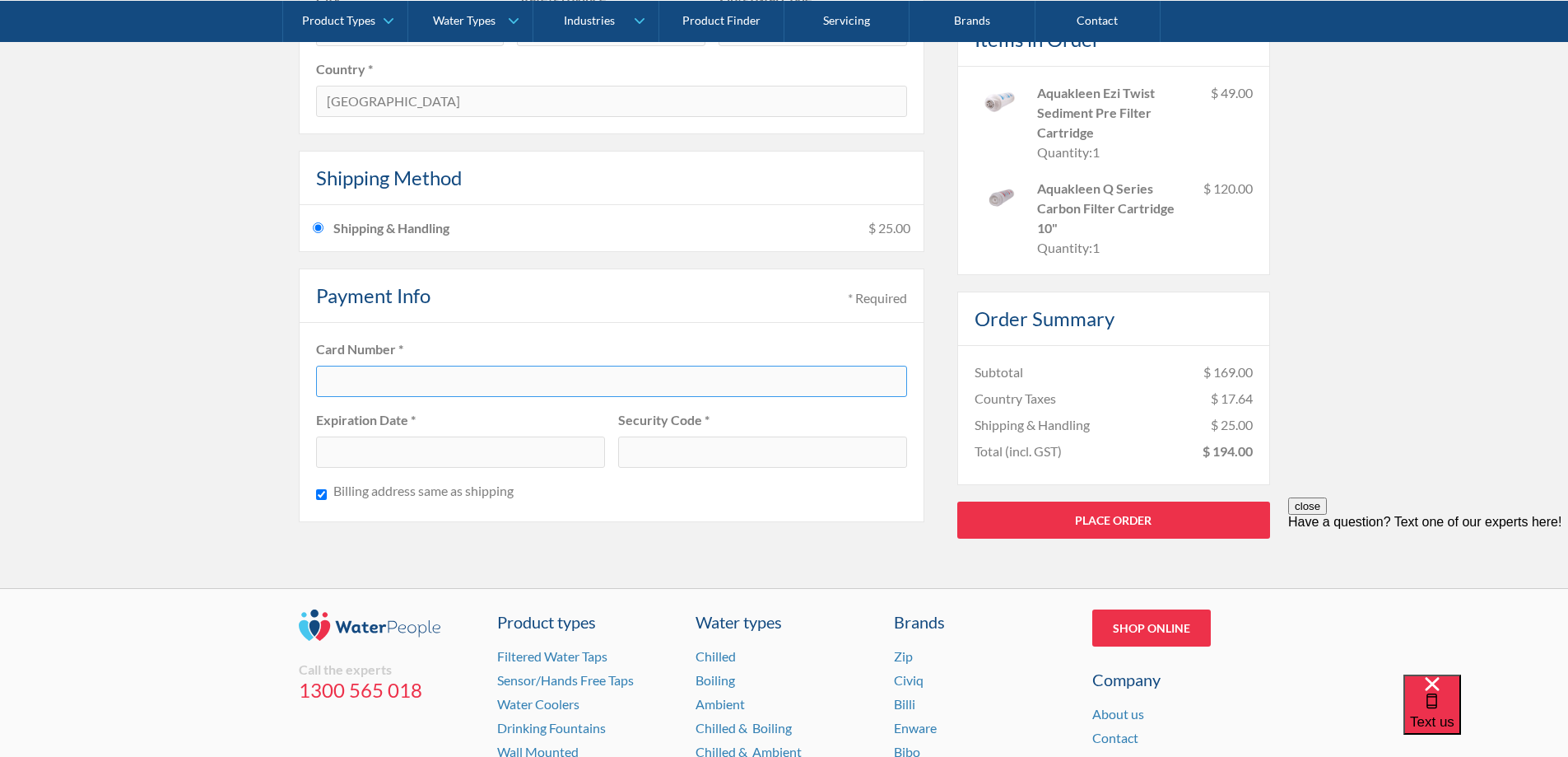
click at [331, 440] on div at bounding box center [461, 452] width 289 height 31
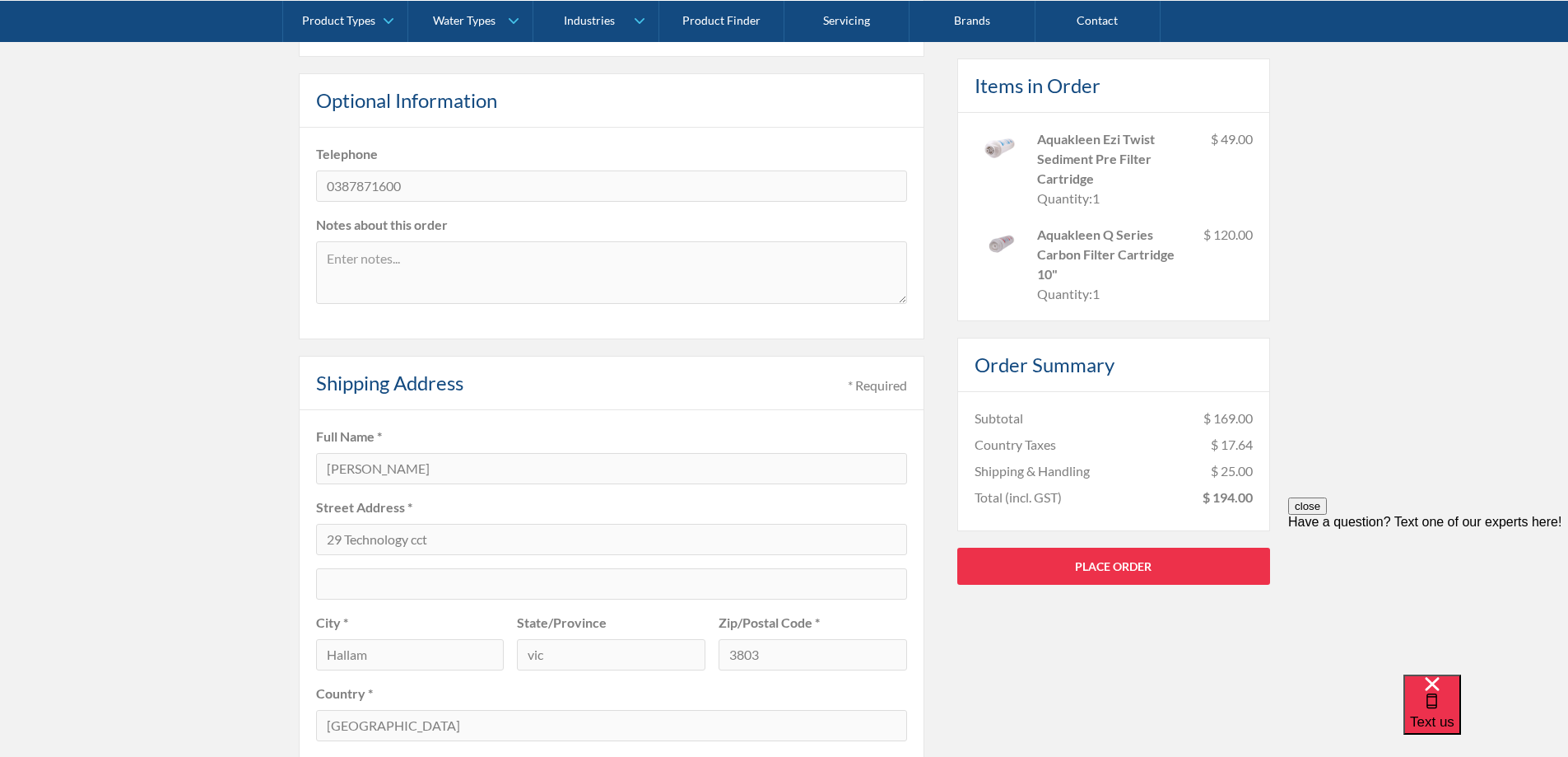
scroll to position [494, 0]
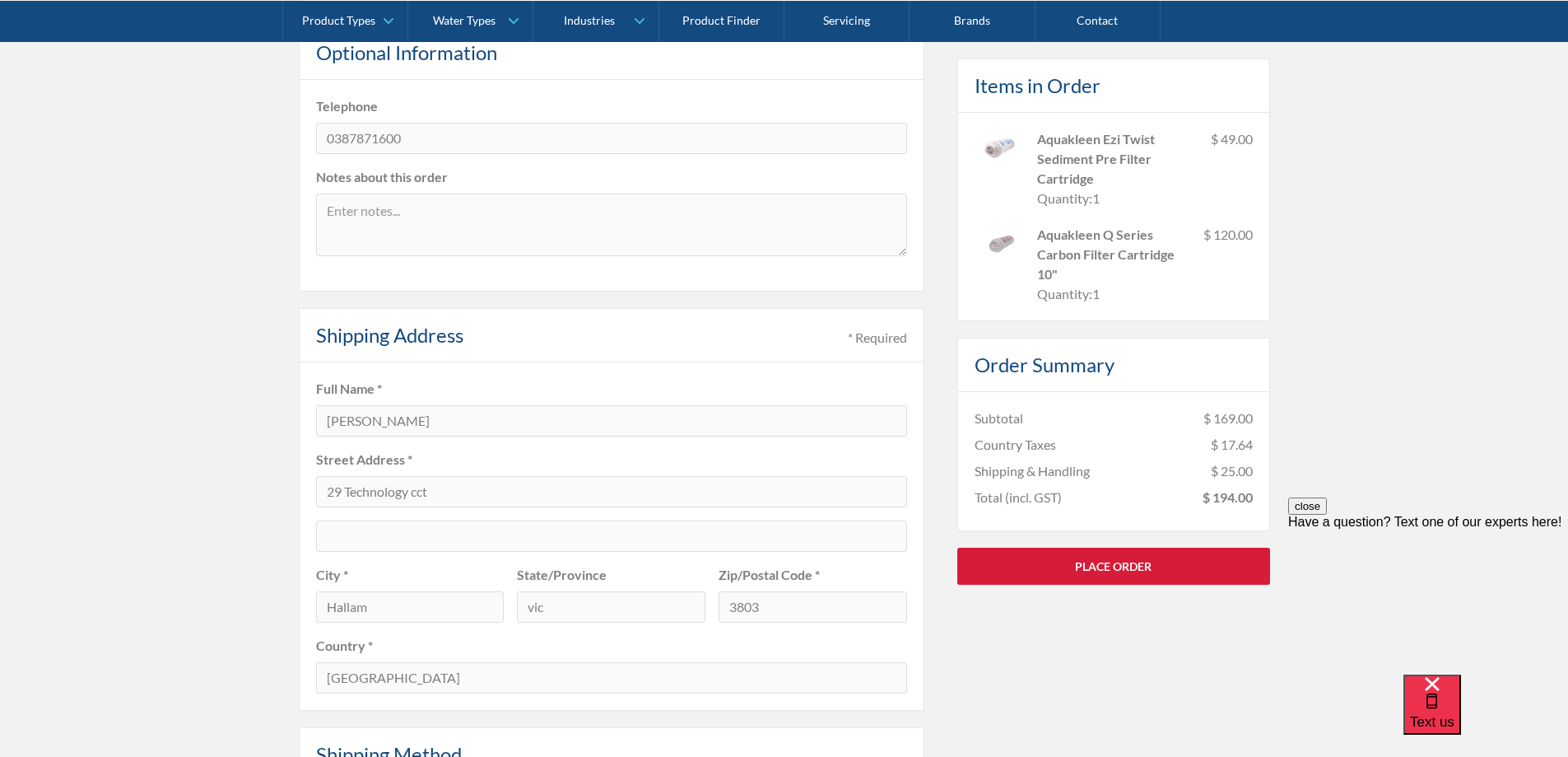
click at [1130, 562] on link "Place Order" at bounding box center [1113, 565] width 312 height 37
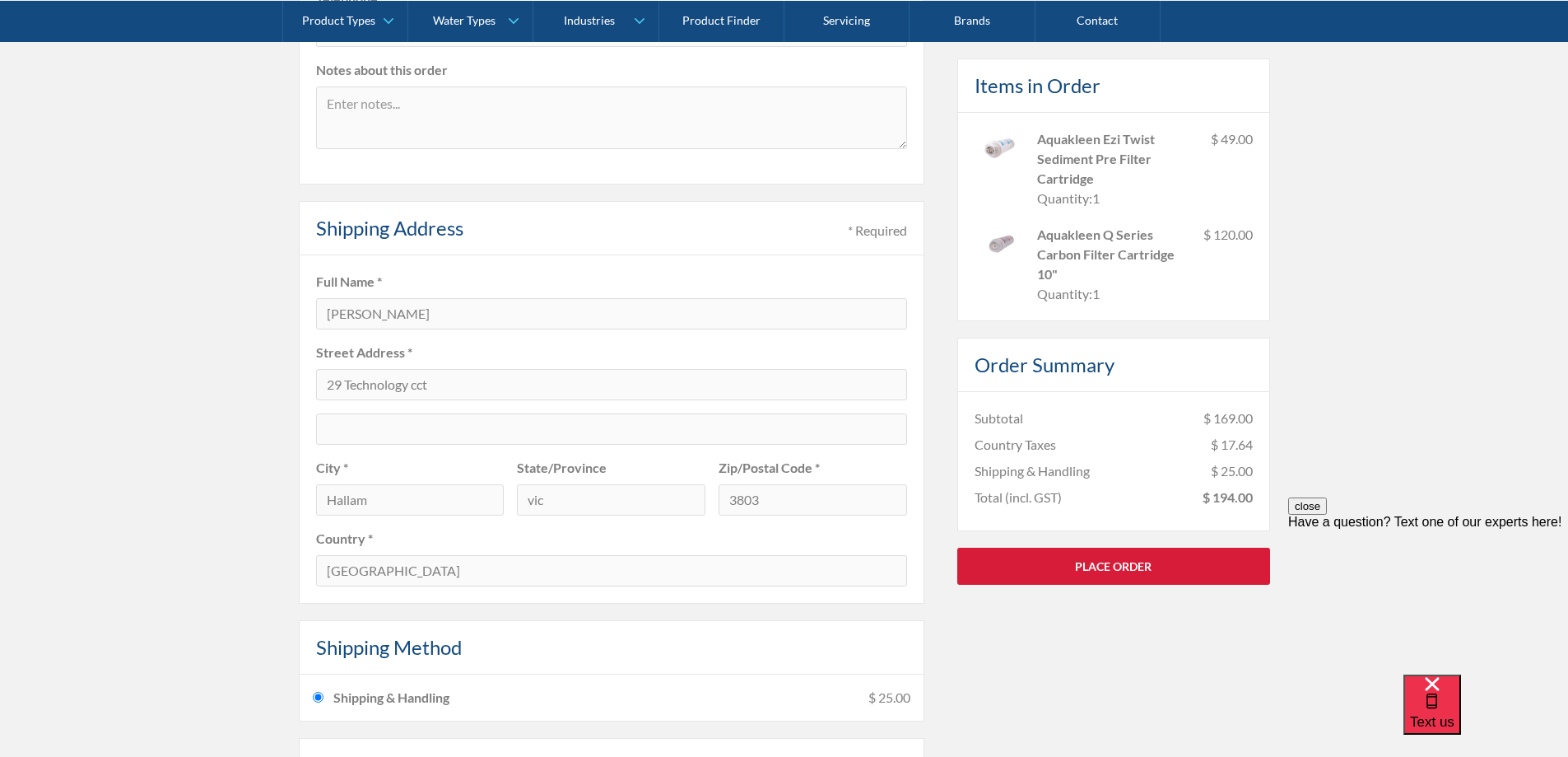
scroll to position [741, 0]
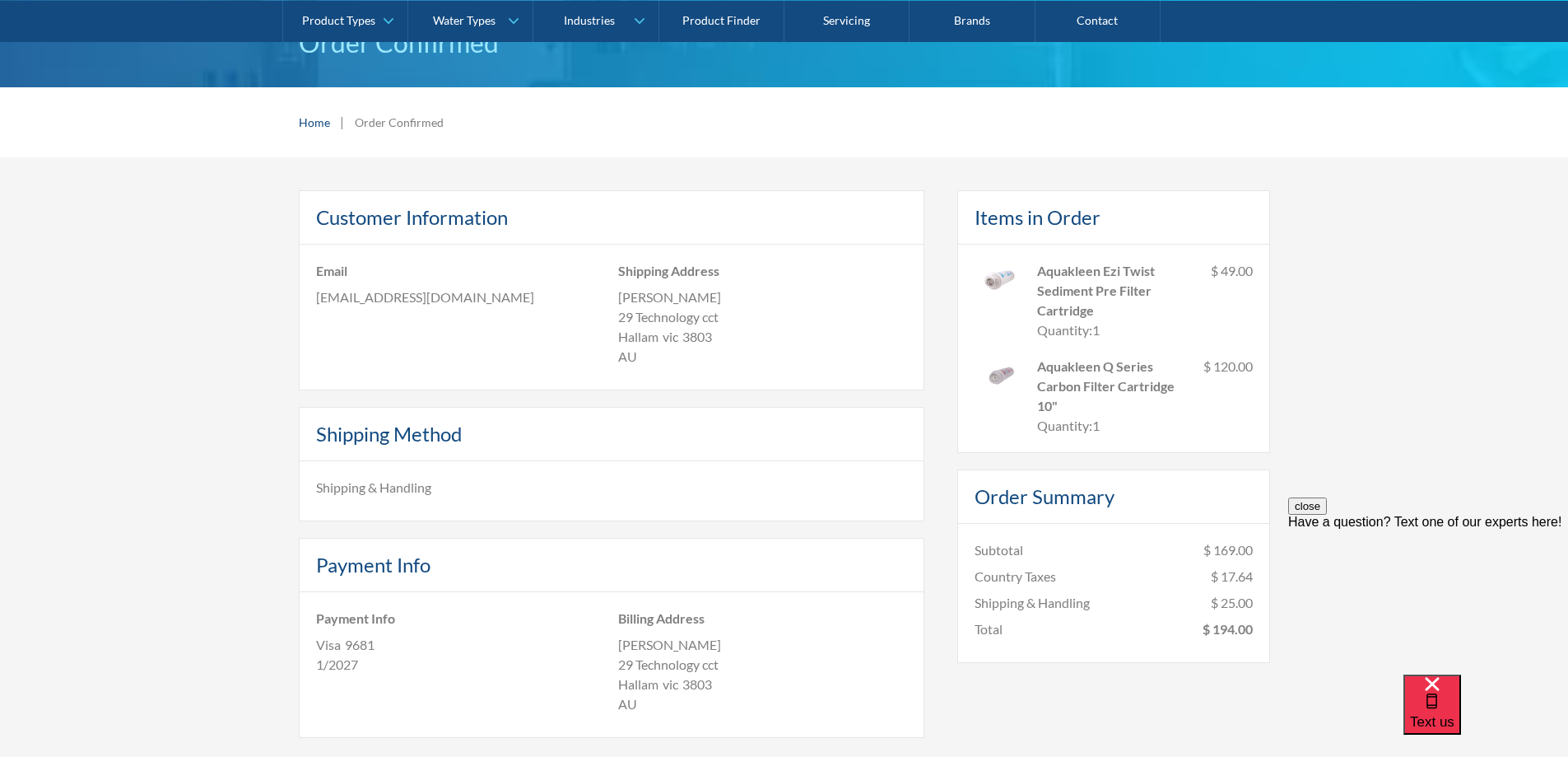
scroll to position [165, 0]
